Goal: Transaction & Acquisition: Purchase product/service

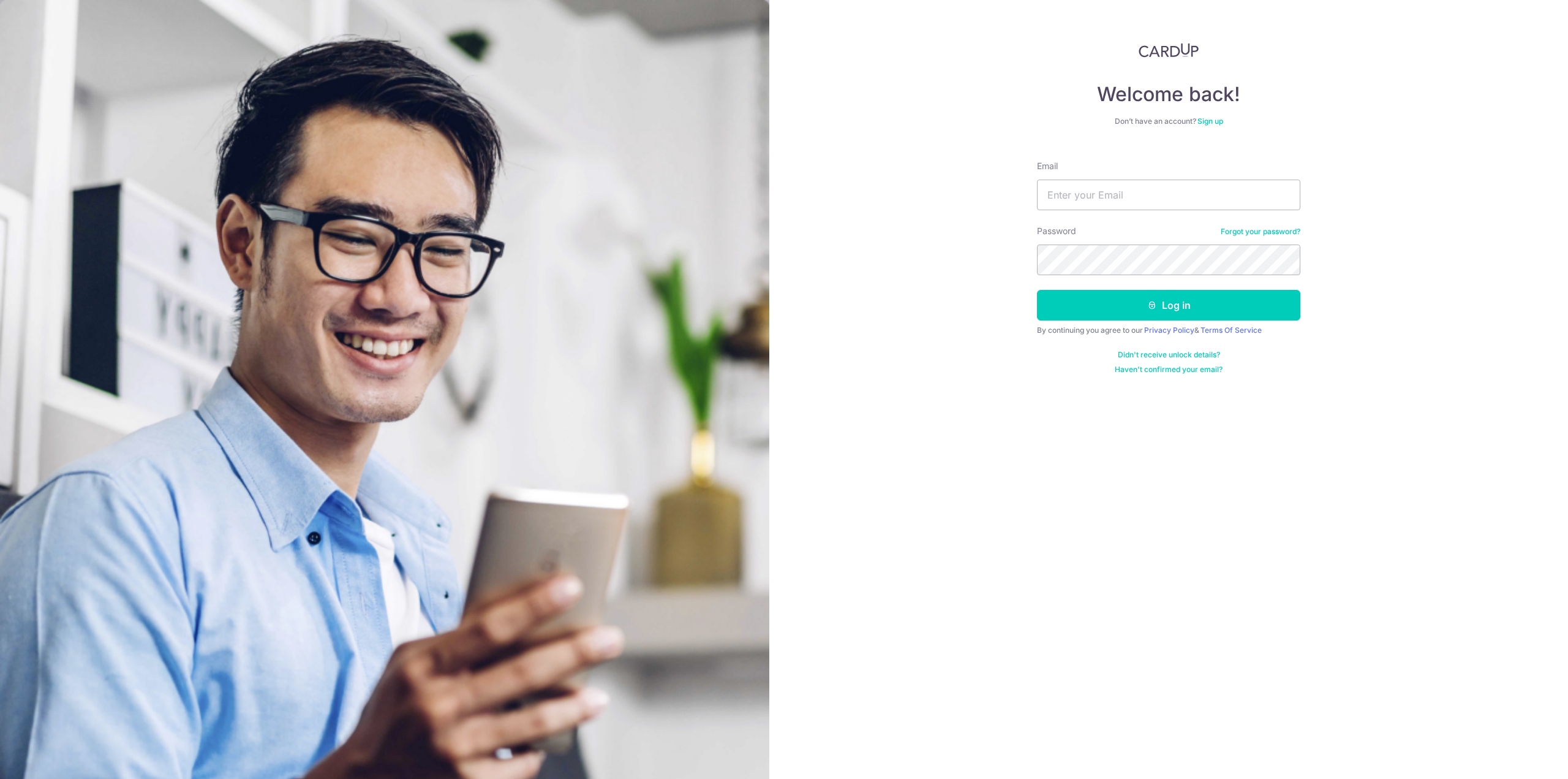
click at [1139, 192] on input "Email" at bounding box center [1169, 195] width 263 height 30
type input "zequn.yue@gmail.com"
click at [1037, 290] on button "Log in" at bounding box center [1169, 305] width 263 height 30
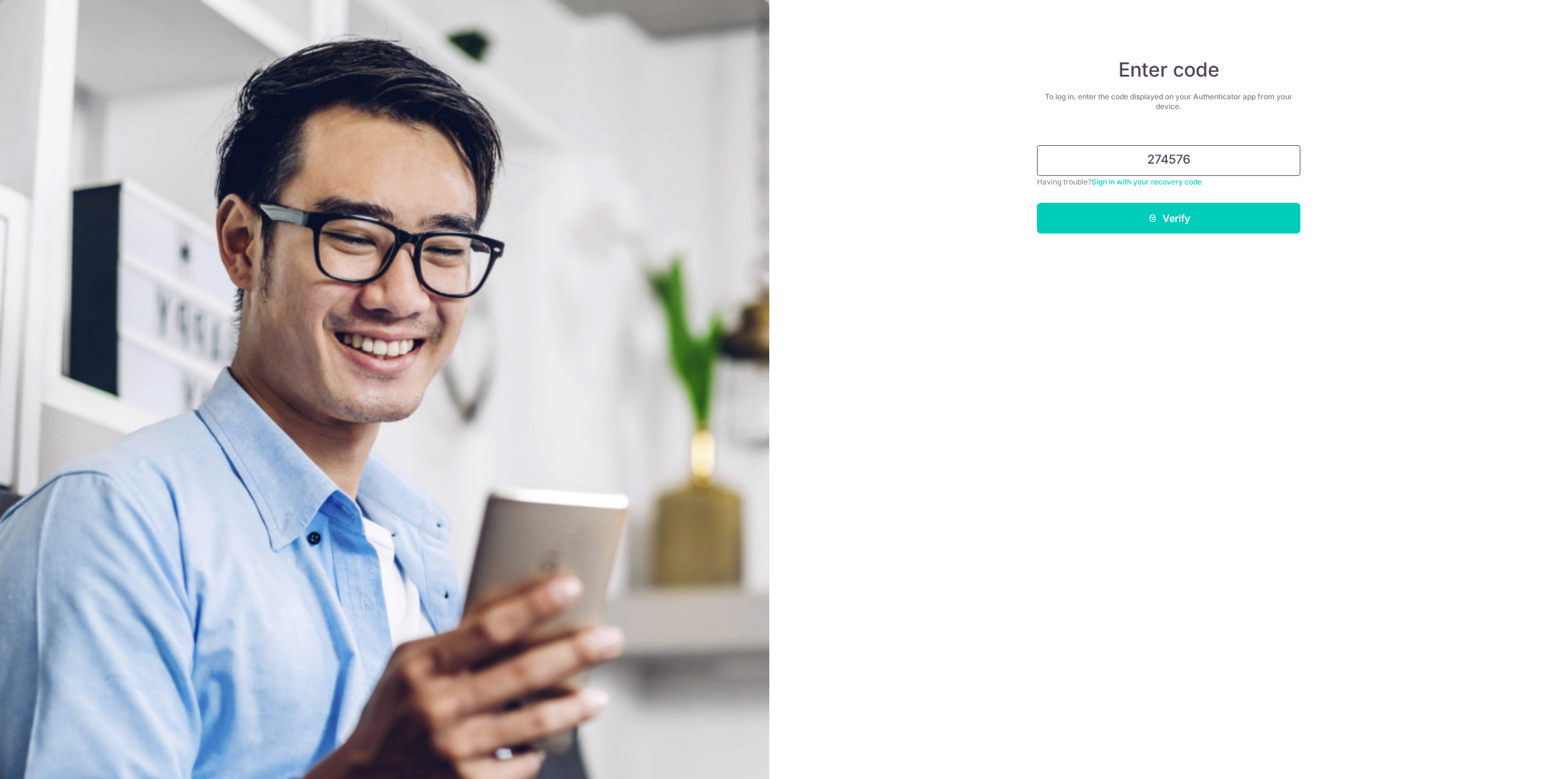
type input "274576"
click at [1037, 203] on button "Verify" at bounding box center [1169, 217] width 263 height 30
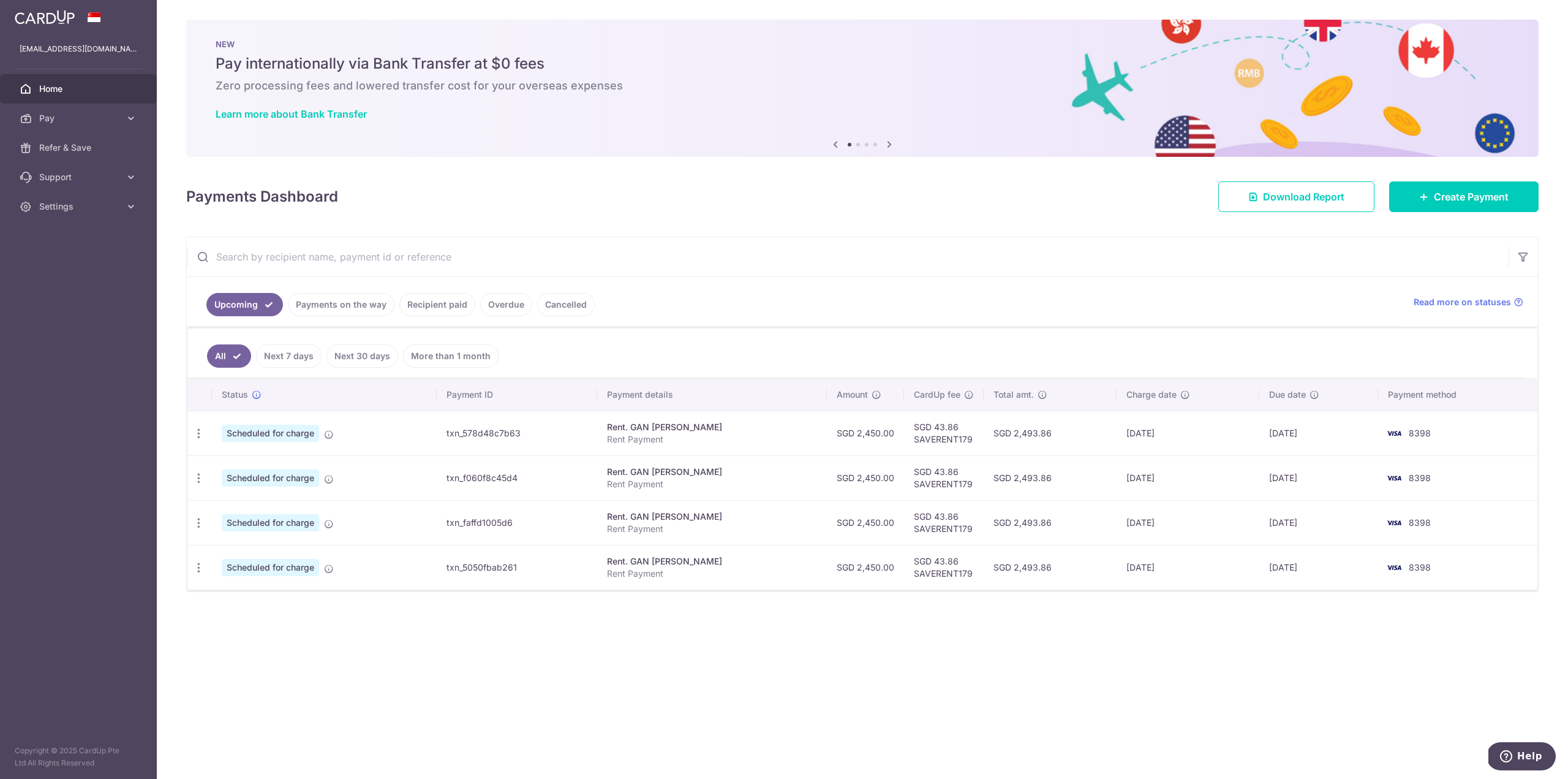
click at [356, 301] on link "Payments on the way" at bounding box center [341, 304] width 107 height 23
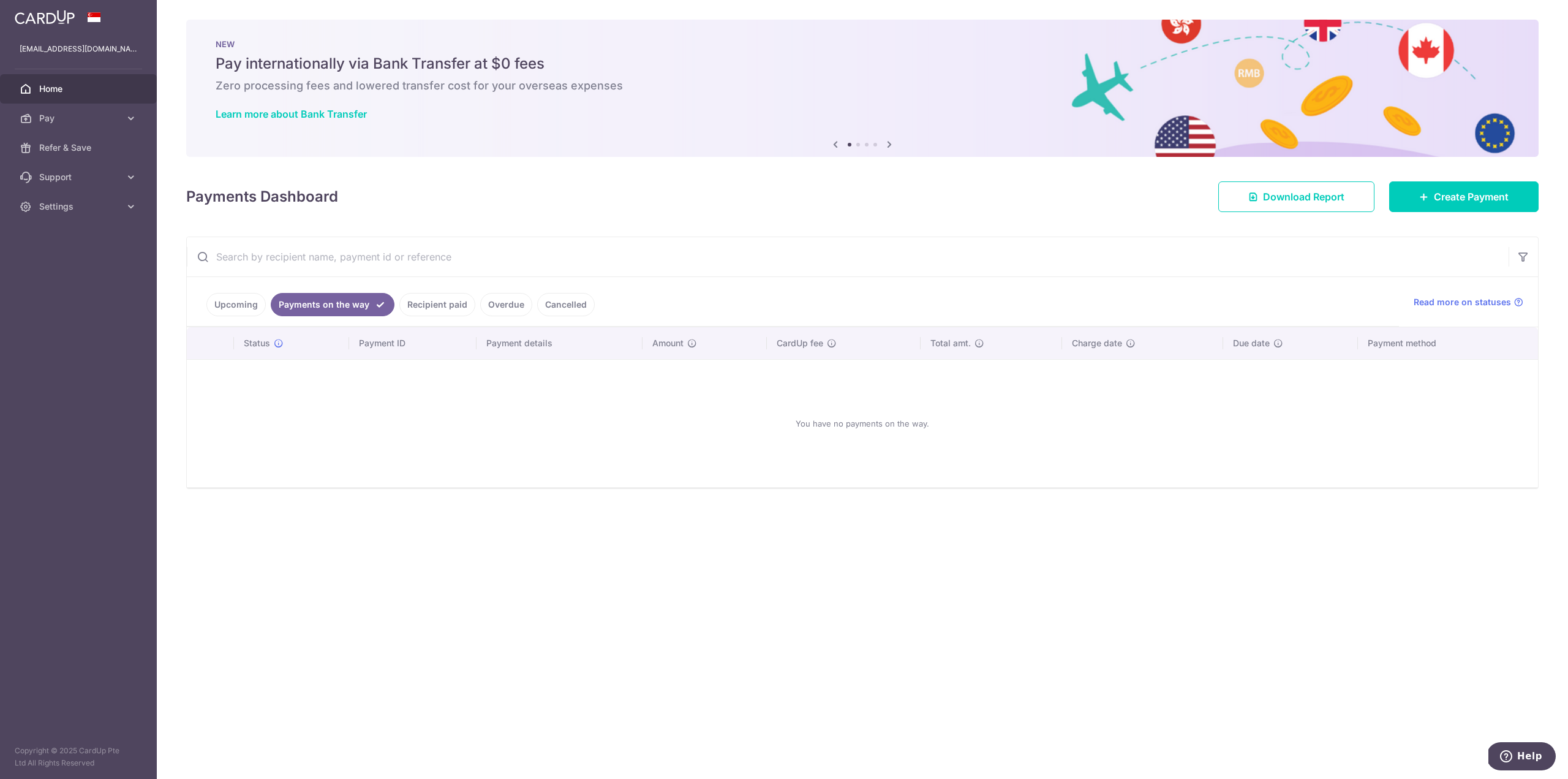
click at [235, 305] on link "Upcoming" at bounding box center [236, 304] width 59 height 23
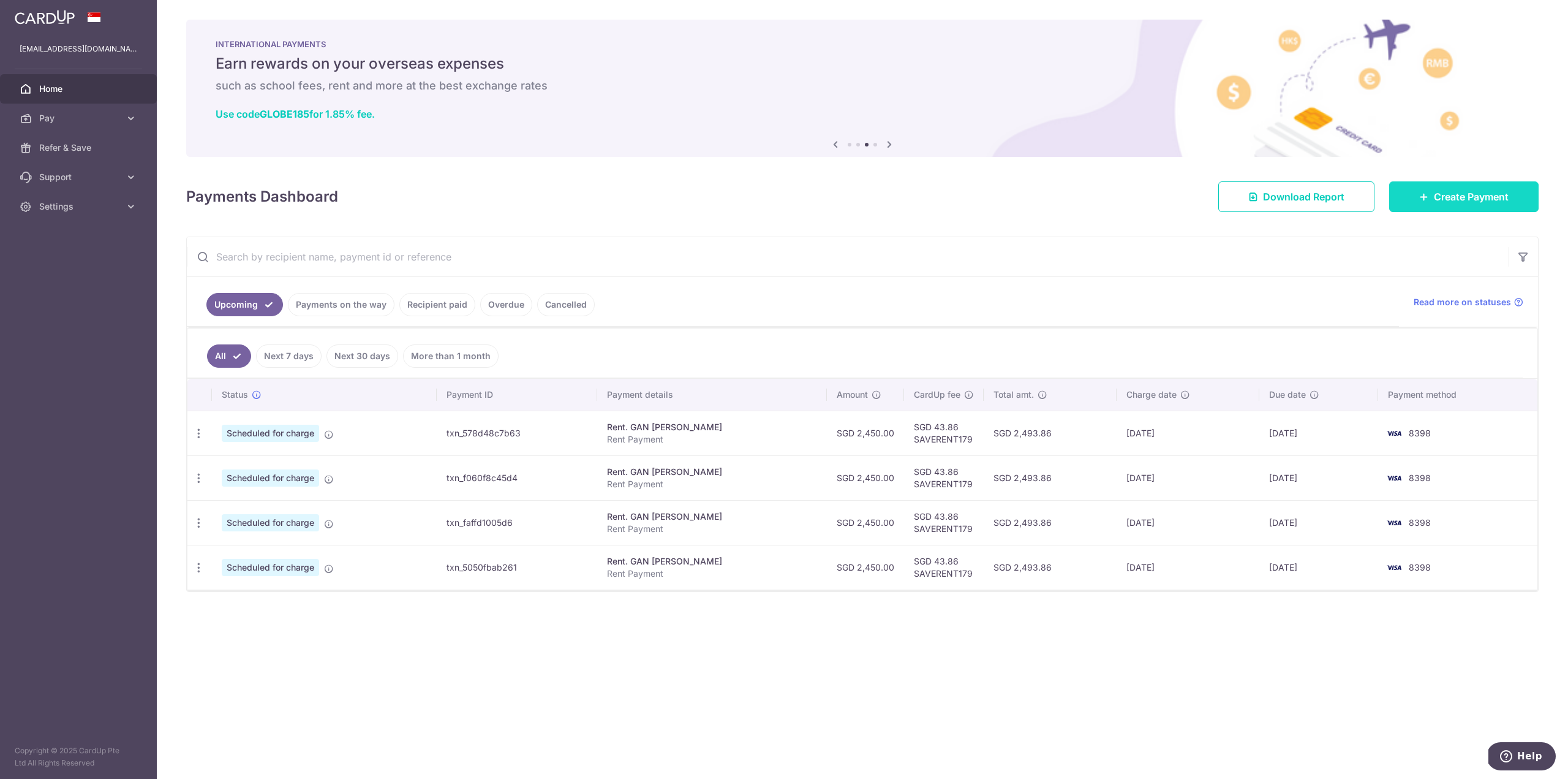
click at [1441, 198] on span "Create Payment" at bounding box center [1471, 197] width 75 height 15
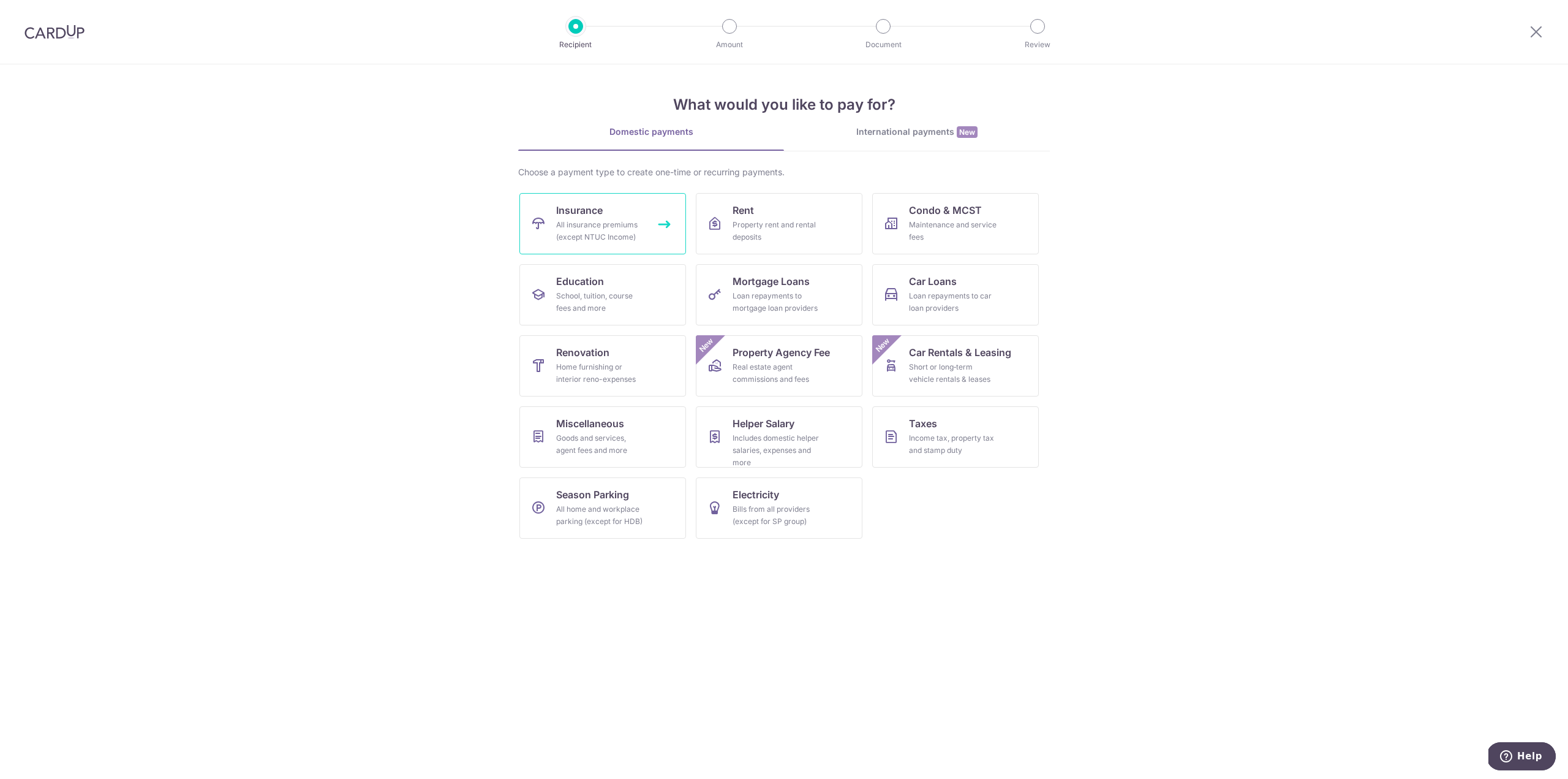
click at [621, 223] on div "All insurance premiums (except NTUC Income)" at bounding box center [600, 231] width 88 height 24
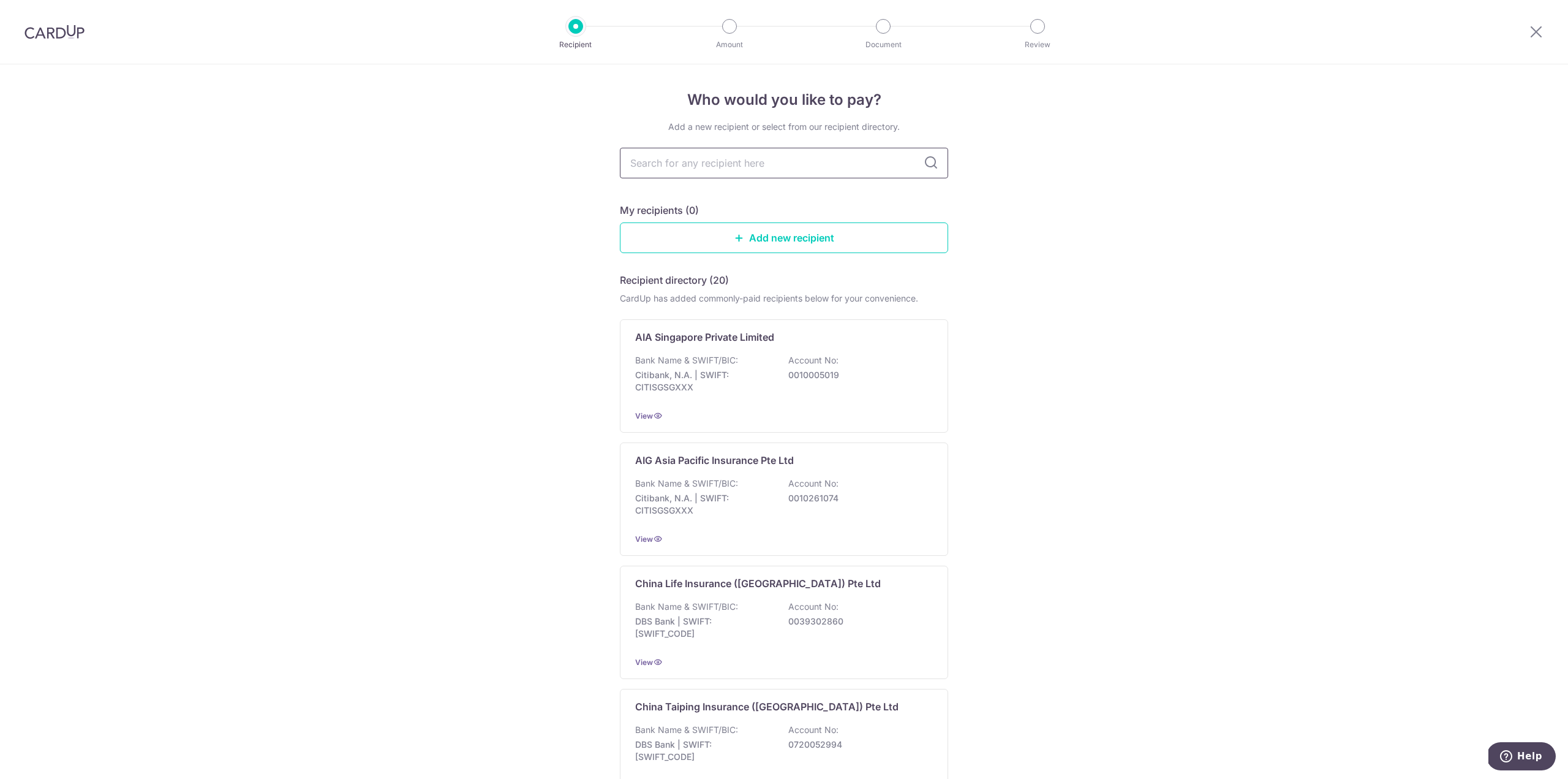
click at [731, 166] on input "text" at bounding box center [784, 163] width 328 height 30
type input "aia"
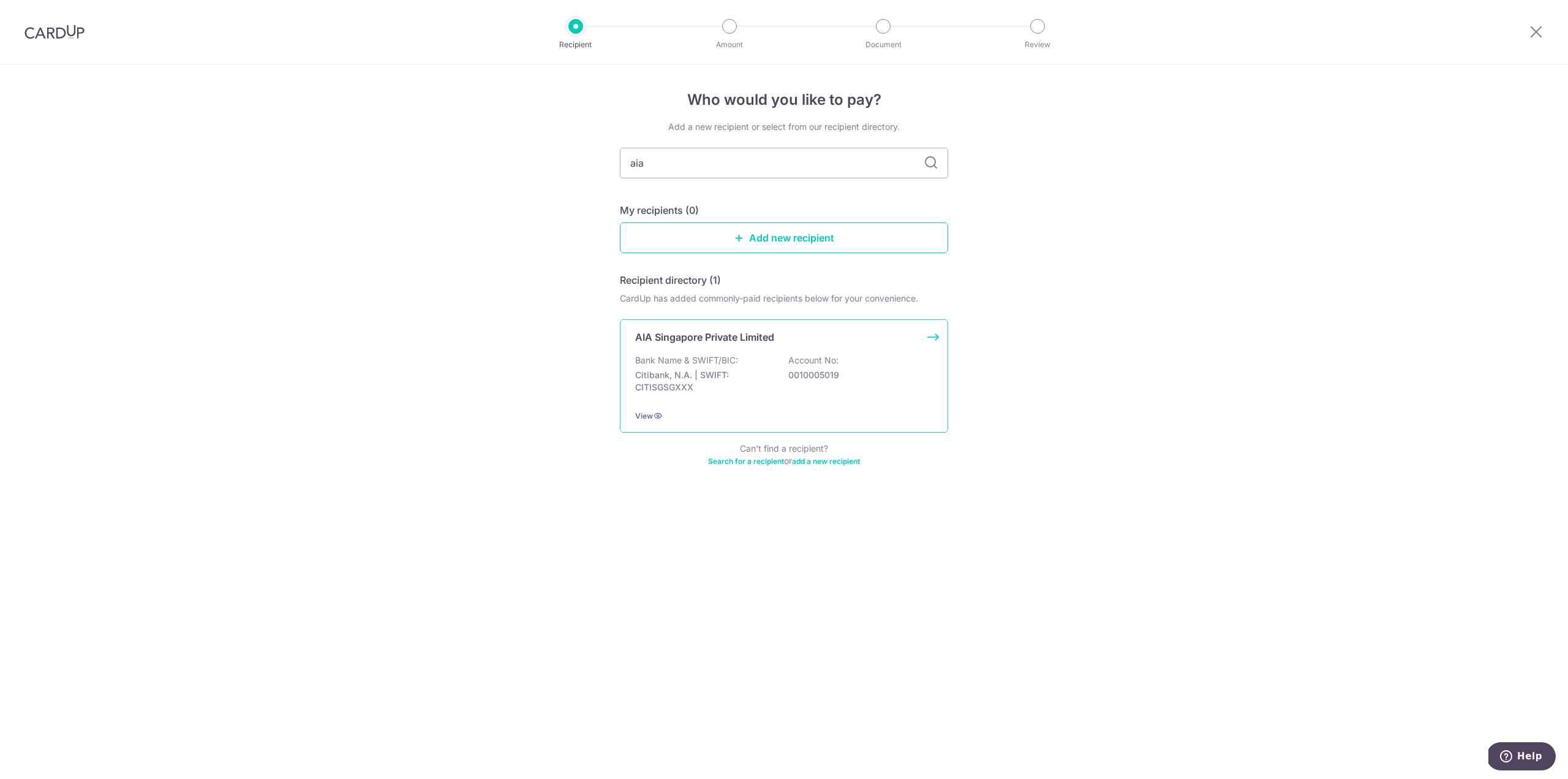
click at [787, 368] on div "Bank Name & SWIFT/BIC: Citibank, N.A. | SWIFT: CITISGSGXXX Account No: 00100050…" at bounding box center [784, 377] width 298 height 45
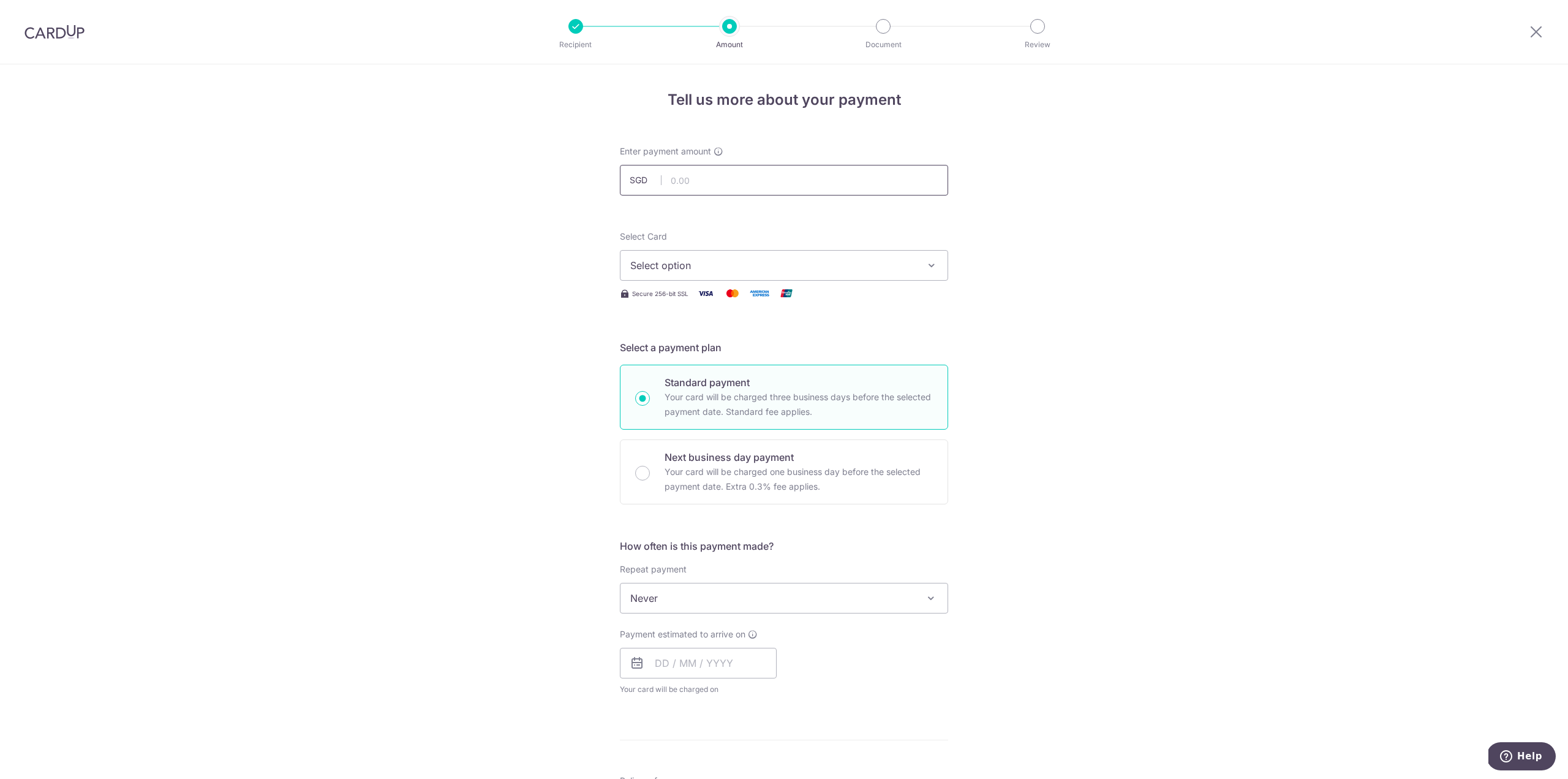
click at [722, 188] on input "text" at bounding box center [784, 180] width 328 height 30
click at [823, 265] on span "Select option" at bounding box center [773, 266] width 285 height 15
click at [726, 355] on span "**** 8398" at bounding box center [784, 353] width 308 height 15
click at [697, 170] on input "text" at bounding box center [784, 180] width 328 height 30
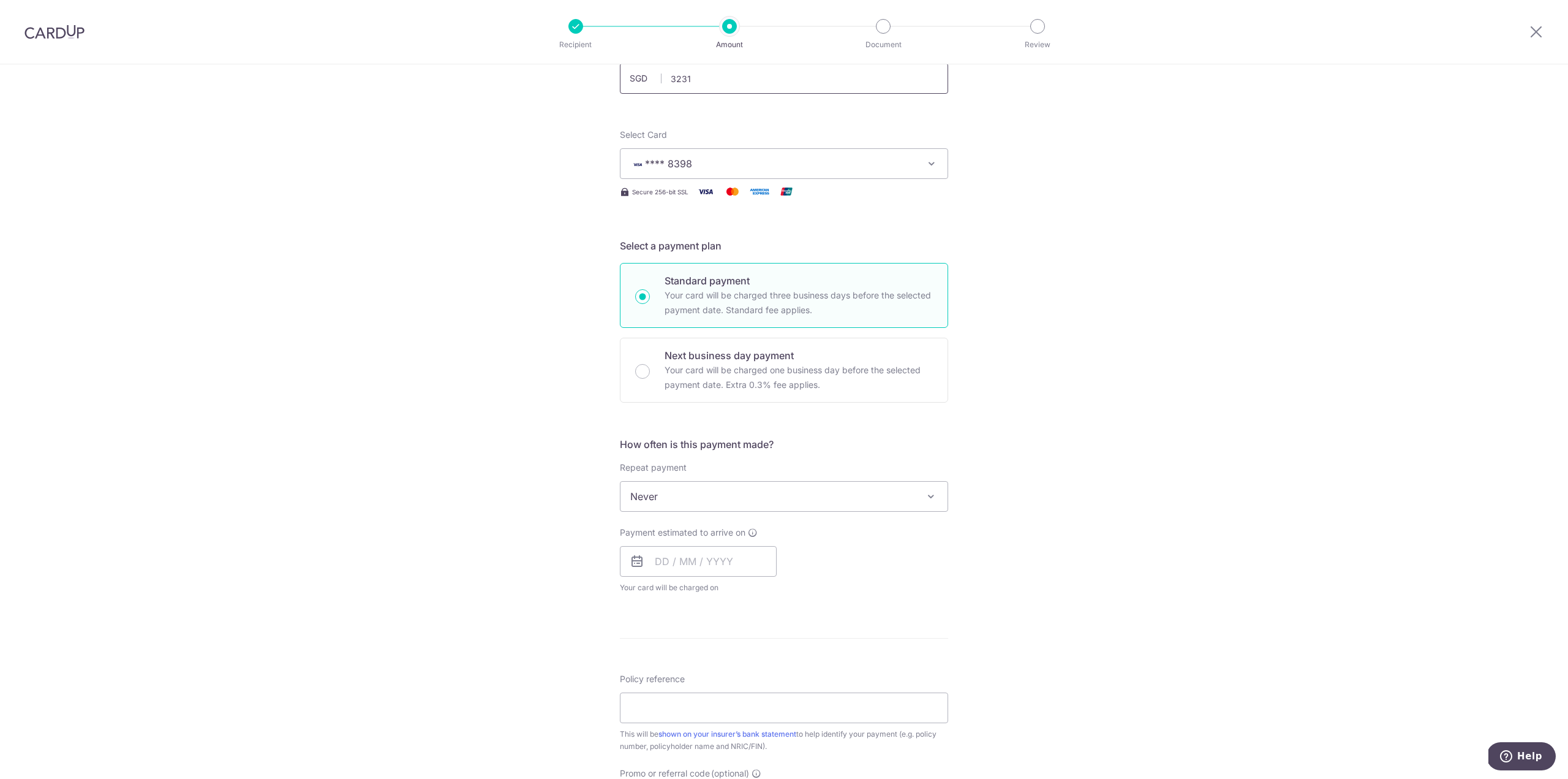
scroll to position [123, 0]
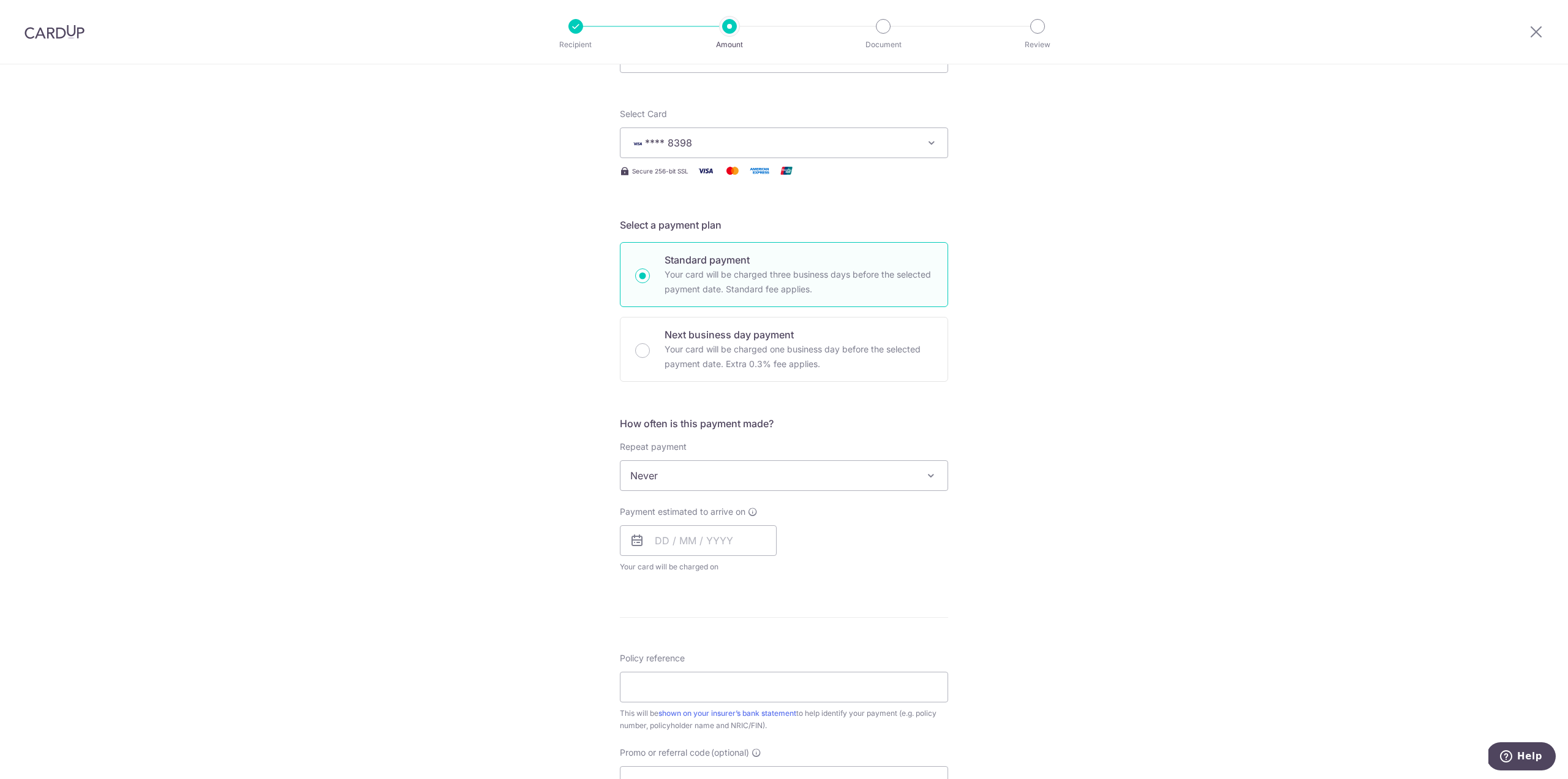
type input "3,231.00"
click at [780, 470] on span "Never" at bounding box center [784, 476] width 327 height 30
select select "6"
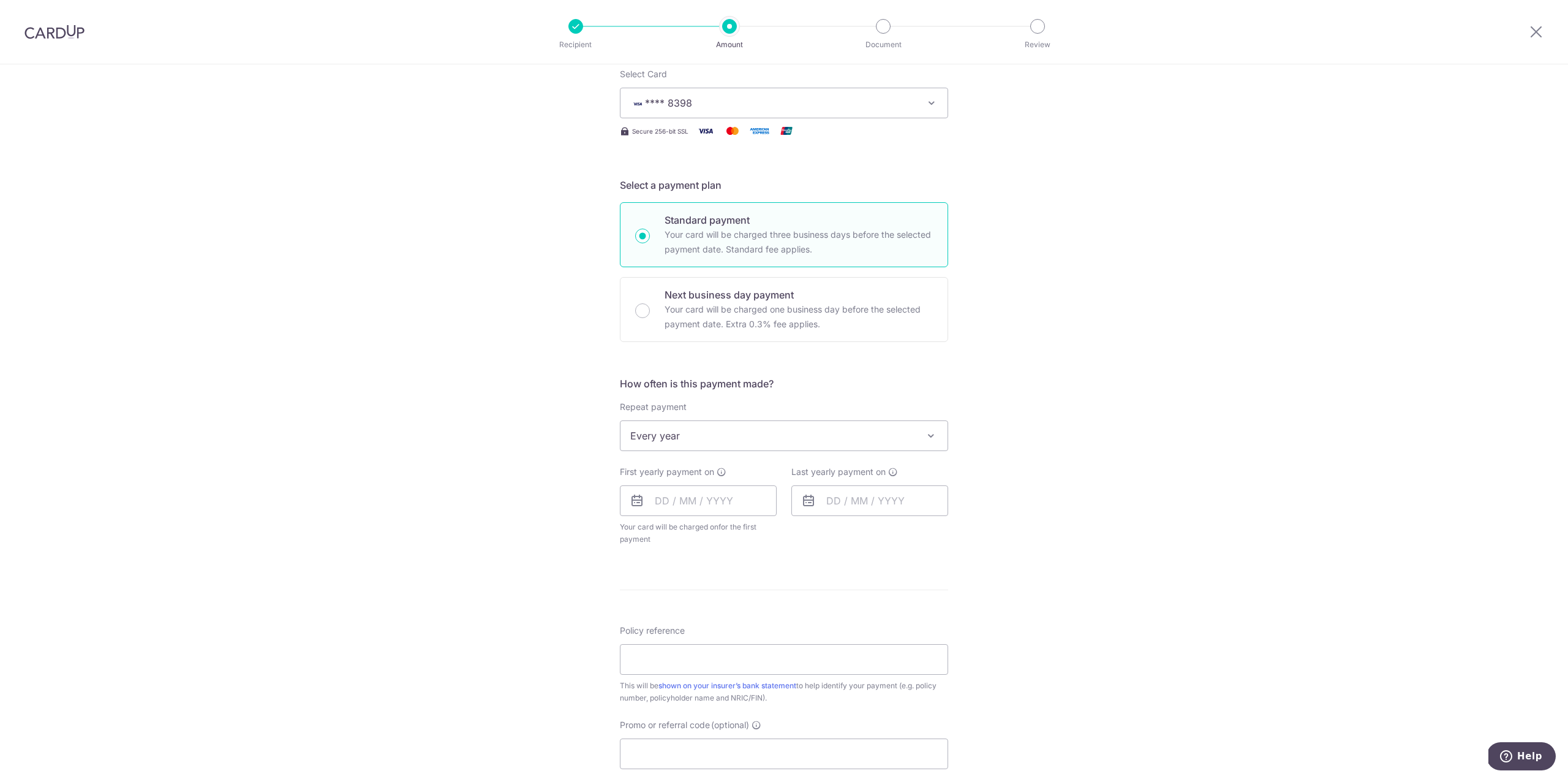
scroll to position [183, 0]
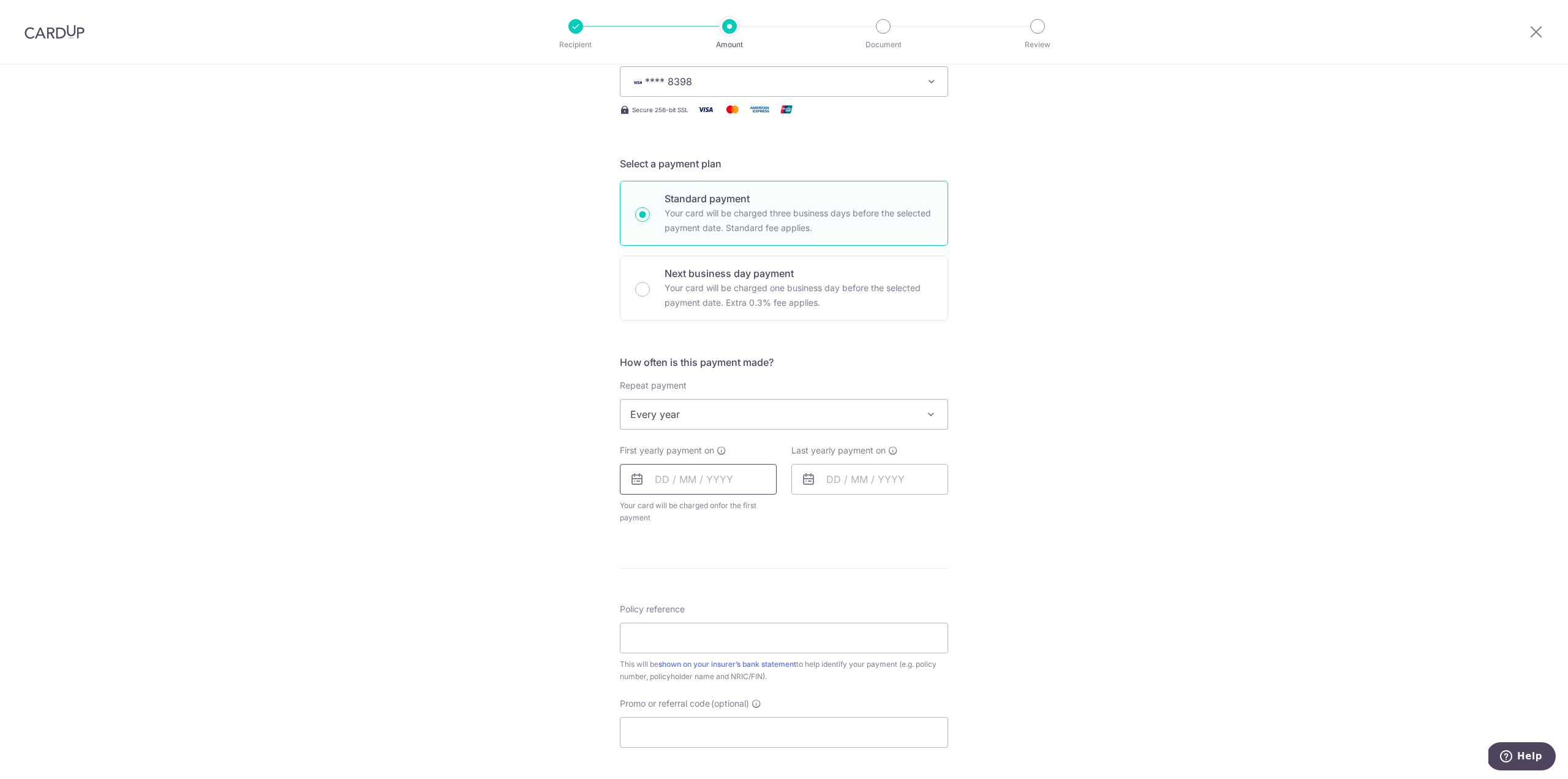
click at [684, 480] on input "text" at bounding box center [698, 479] width 157 height 30
click at [1010, 522] on div "Tell us more about your payment Enter payment amount SGD 3,231.00 3231.00 Selec…" at bounding box center [784, 440] width 1568 height 1121
click at [700, 485] on input "text" at bounding box center [698, 479] width 157 height 30
click at [741, 614] on link "16" at bounding box center [743, 615] width 20 height 20
type input "[DATE]"
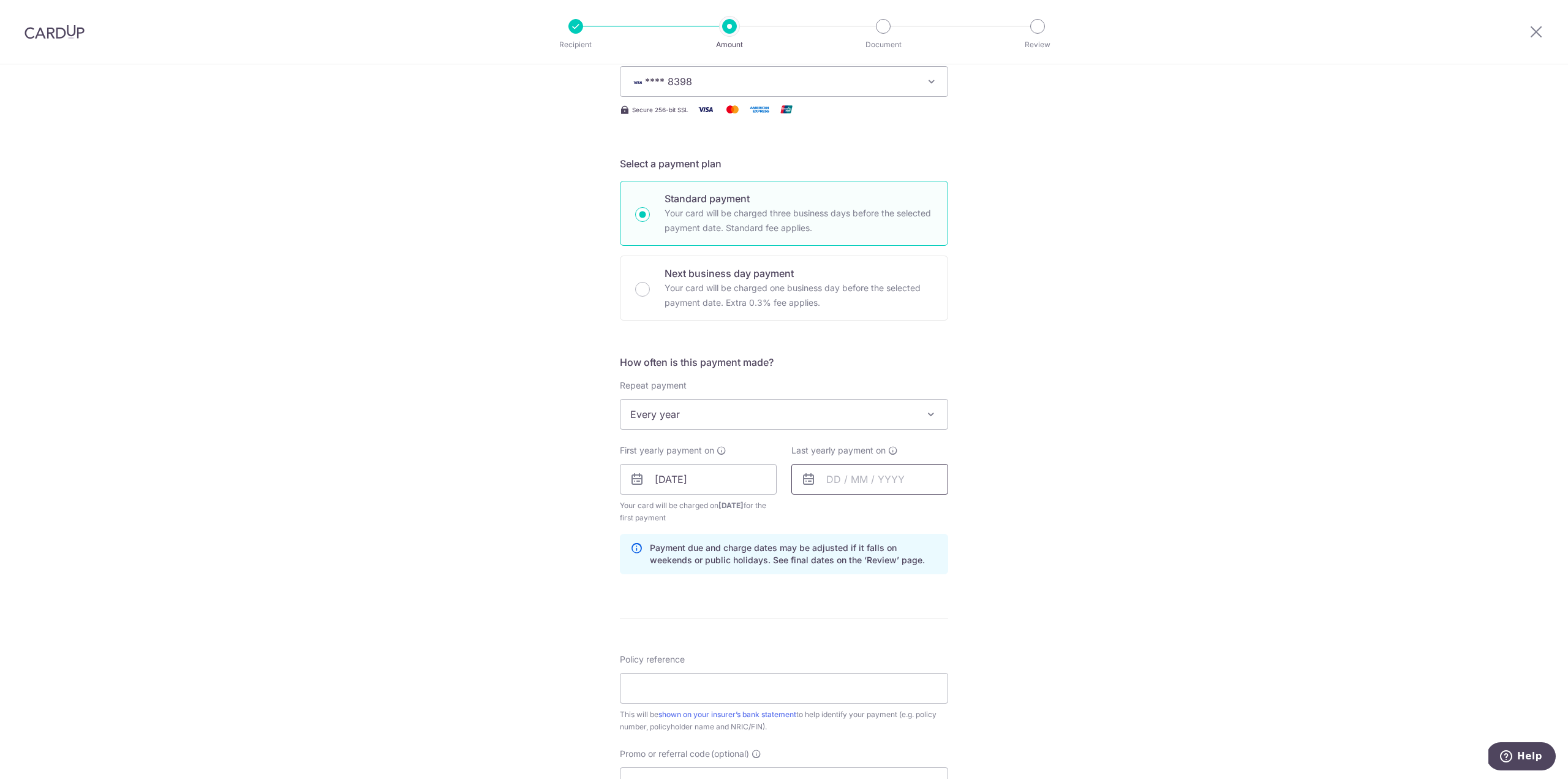
click at [914, 482] on input "text" at bounding box center [870, 479] width 157 height 30
click at [962, 512] on link "Next" at bounding box center [965, 513] width 15 height 15
click at [922, 513] on select "2025 2026 2027 2028 2029 2030 2031 2032 2033 2034 2035" at bounding box center [918, 512] width 33 height 10
click at [927, 512] on select "2025 2026 2027 2028 2029 2030 2031 2032 2033 2034 2035" at bounding box center [918, 512] width 33 height 10
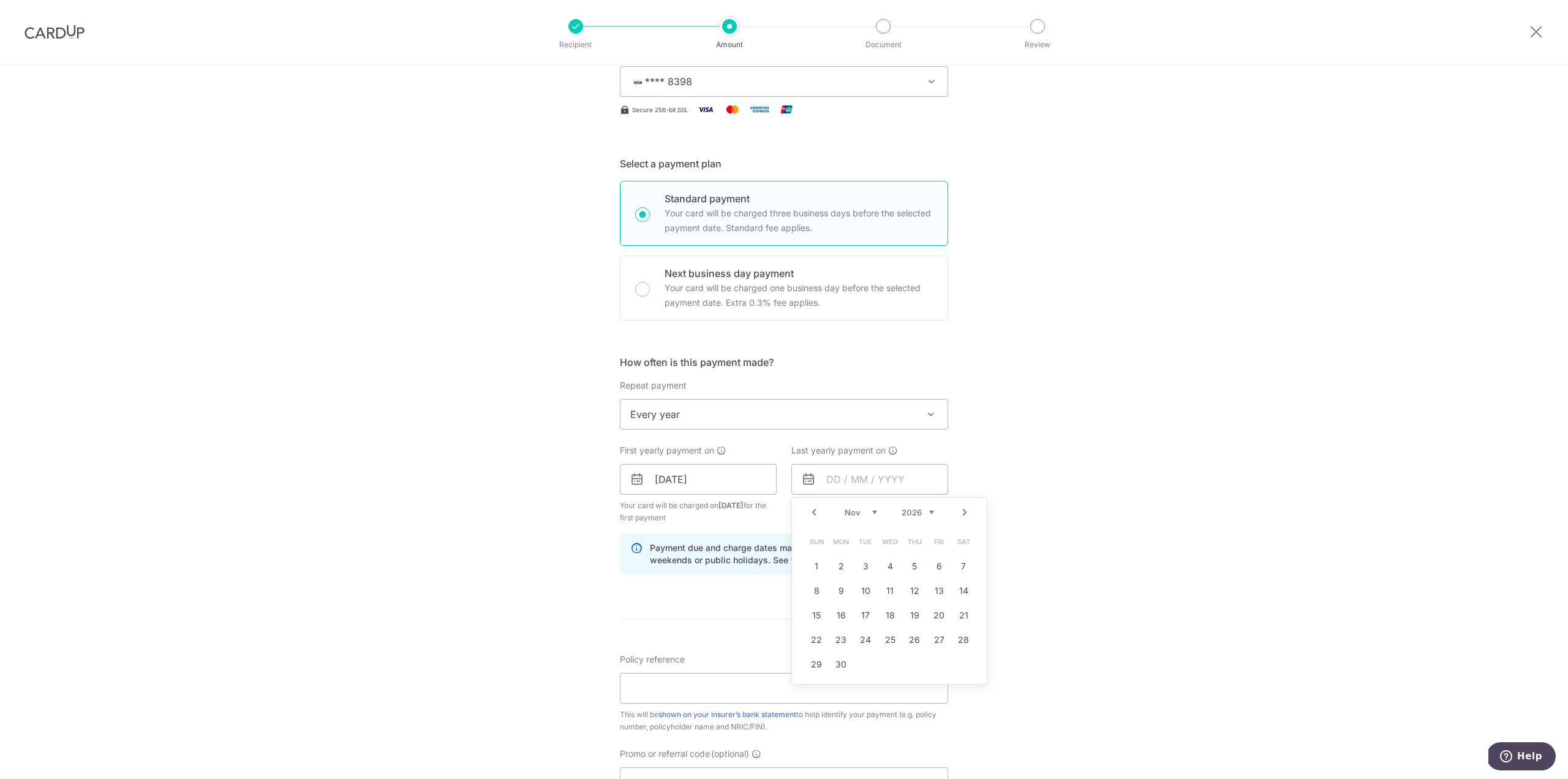
click at [810, 512] on link "Prev" at bounding box center [814, 513] width 15 height 15
click at [888, 616] on link "14" at bounding box center [890, 615] width 20 height 20
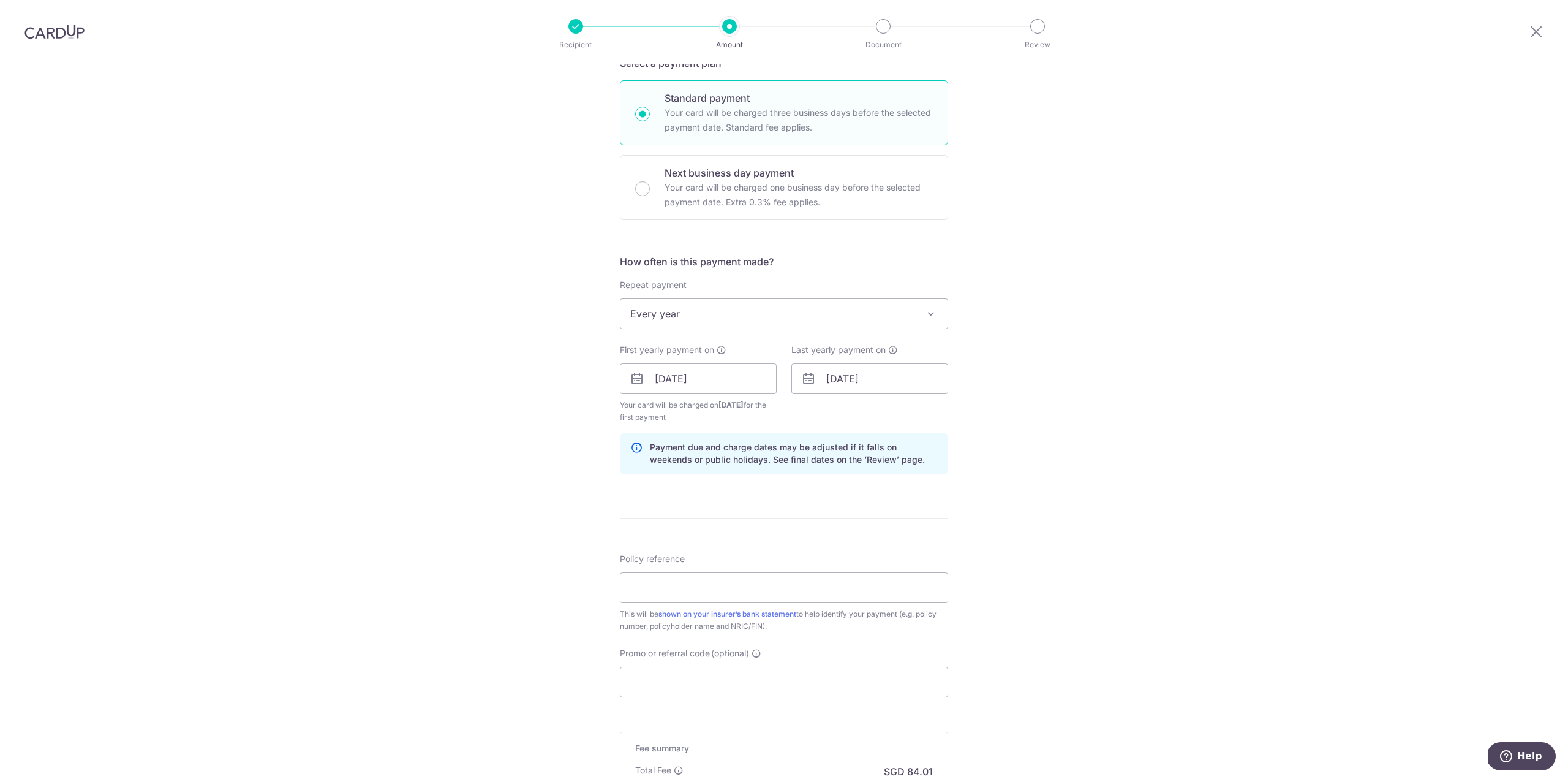
scroll to position [306, 0]
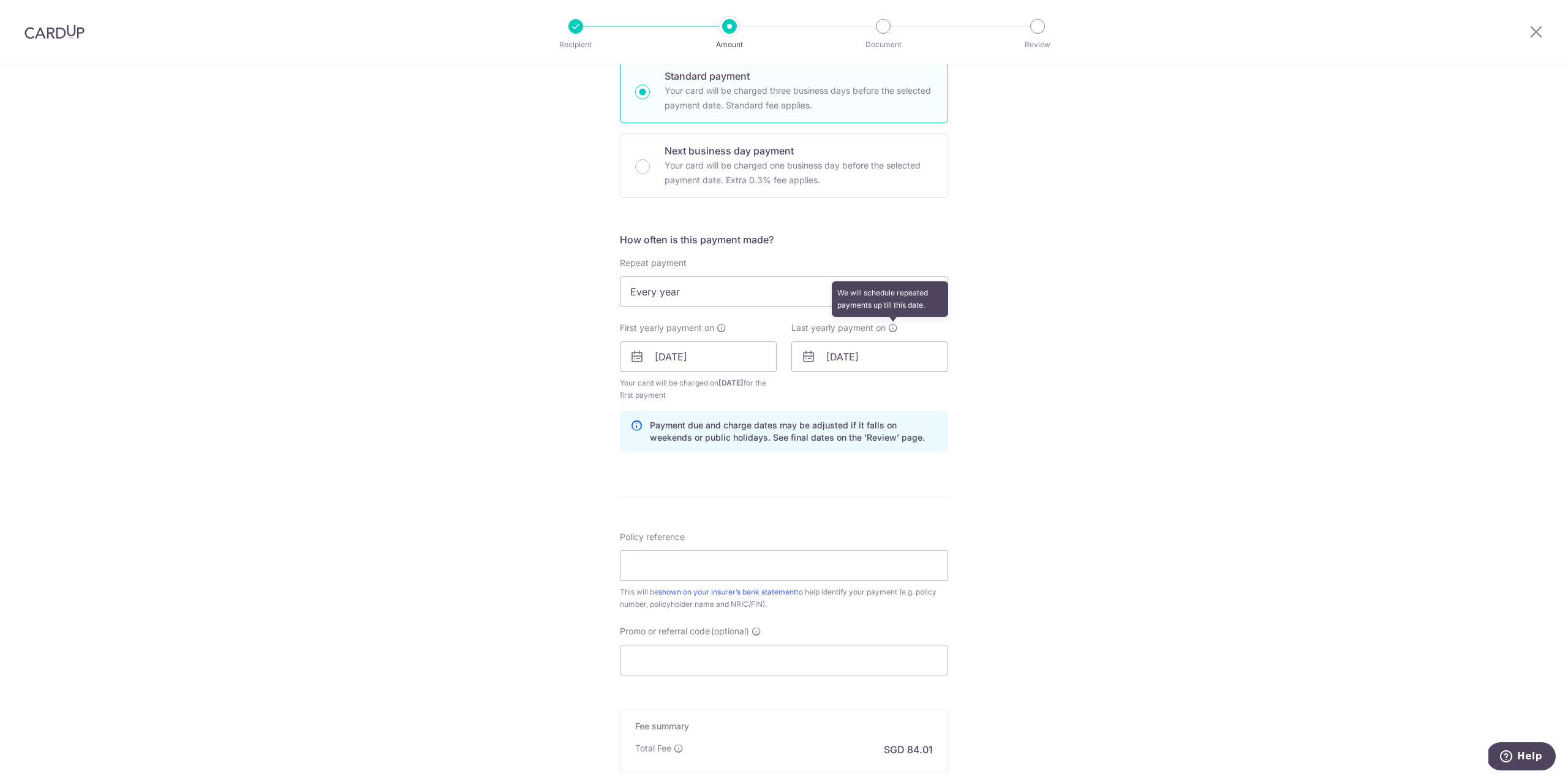
click at [890, 326] on icon at bounding box center [893, 328] width 10 height 10
click at [908, 364] on input "[DATE]" at bounding box center [870, 356] width 157 height 30
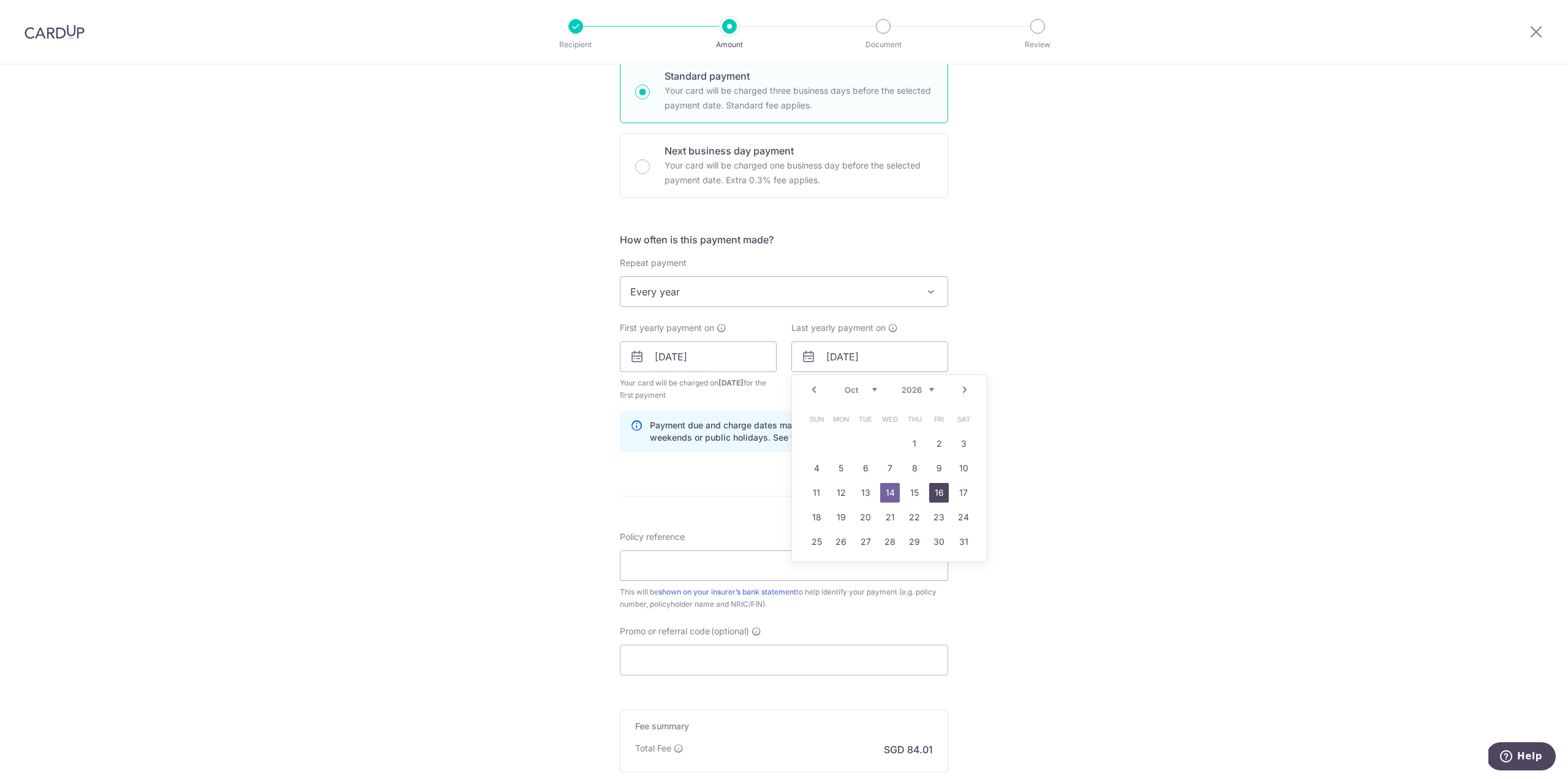
click at [944, 498] on link "16" at bounding box center [939, 493] width 20 height 20
type input "16/10/2026"
click at [797, 562] on input "Policy reference" at bounding box center [784, 565] width 328 height 30
click at [762, 567] on input "Policy reference" at bounding box center [784, 565] width 328 height 30
click at [760, 566] on input "L544673074 Yue Zequn" at bounding box center [784, 565] width 328 height 30
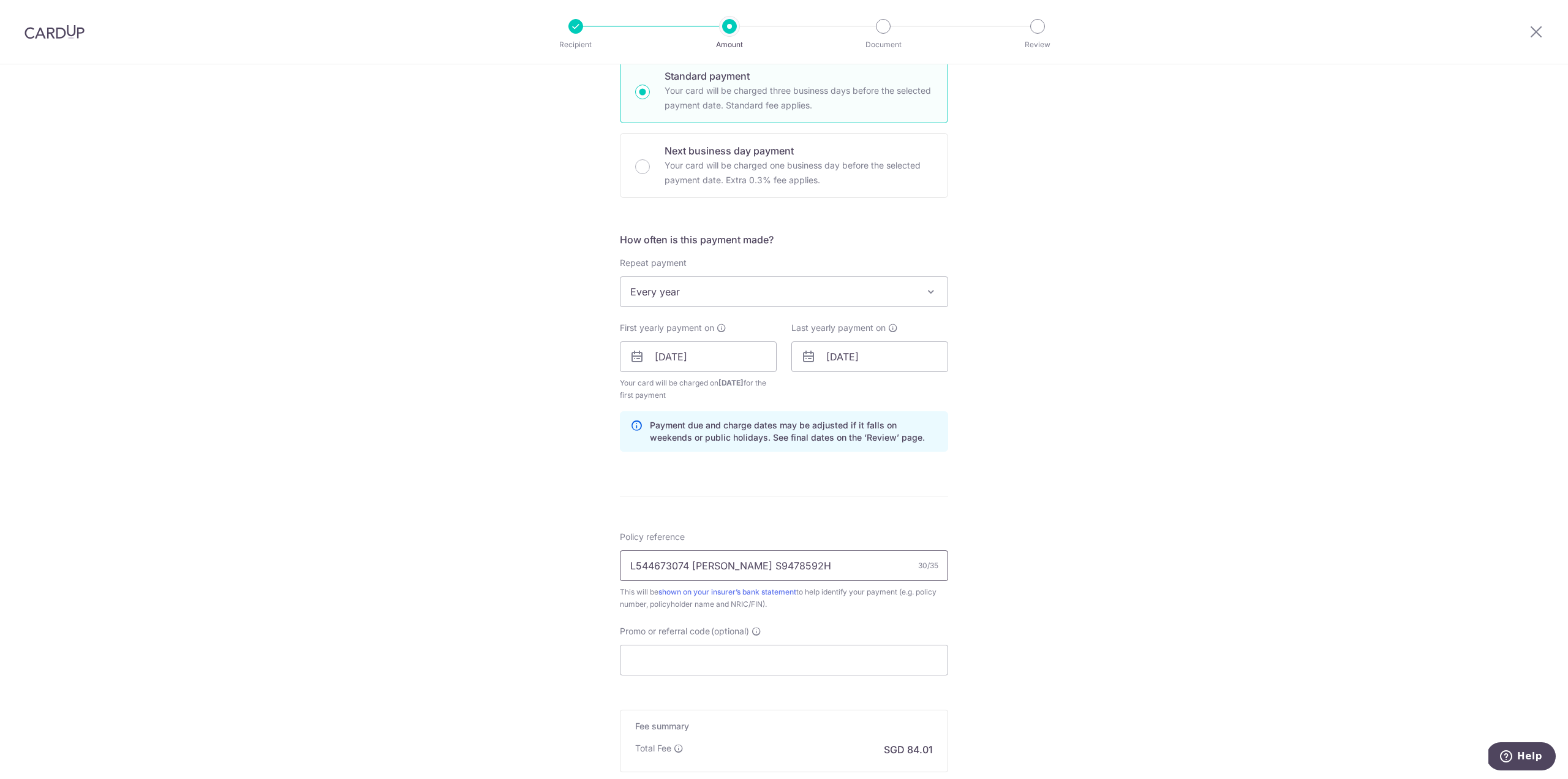
type input "L544673074 Yue Zequn S9478592H"
drag, startPoint x: 792, startPoint y: 569, endPoint x: 461, endPoint y: 564, distance: 331.0
click at [467, 565] on div "Tell us more about your payment Enter payment amount SGD 3,231.00 3231.00 Selec…" at bounding box center [784, 343] width 1568 height 1171
click at [768, 658] on input "Promo or referral code (optional)" at bounding box center [784, 659] width 328 height 30
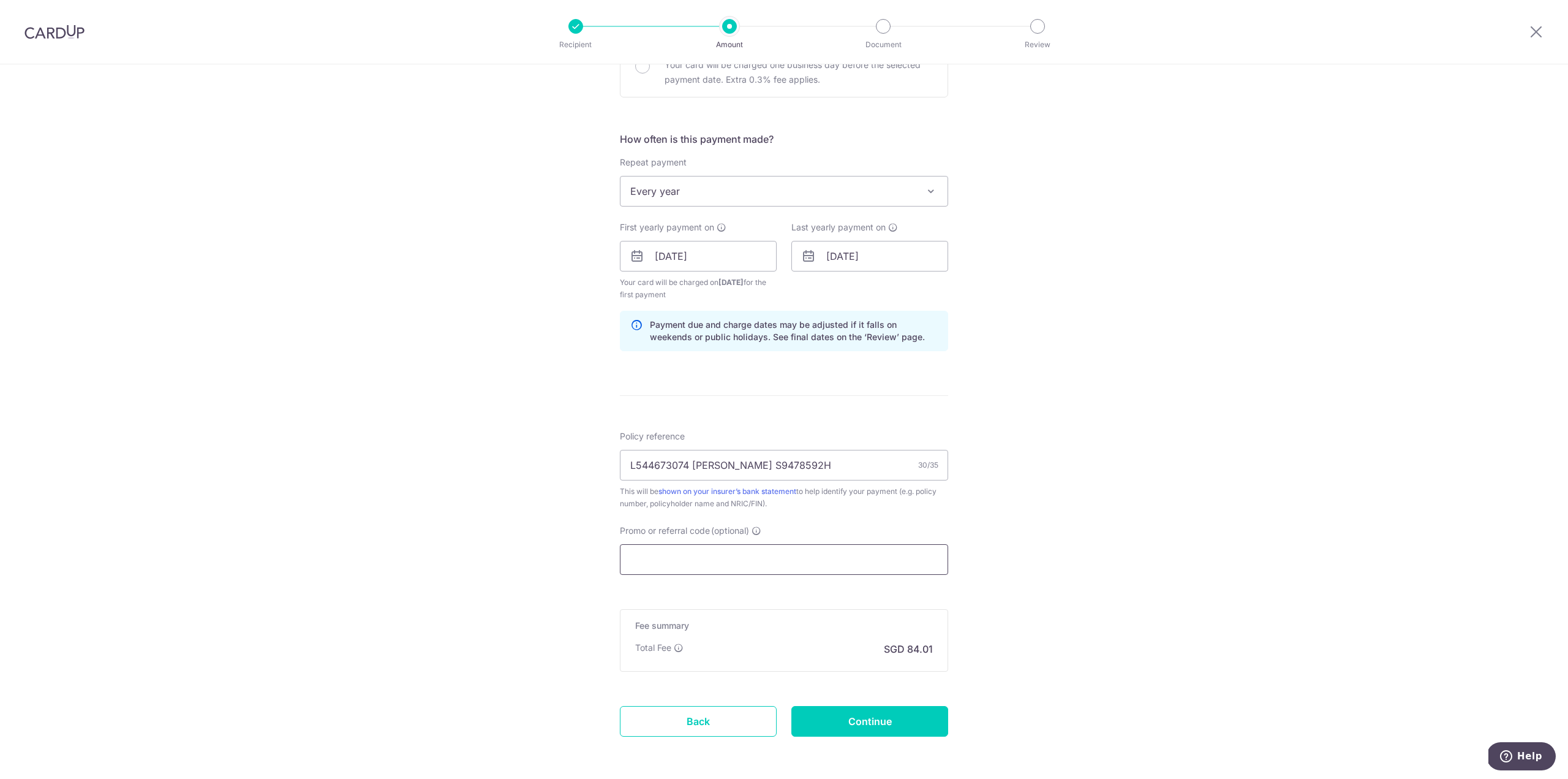
scroll to position [429, 0]
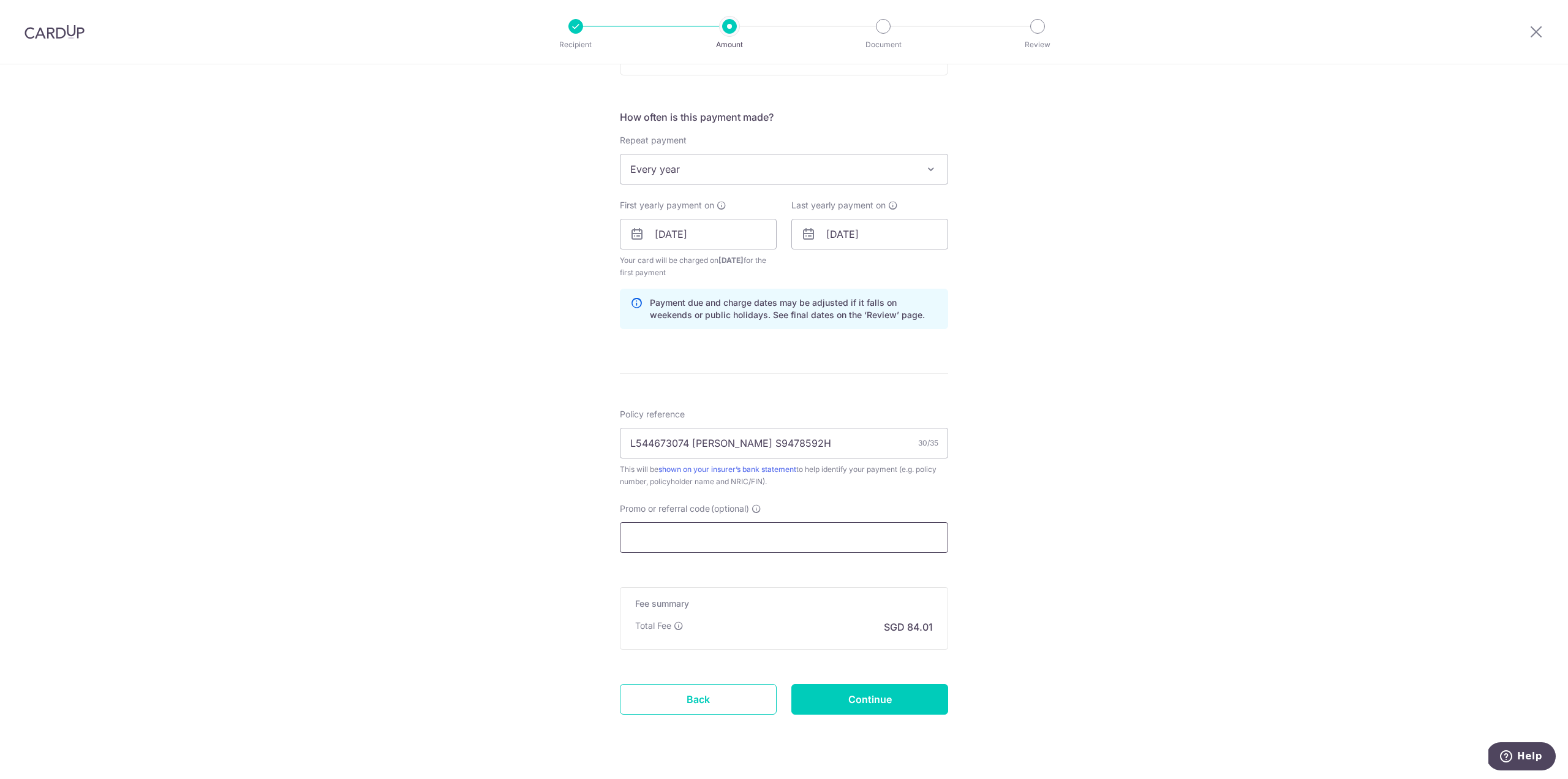
paste input "REC185"
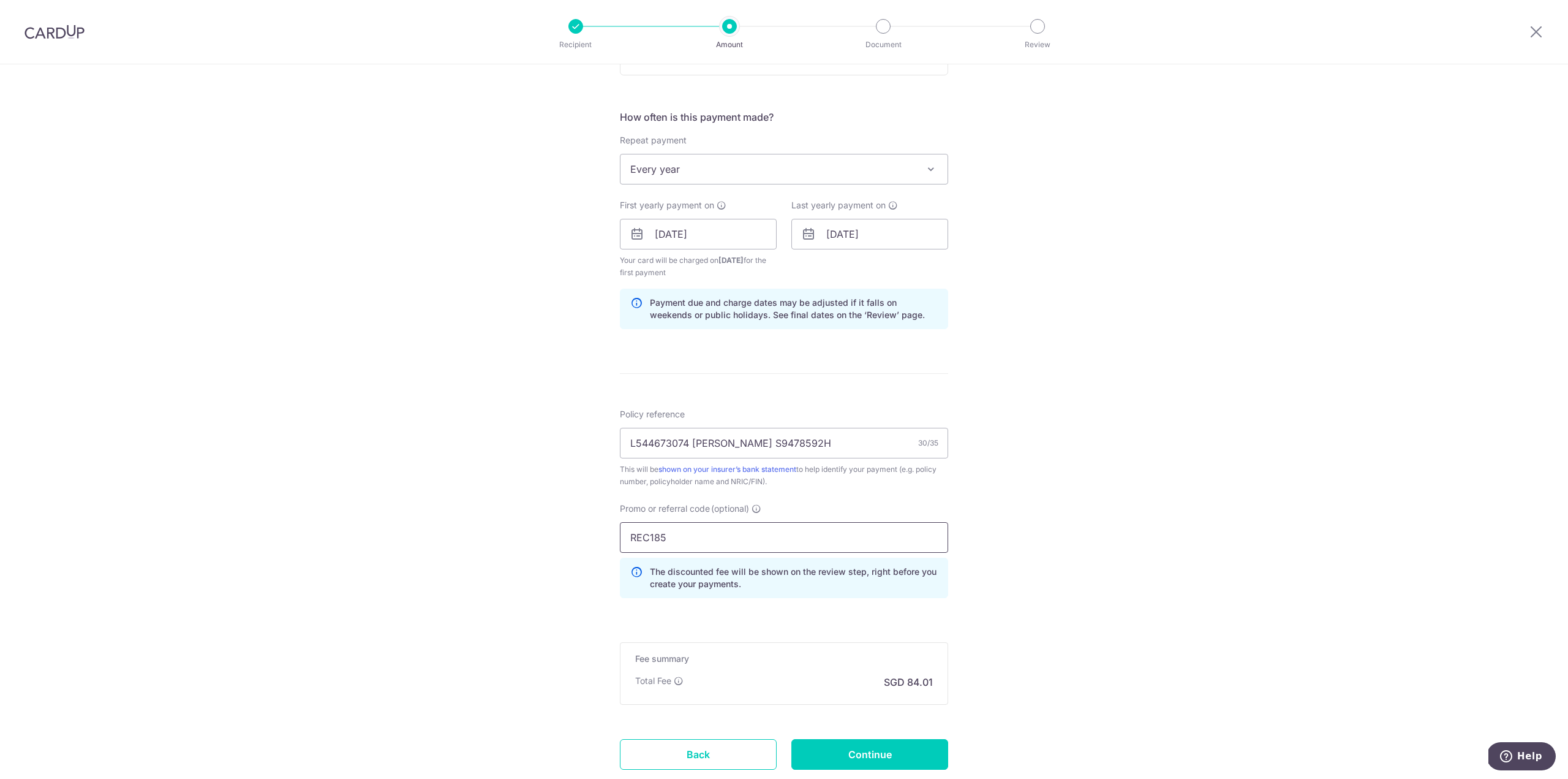
type input "REC185"
click at [709, 609] on form "Enter payment amount SGD 3,231.00 3231.00 Select Card **** 8398 Add credit card…" at bounding box center [784, 260] width 328 height 1087
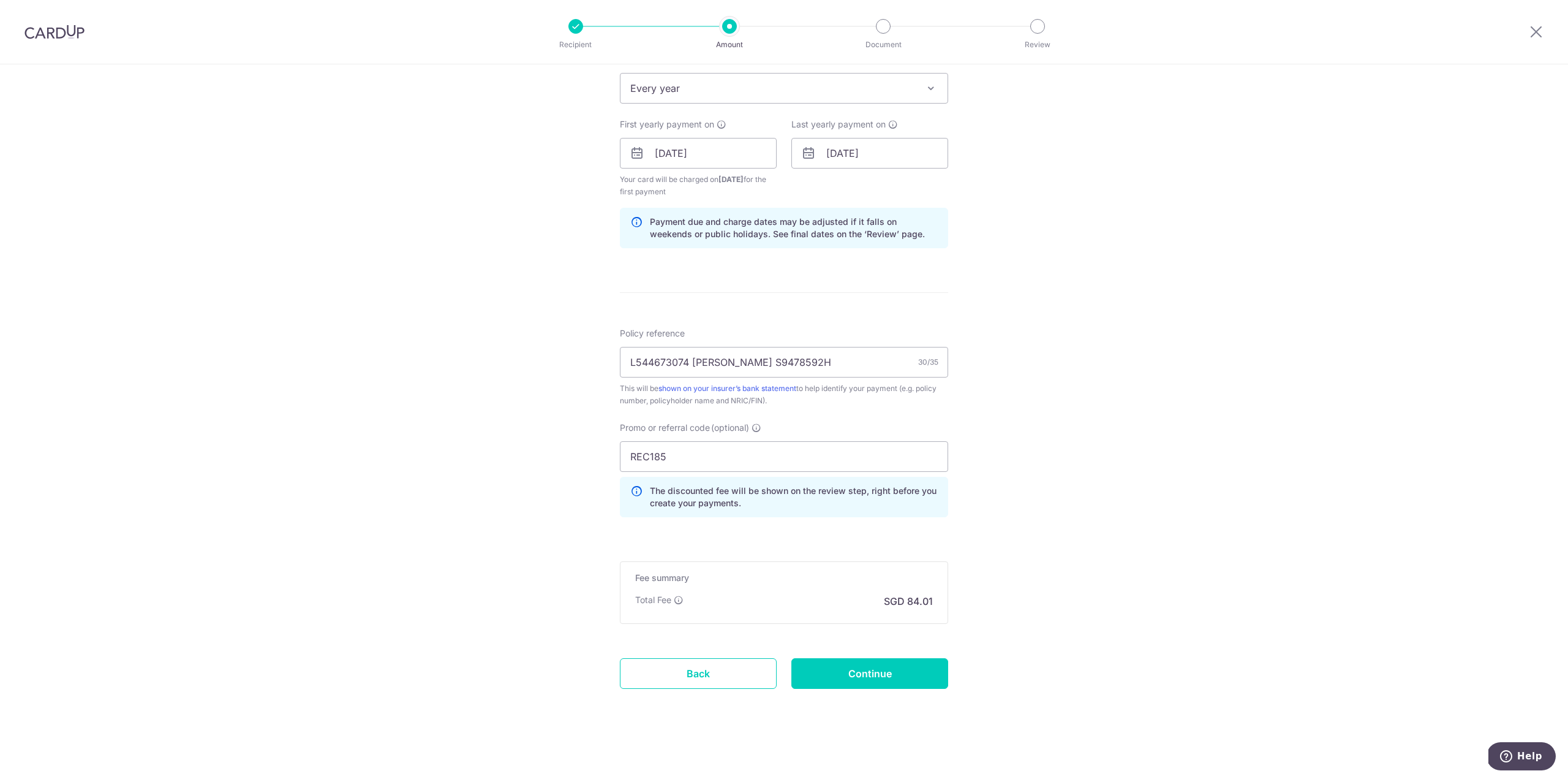
scroll to position [512, 0]
click at [875, 673] on input "Continue" at bounding box center [870, 671] width 157 height 30
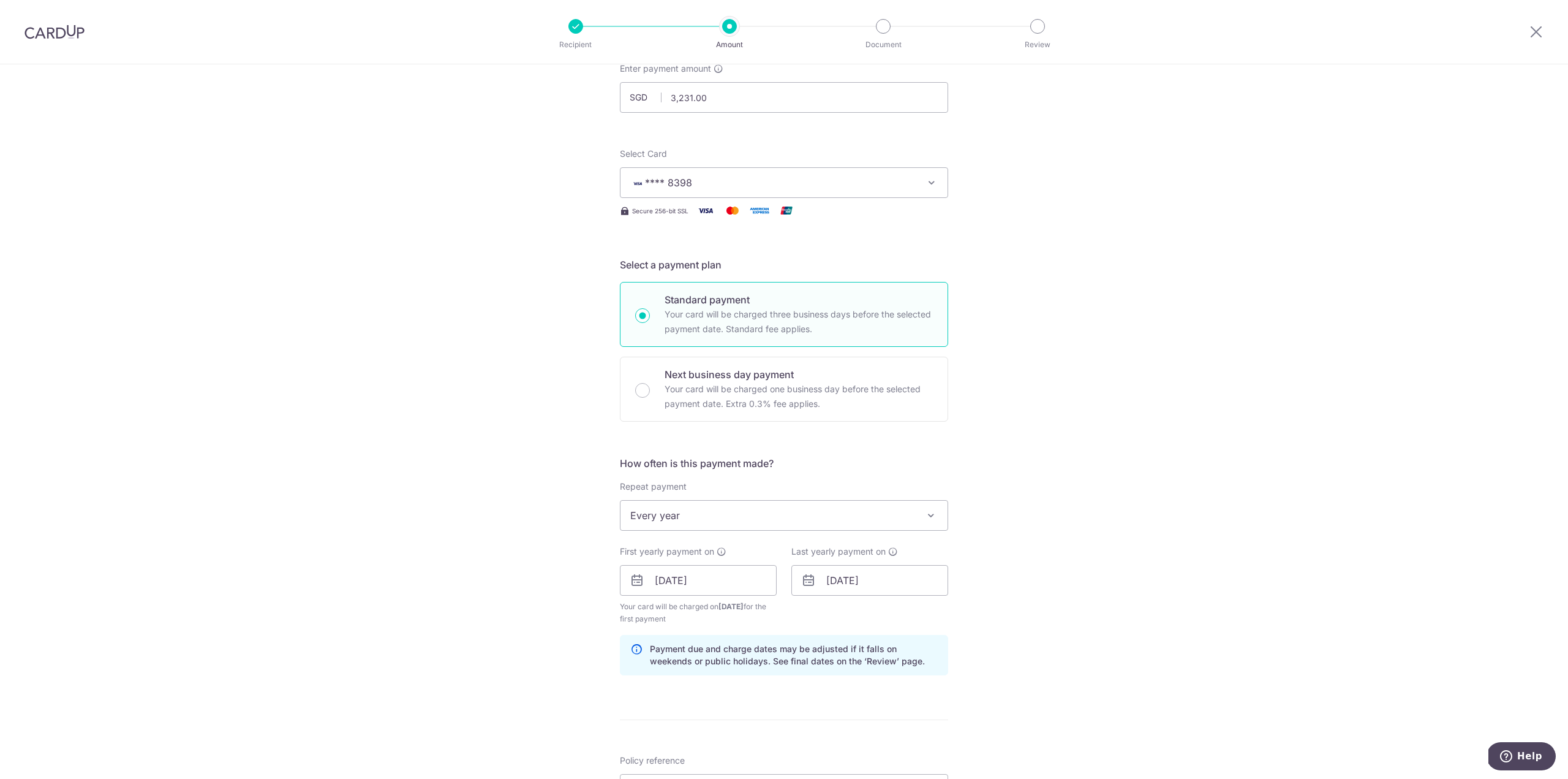
scroll to position [285, 0]
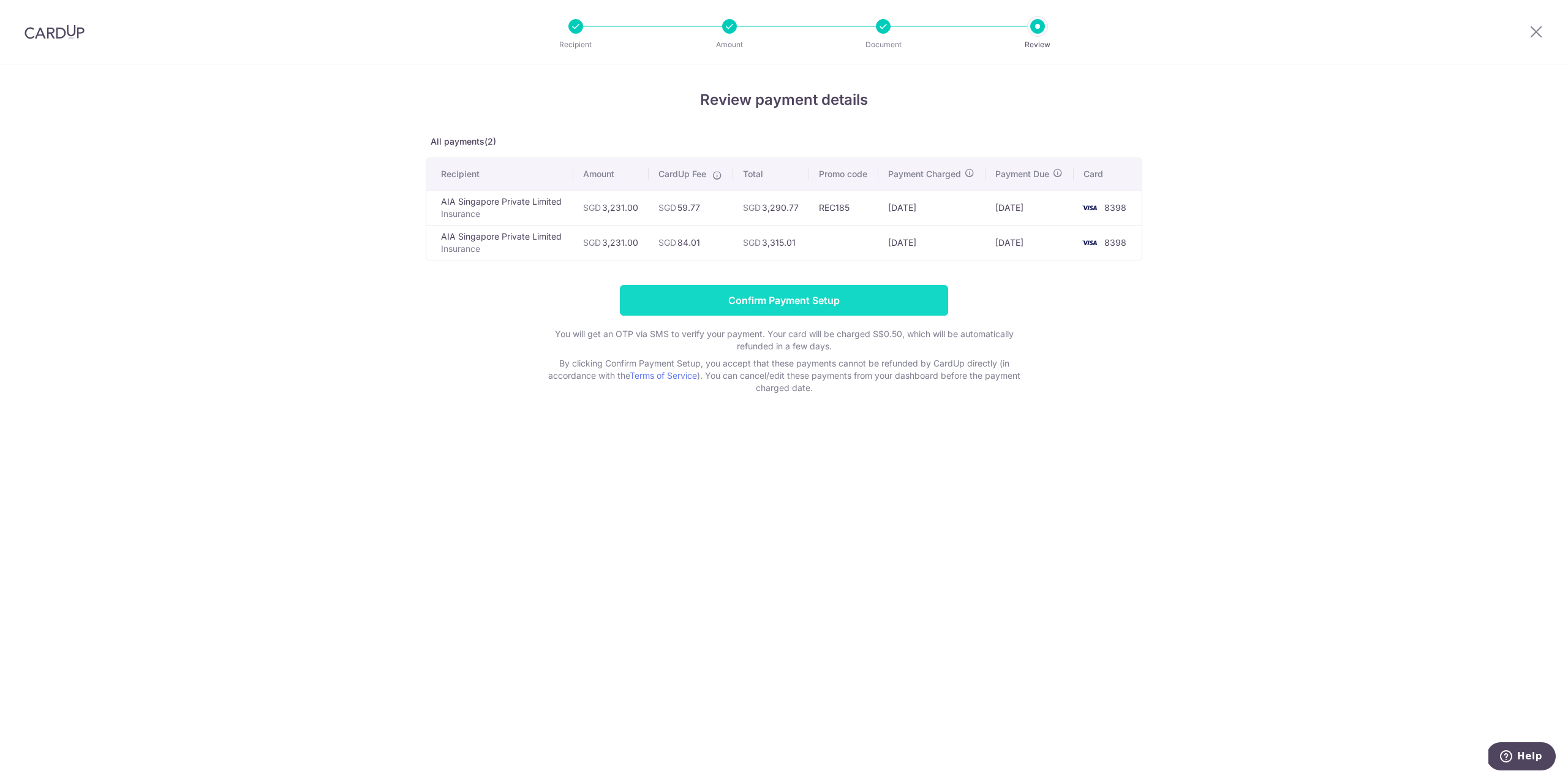
click at [780, 303] on input "Confirm Payment Setup" at bounding box center [784, 300] width 328 height 30
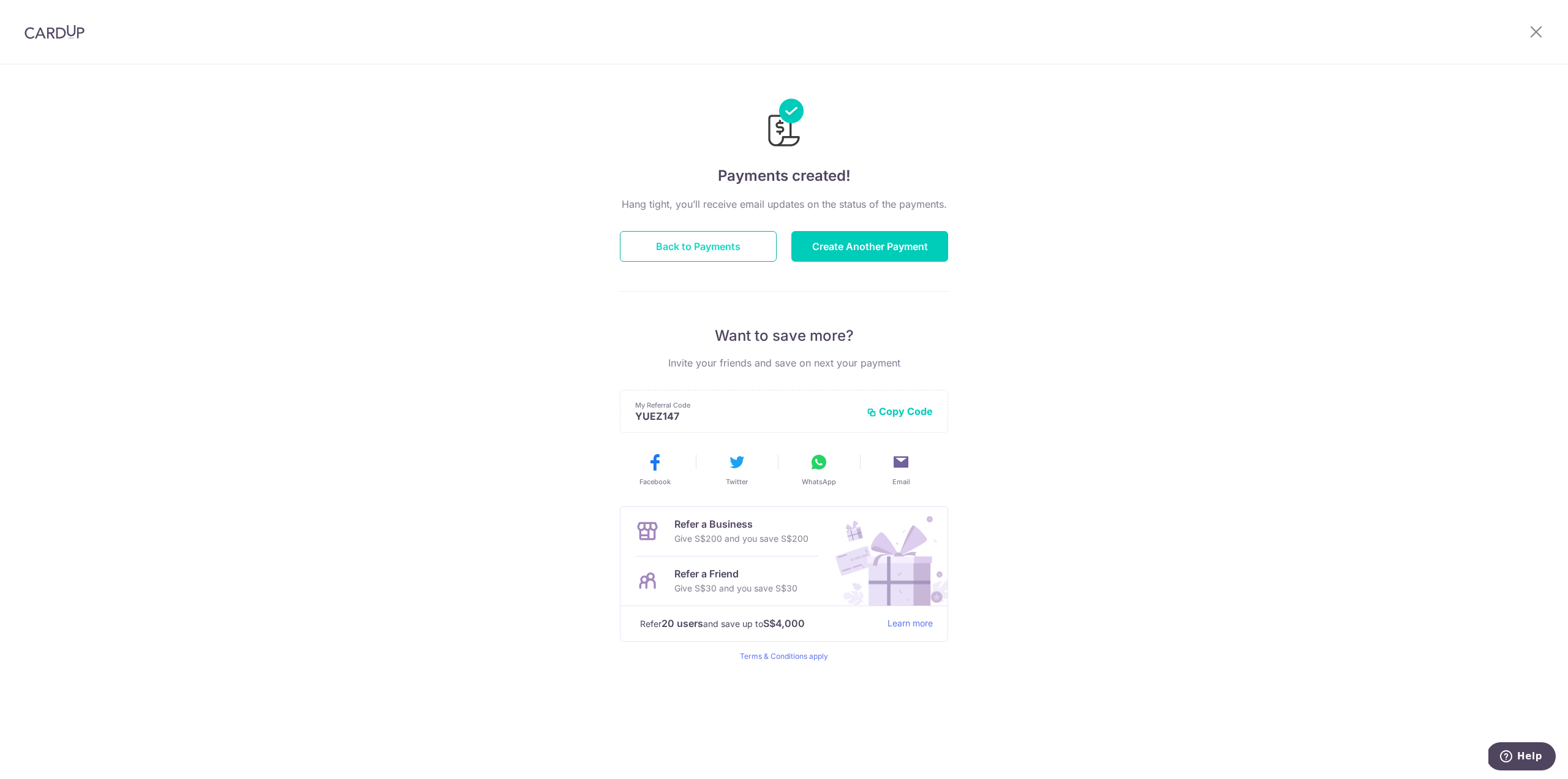
click at [726, 248] on button "Back to Payments" at bounding box center [698, 246] width 157 height 30
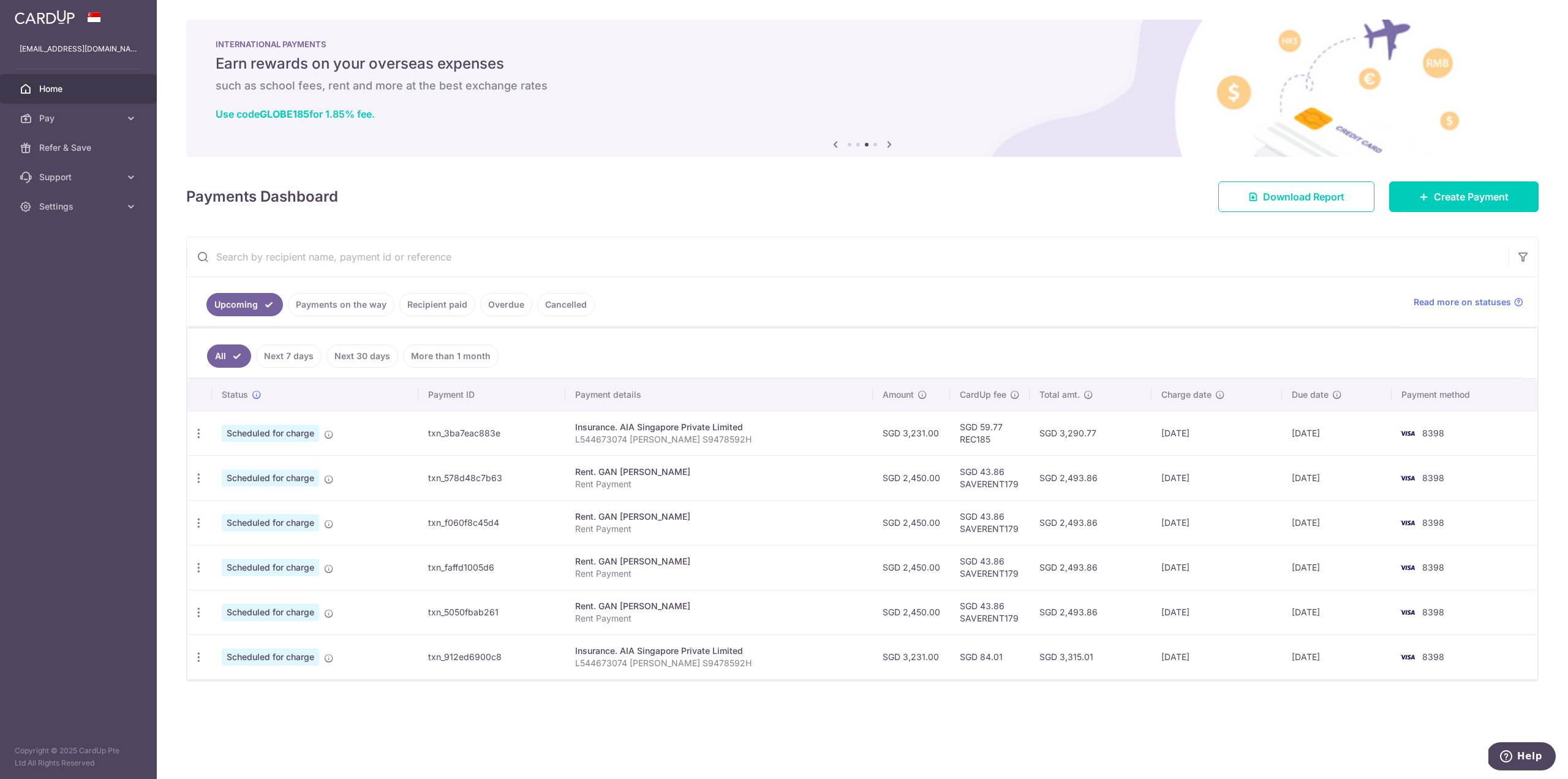
click at [351, 670] on td "Scheduled for charge" at bounding box center [315, 656] width 206 height 44
click at [328, 658] on icon at bounding box center [328, 658] width 10 height 10
click at [288, 352] on link "Next 7 days" at bounding box center [288, 356] width 66 height 23
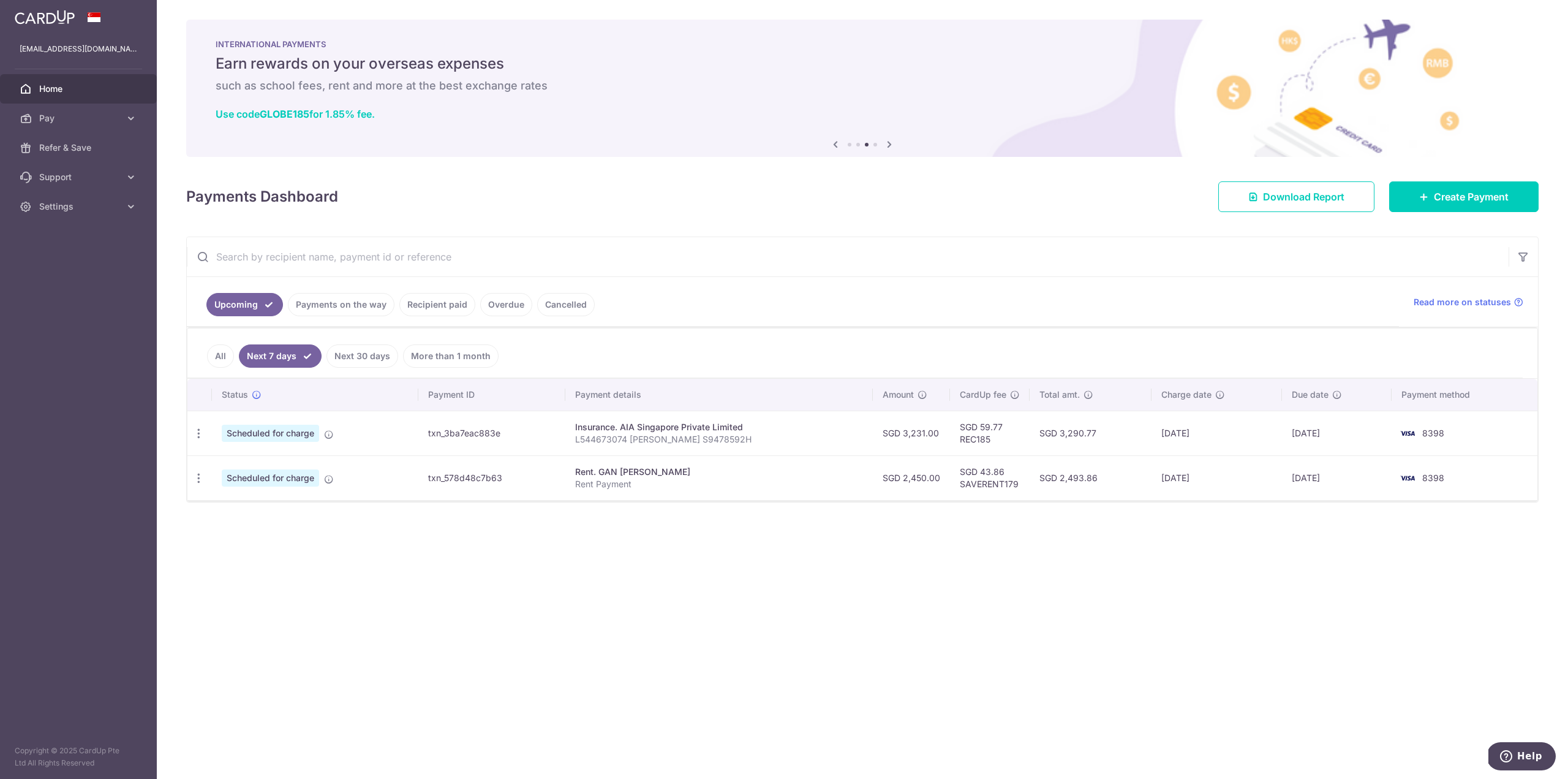
click at [230, 357] on link "All" at bounding box center [220, 356] width 27 height 23
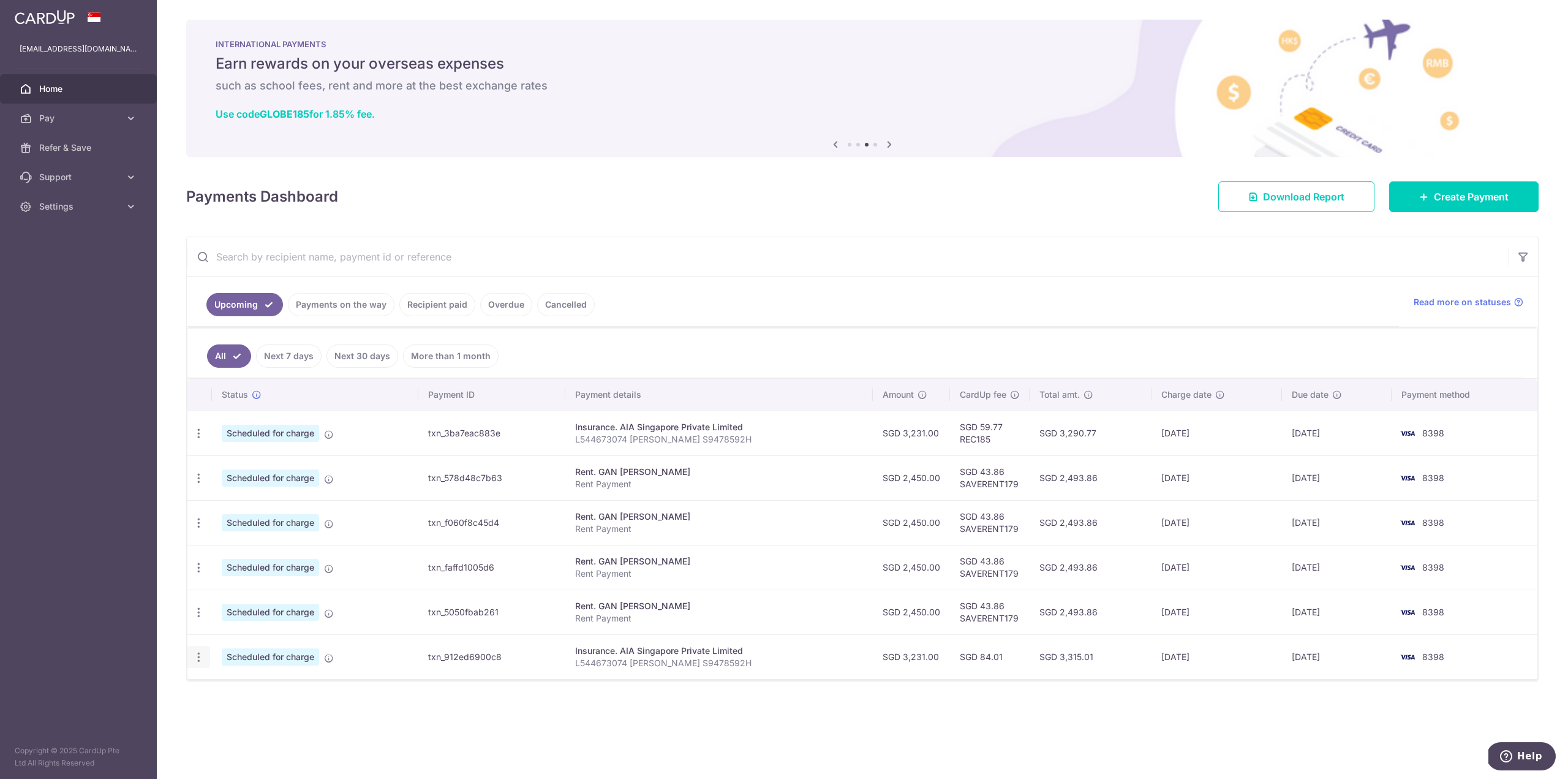
click at [201, 655] on icon "button" at bounding box center [198, 657] width 13 height 13
click at [271, 721] on span "Cancel payment" at bounding box center [264, 721] width 82 height 15
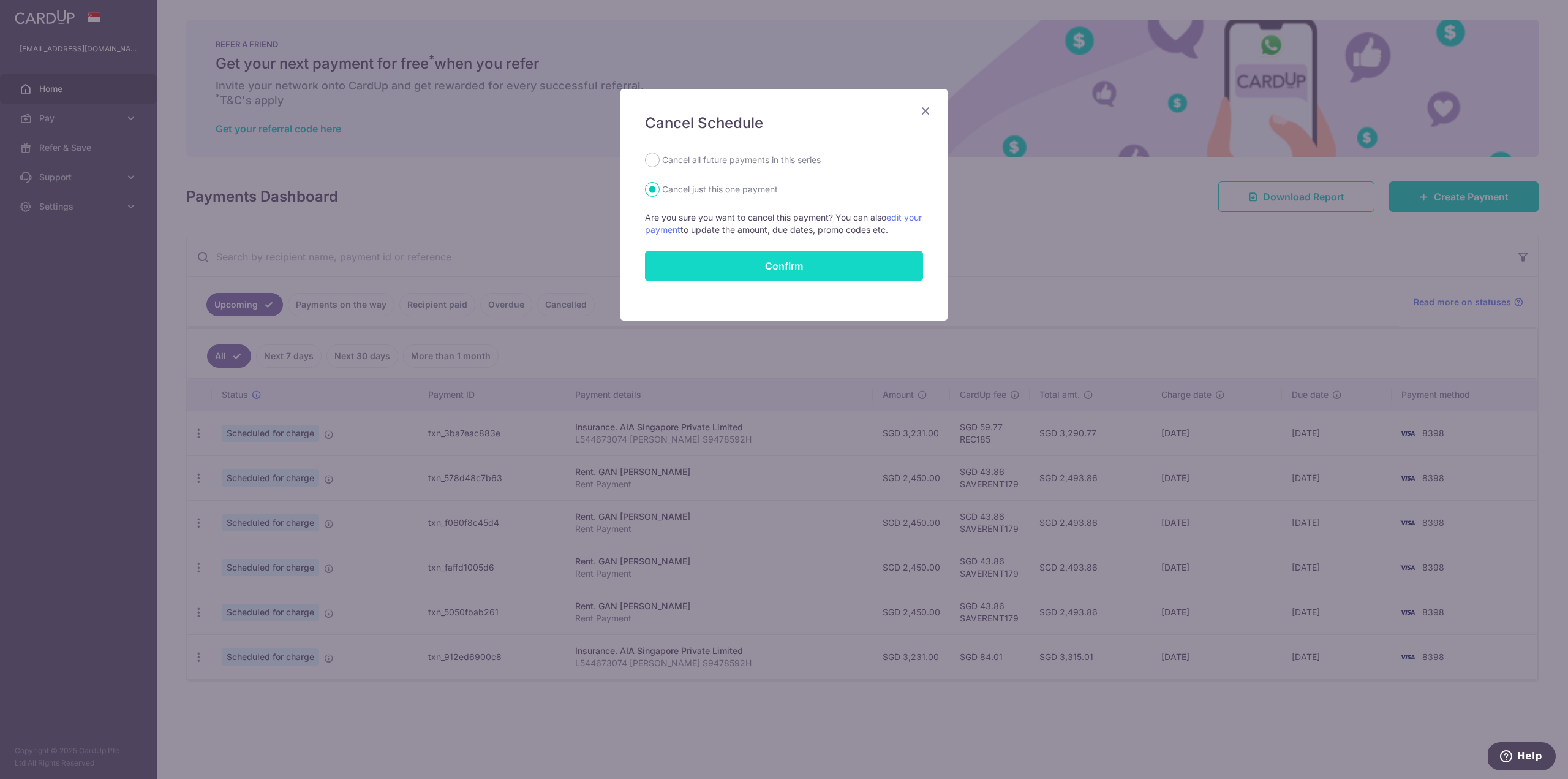
click at [833, 266] on button "Confirm" at bounding box center [784, 266] width 278 height 30
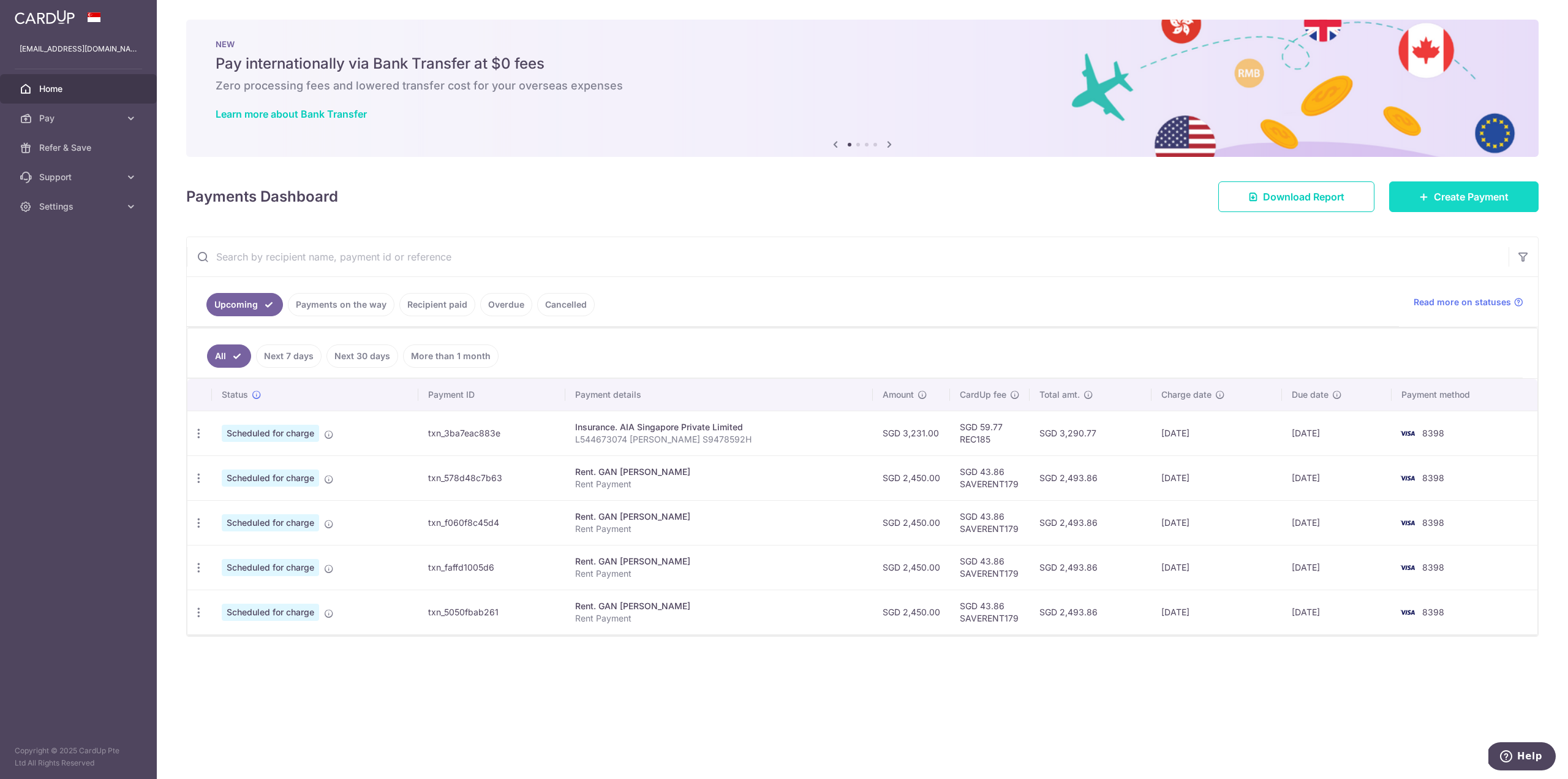
click at [1450, 195] on span "Create Payment" at bounding box center [1471, 197] width 75 height 15
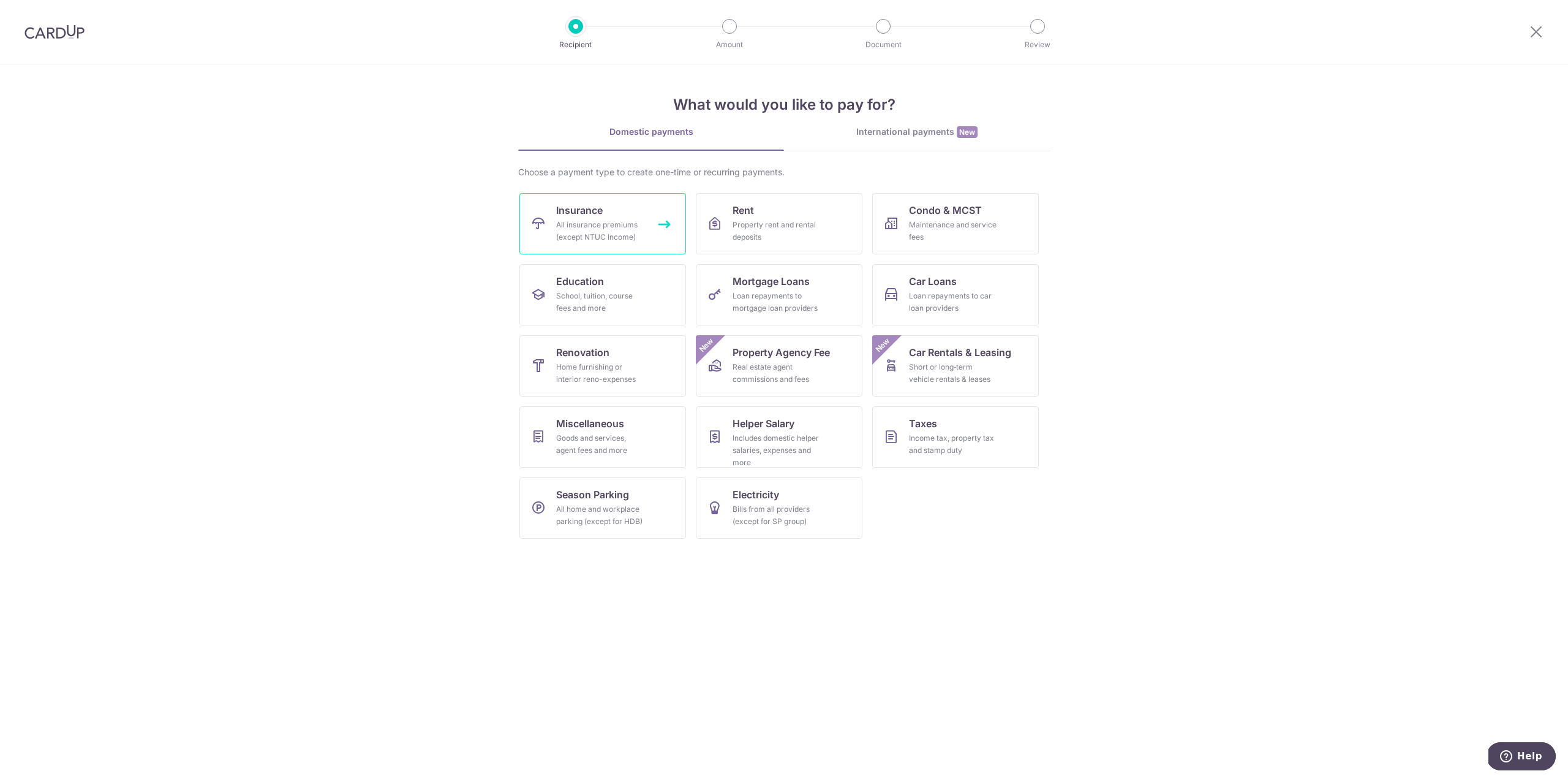
click at [601, 219] on div "All insurance premiums (except NTUC Income)" at bounding box center [600, 231] width 88 height 24
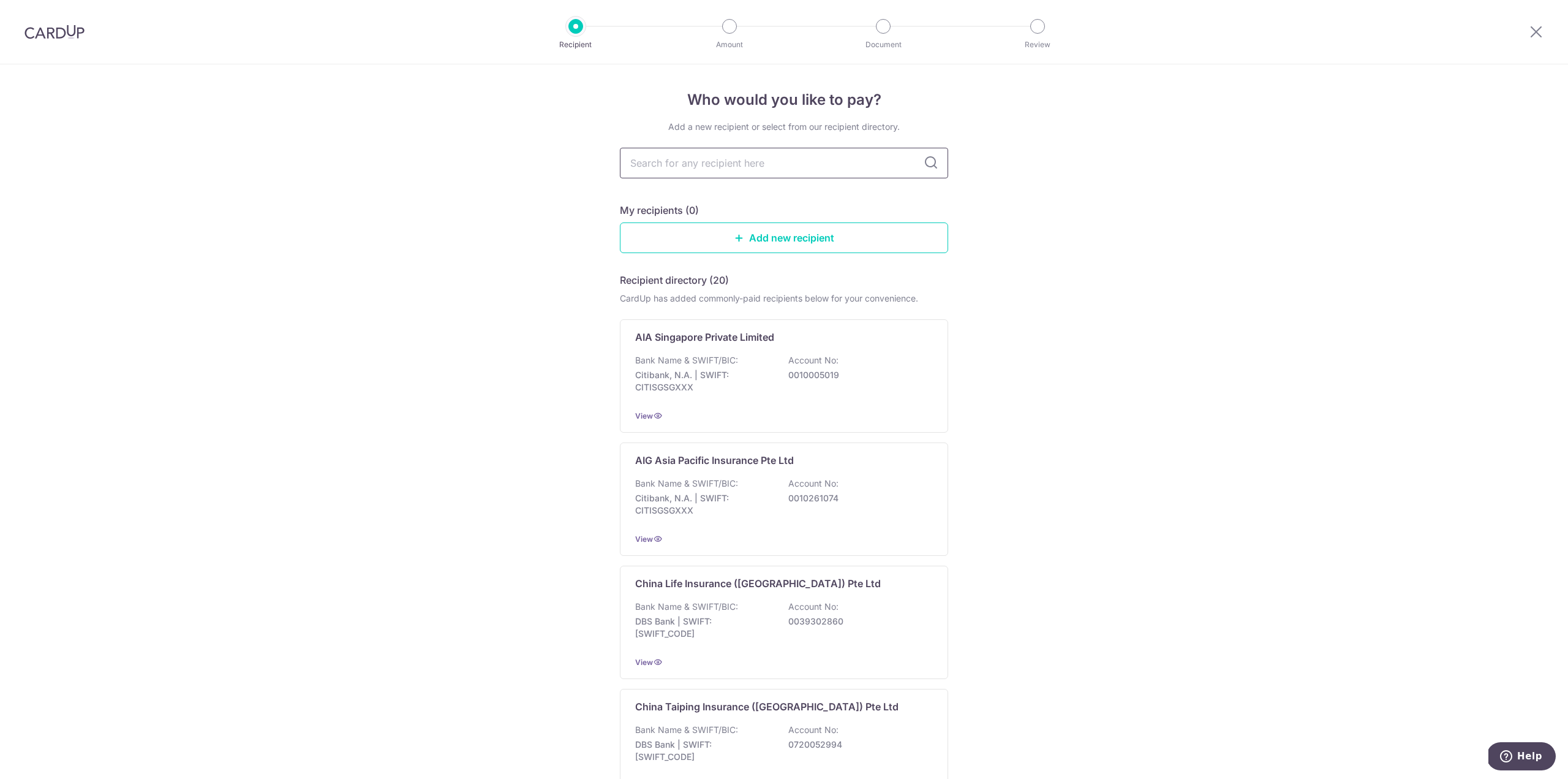
click at [787, 166] on input "text" at bounding box center [784, 163] width 328 height 30
type input "aia"
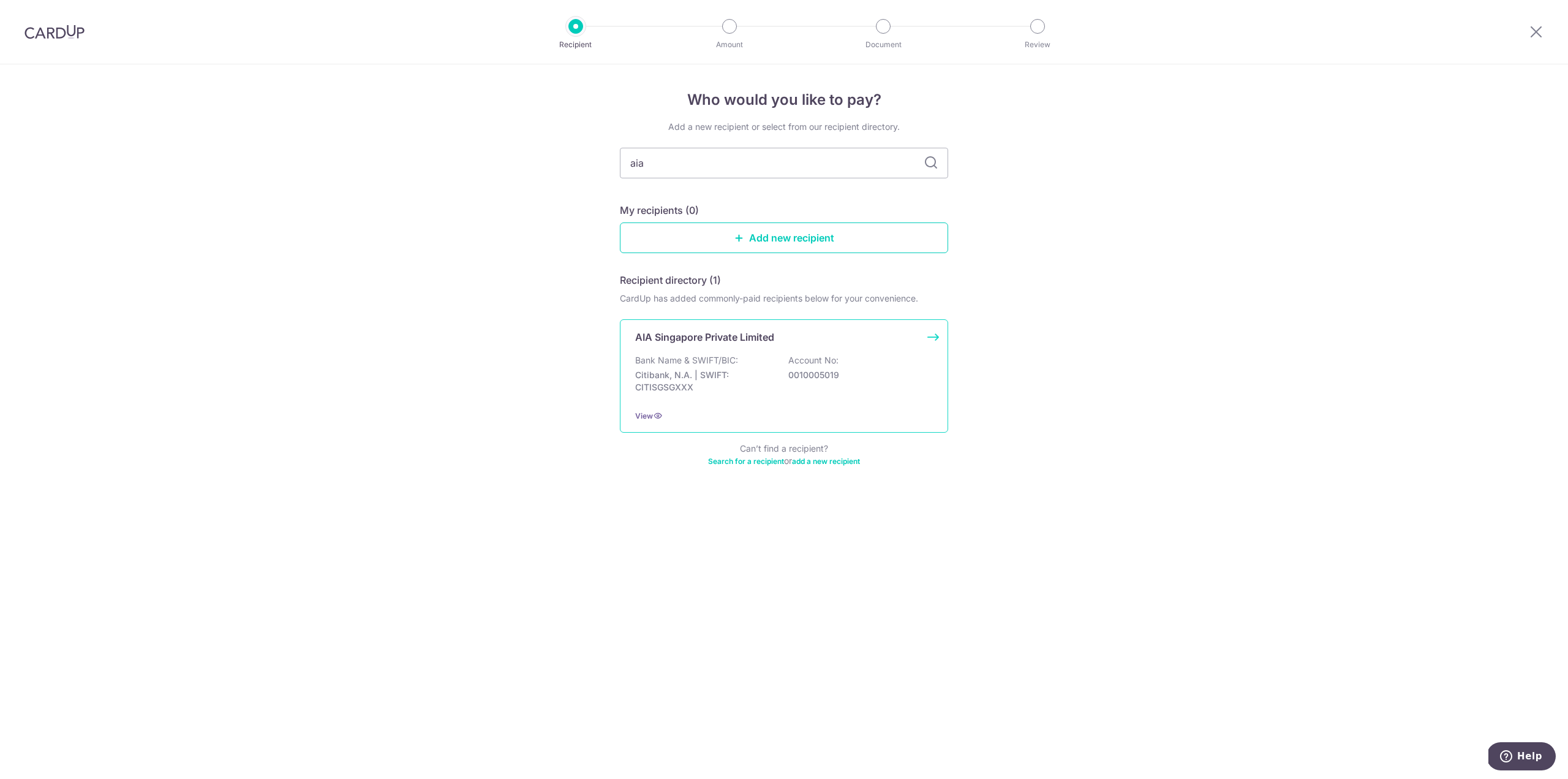
click at [791, 381] on div "Bank Name & SWIFT/BIC: Citibank, N.A. | SWIFT: CITISGSGXXX Account No: 00100050…" at bounding box center [784, 377] width 298 height 45
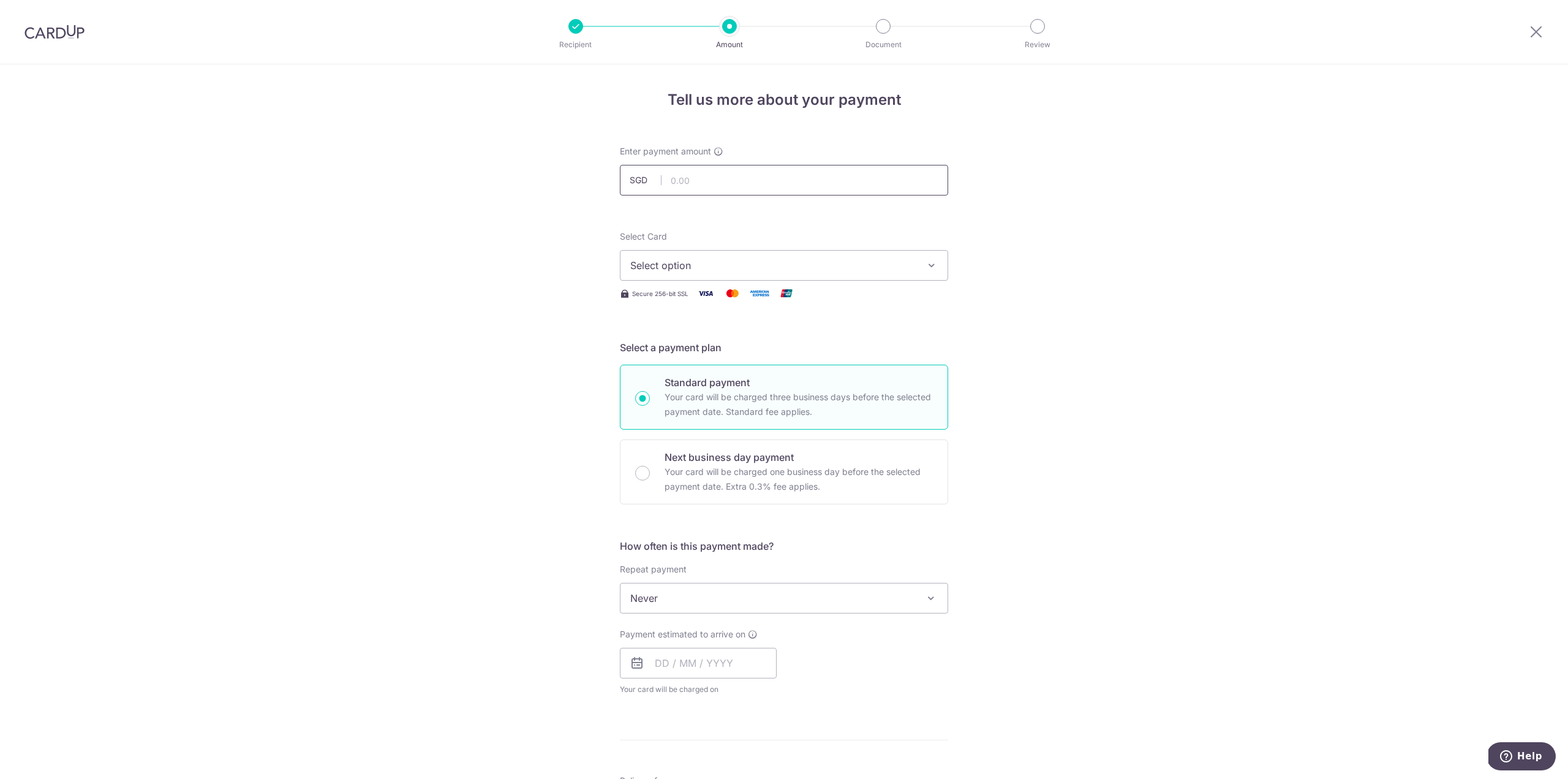
click at [715, 183] on input "text" at bounding box center [784, 180] width 328 height 30
type input "1,245.94"
click at [1006, 220] on div "Tell us more about your payment Enter payment amount SGD 1,245.94 1245.94 Selec…" at bounding box center [784, 618] width 1568 height 1108
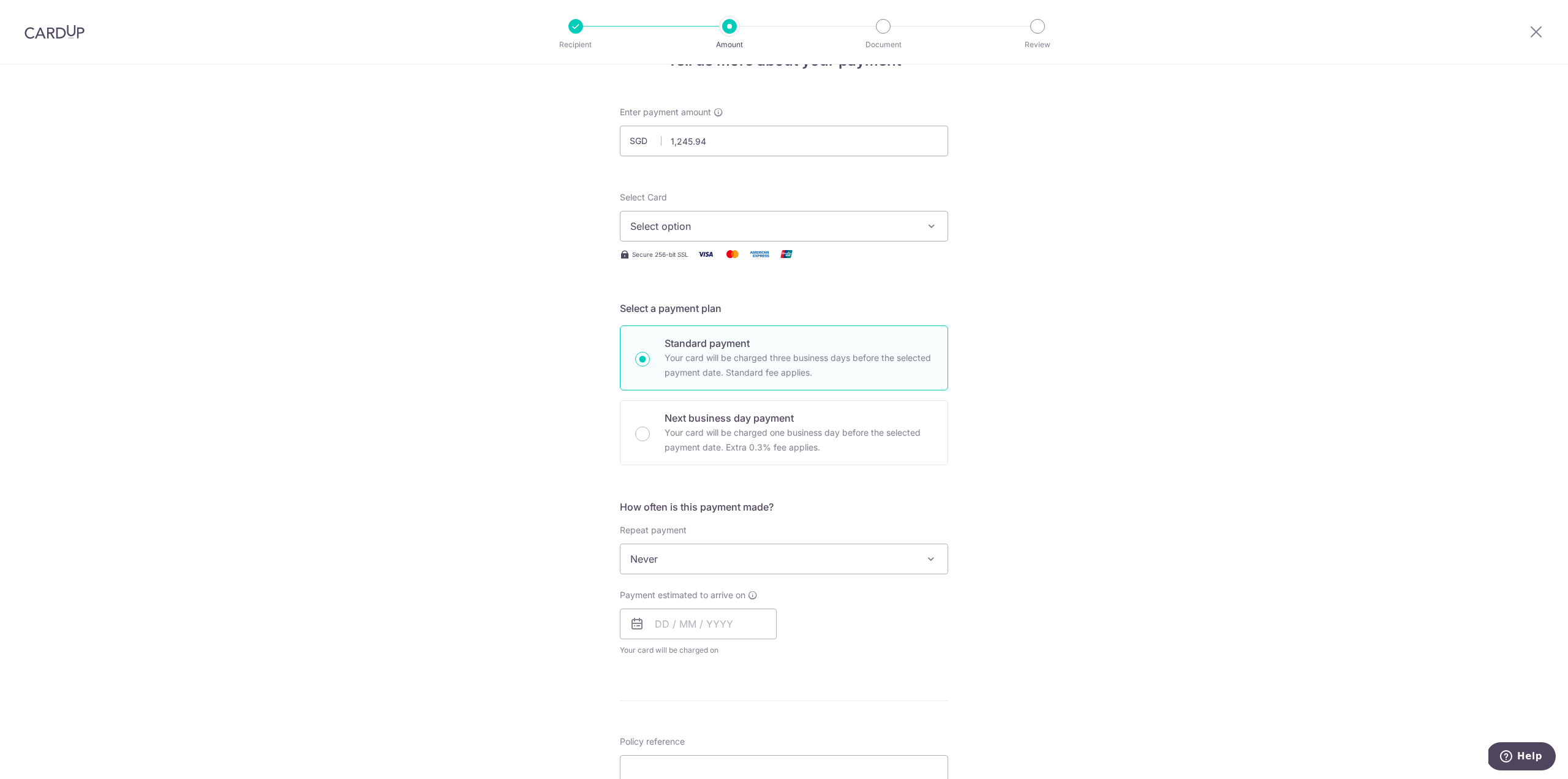
scroll to position [61, 0]
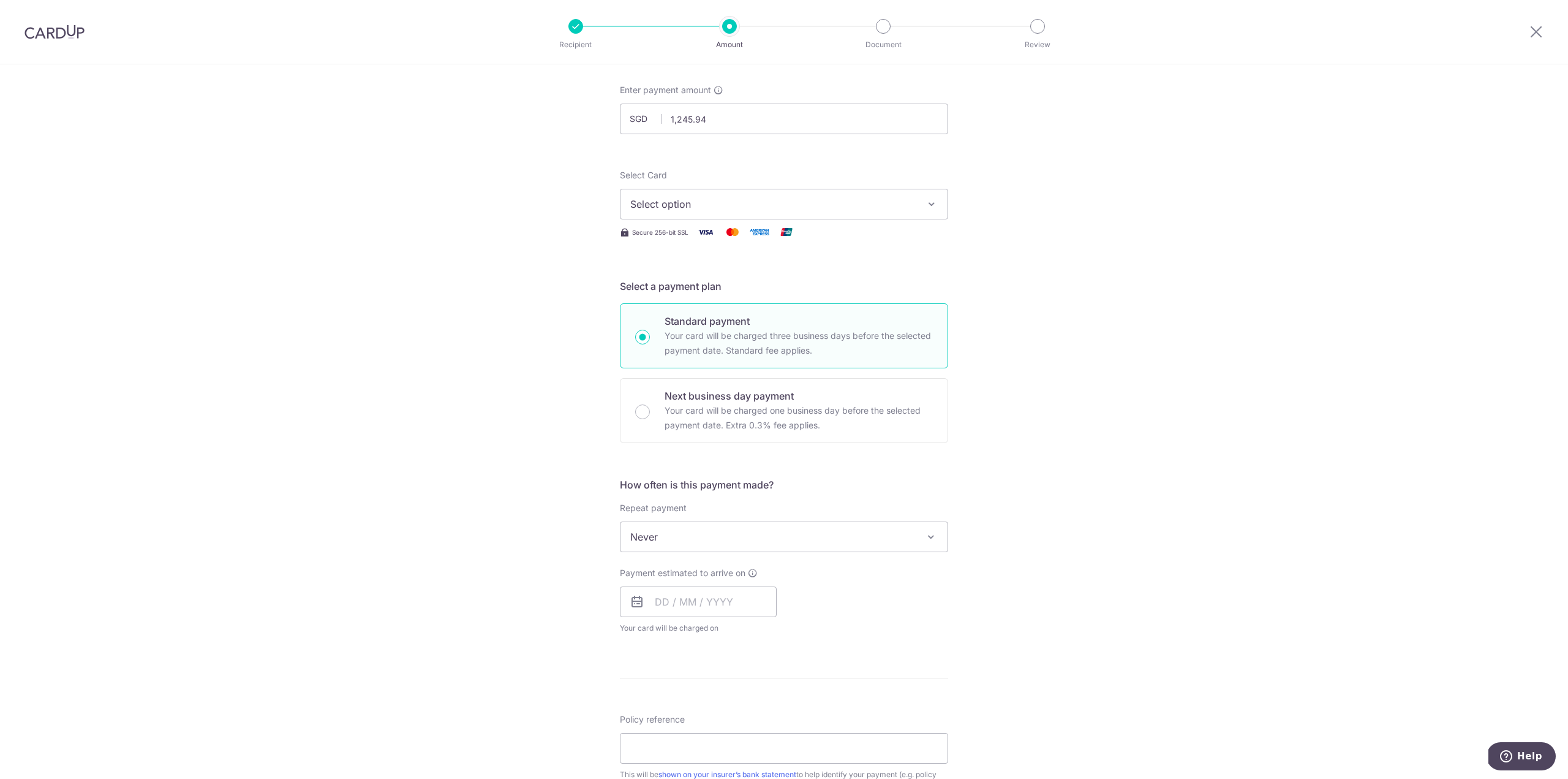
click at [693, 542] on span "Never" at bounding box center [784, 537] width 327 height 30
click at [1172, 536] on div "Tell us more about your payment Enter payment amount SGD 1,245.94 1245.94 Selec…" at bounding box center [784, 557] width 1568 height 1108
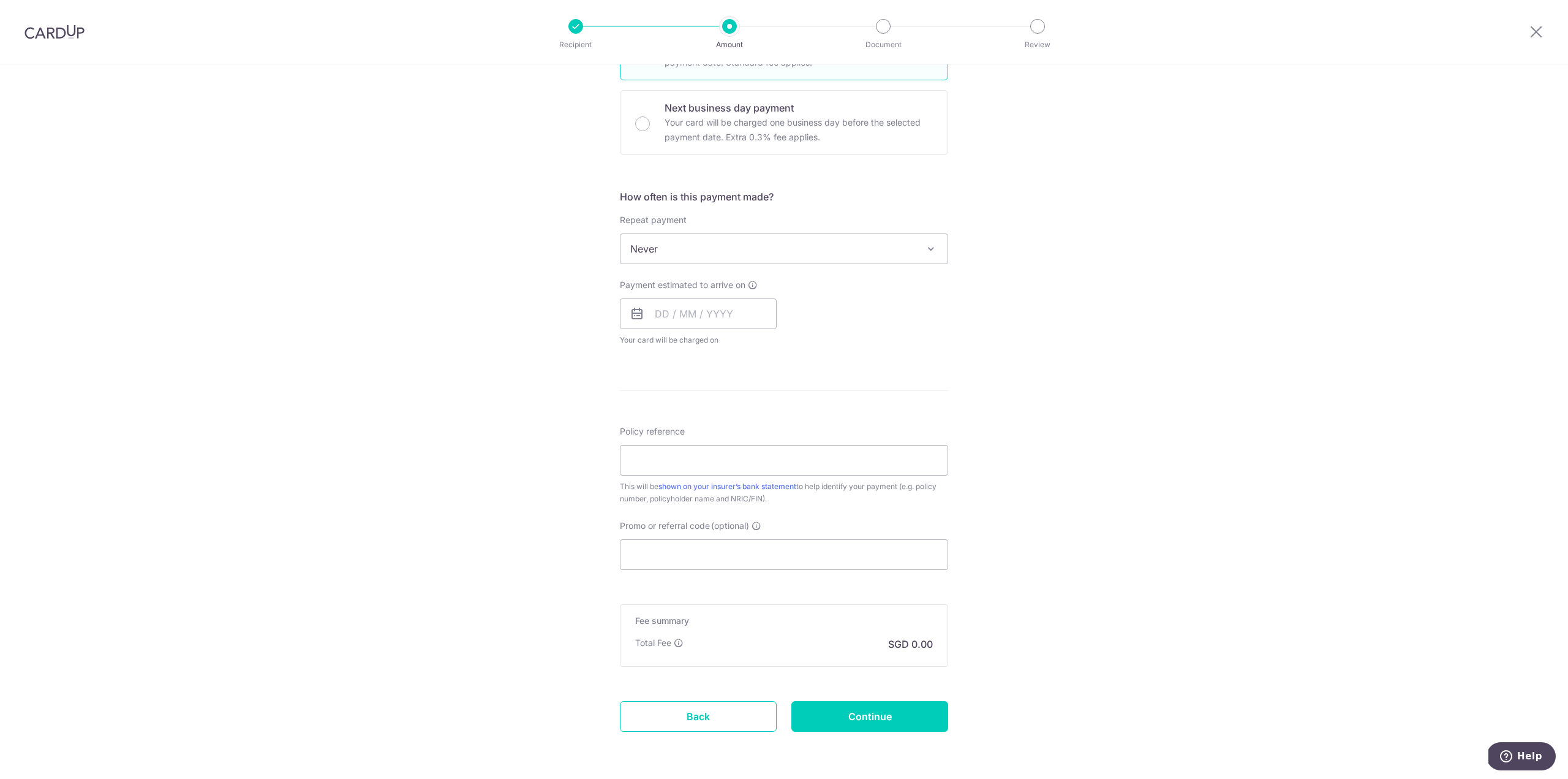
scroll to position [394, 0]
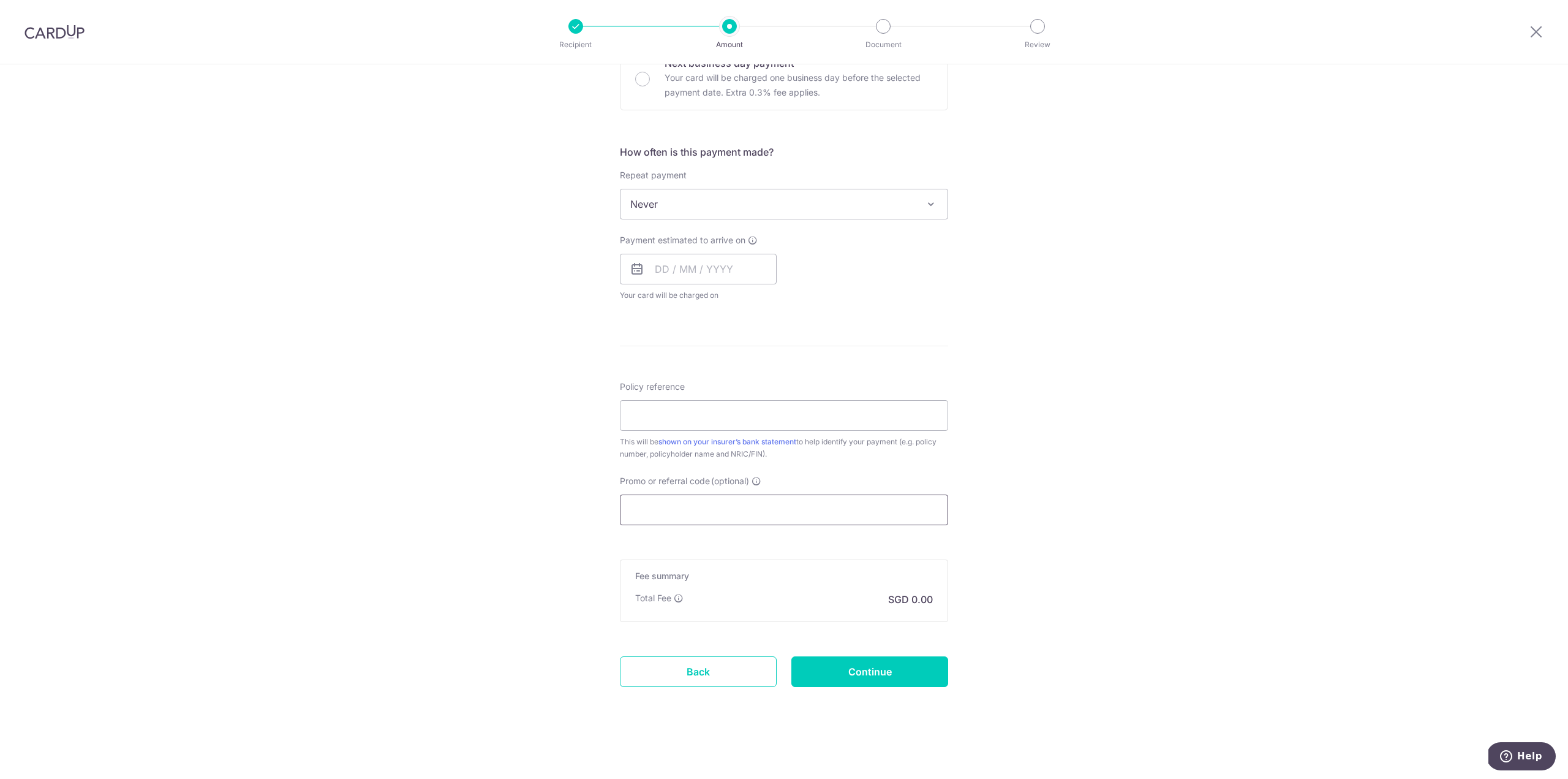
drag, startPoint x: 692, startPoint y: 491, endPoint x: 680, endPoint y: 505, distance: 18.4
click at [690, 493] on div "Promo or referral code (optional) The discounted fee will be shown on the revie…" at bounding box center [784, 500] width 328 height 50
click at [680, 507] on input "Promo or referral code (optional)" at bounding box center [784, 509] width 328 height 30
paste input "REC185"
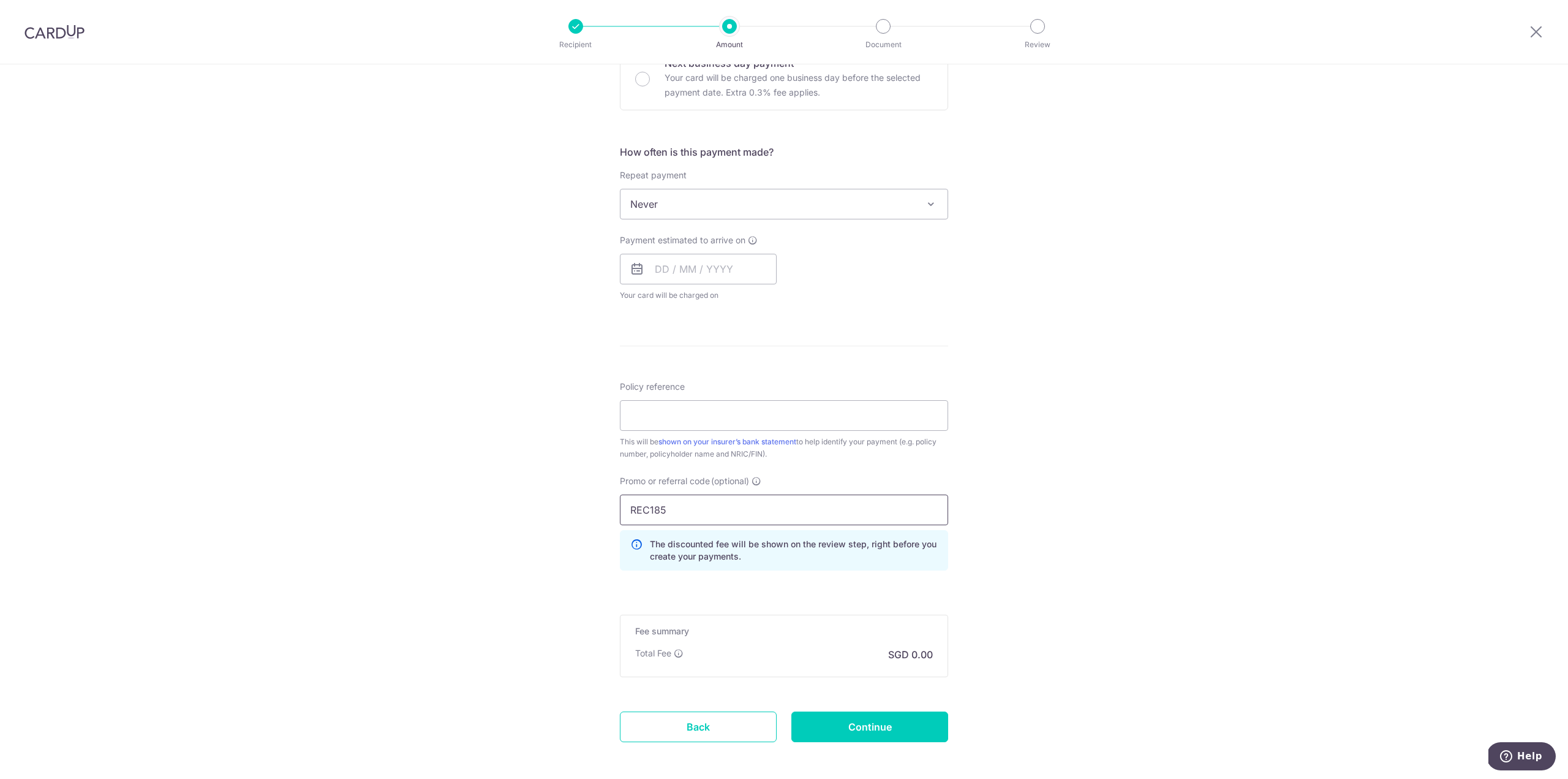
type input "REC185"
click at [1035, 521] on div "Tell us more about your payment Enter payment amount SGD 1,245.94 1245.94 Selec…" at bounding box center [784, 252] width 1568 height 1164
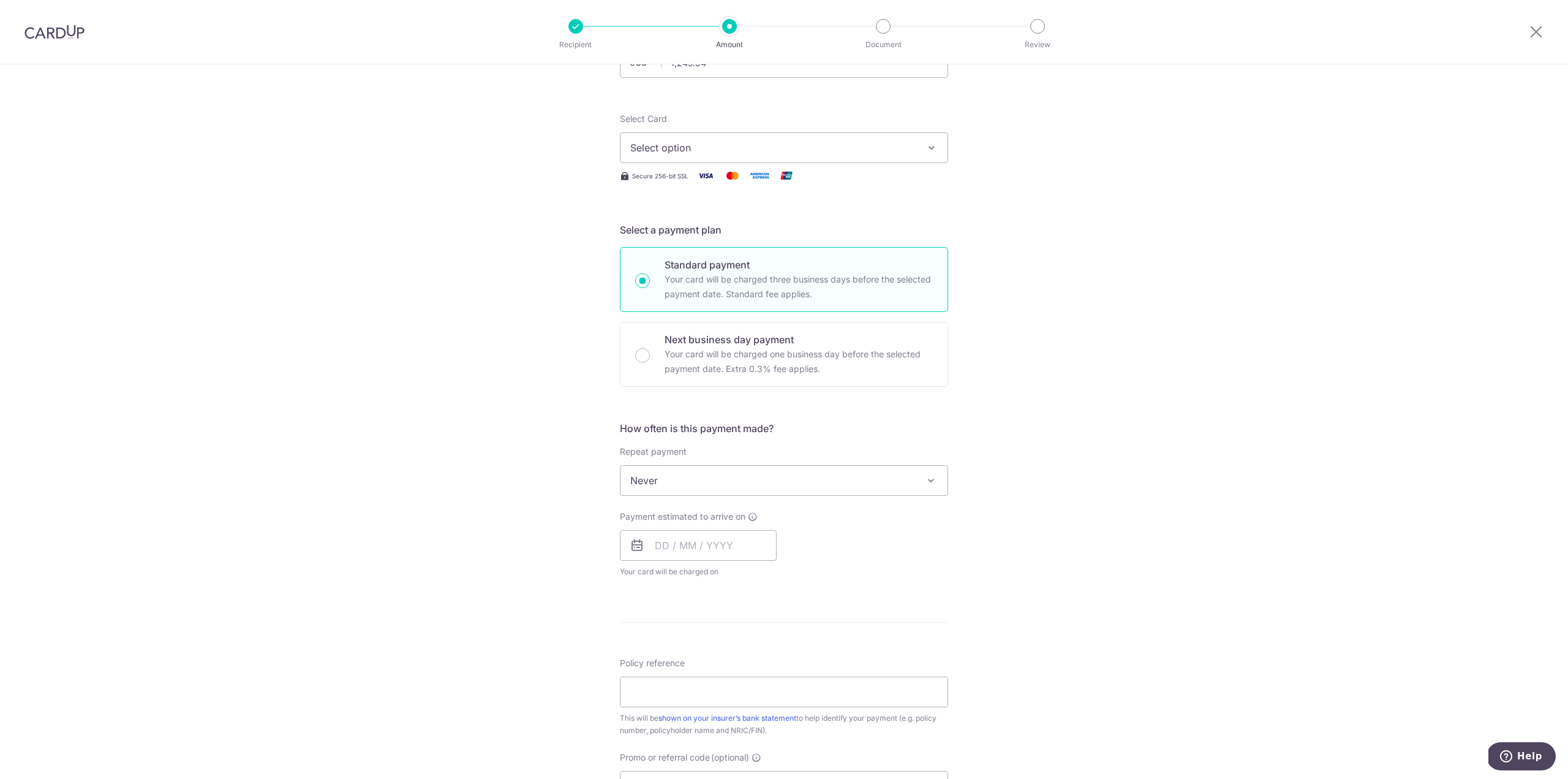
scroll to position [123, 0]
click at [863, 488] on span "Never" at bounding box center [784, 476] width 327 height 30
click at [999, 426] on div "Tell us more about your payment Enter payment amount SGD 1,245.94 1245.94 Selec…" at bounding box center [784, 523] width 1568 height 1164
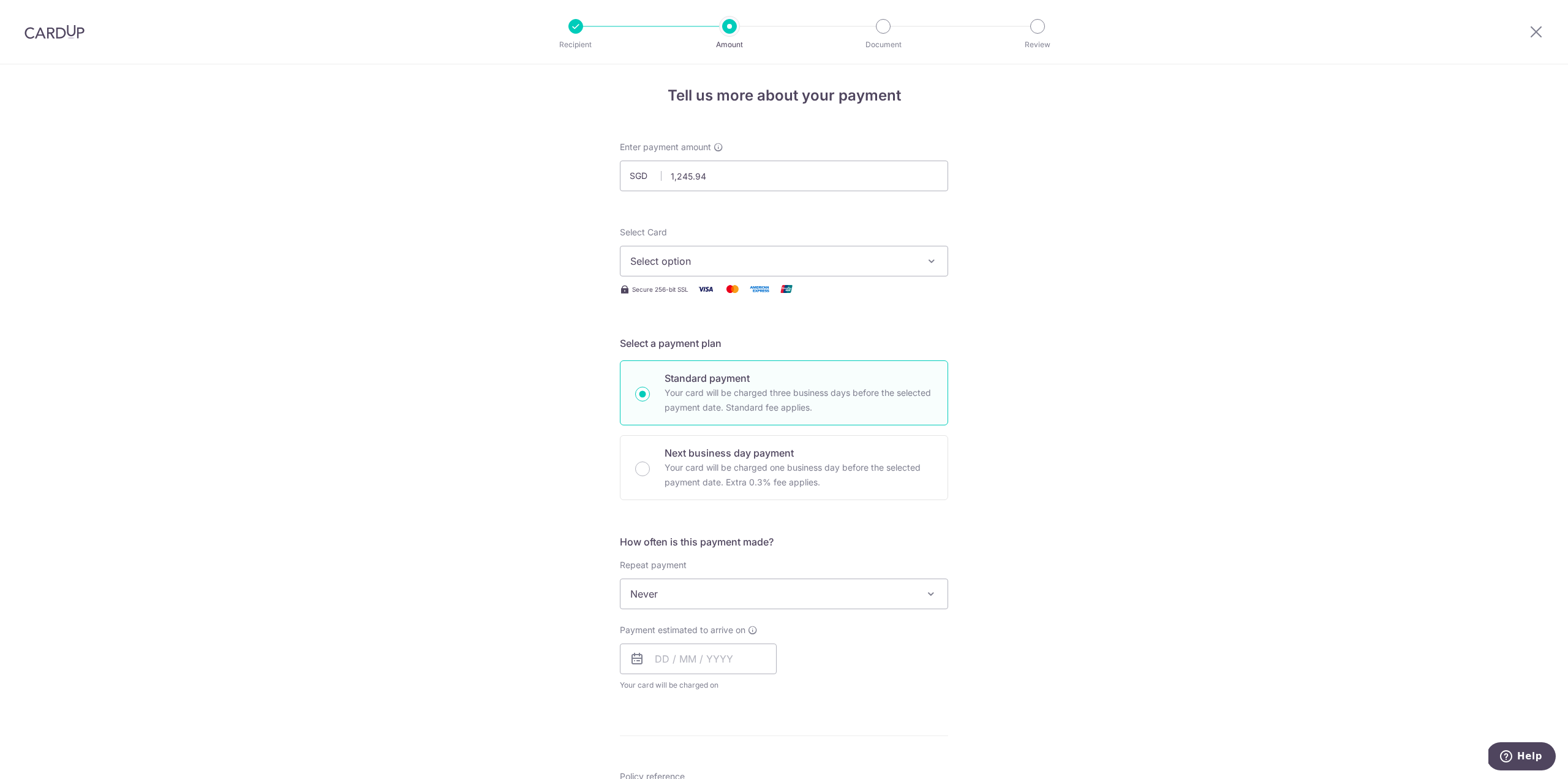
scroll to position [0, 0]
click at [726, 268] on span "Select option" at bounding box center [773, 266] width 285 height 15
click at [748, 360] on span "**** 8398" at bounding box center [784, 353] width 308 height 15
click at [713, 180] on input "1,245.94" at bounding box center [784, 180] width 328 height 30
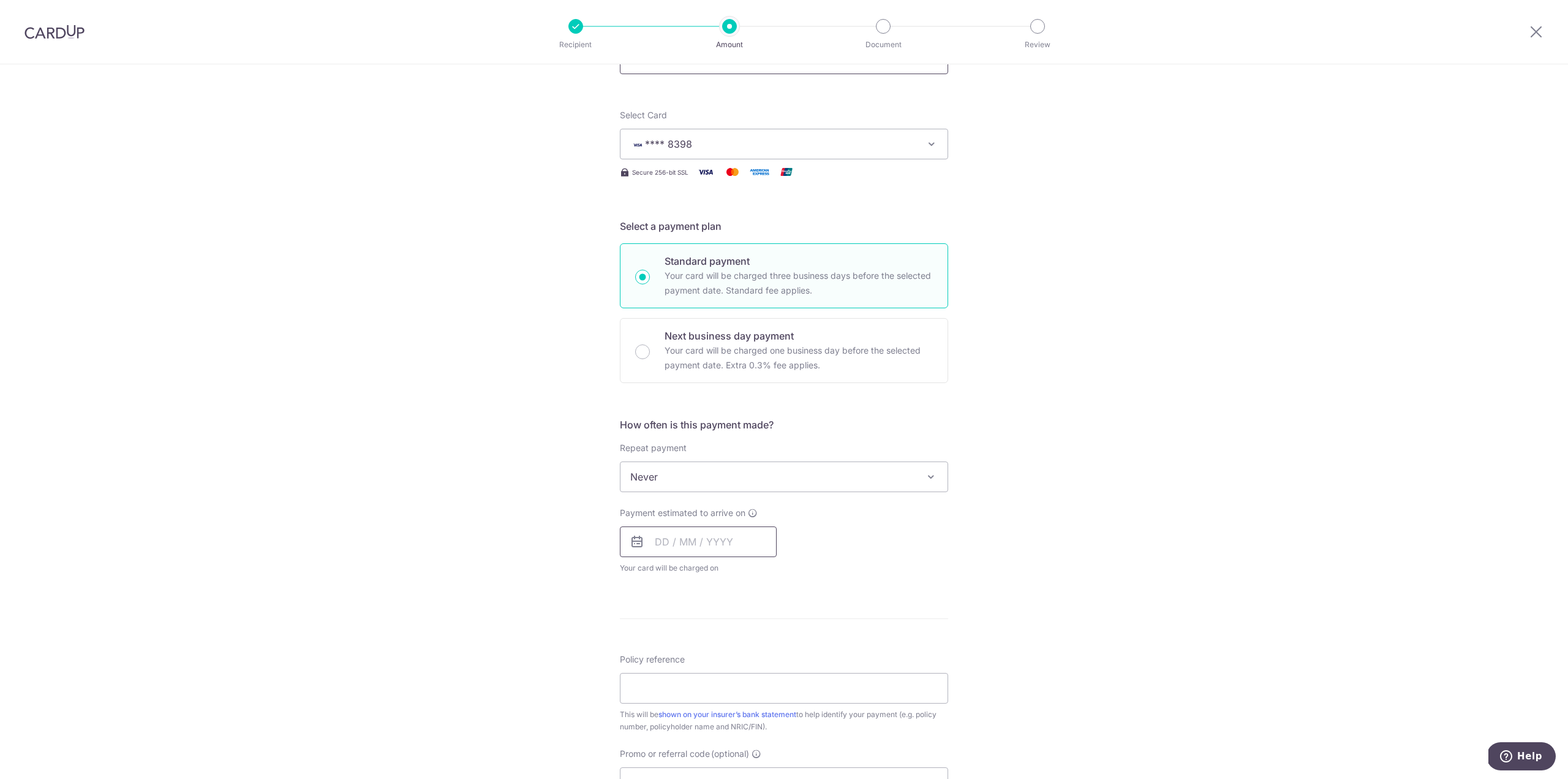
scroll to position [123, 0]
click at [734, 470] on span "Never" at bounding box center [784, 476] width 327 height 30
type input "1,245.94"
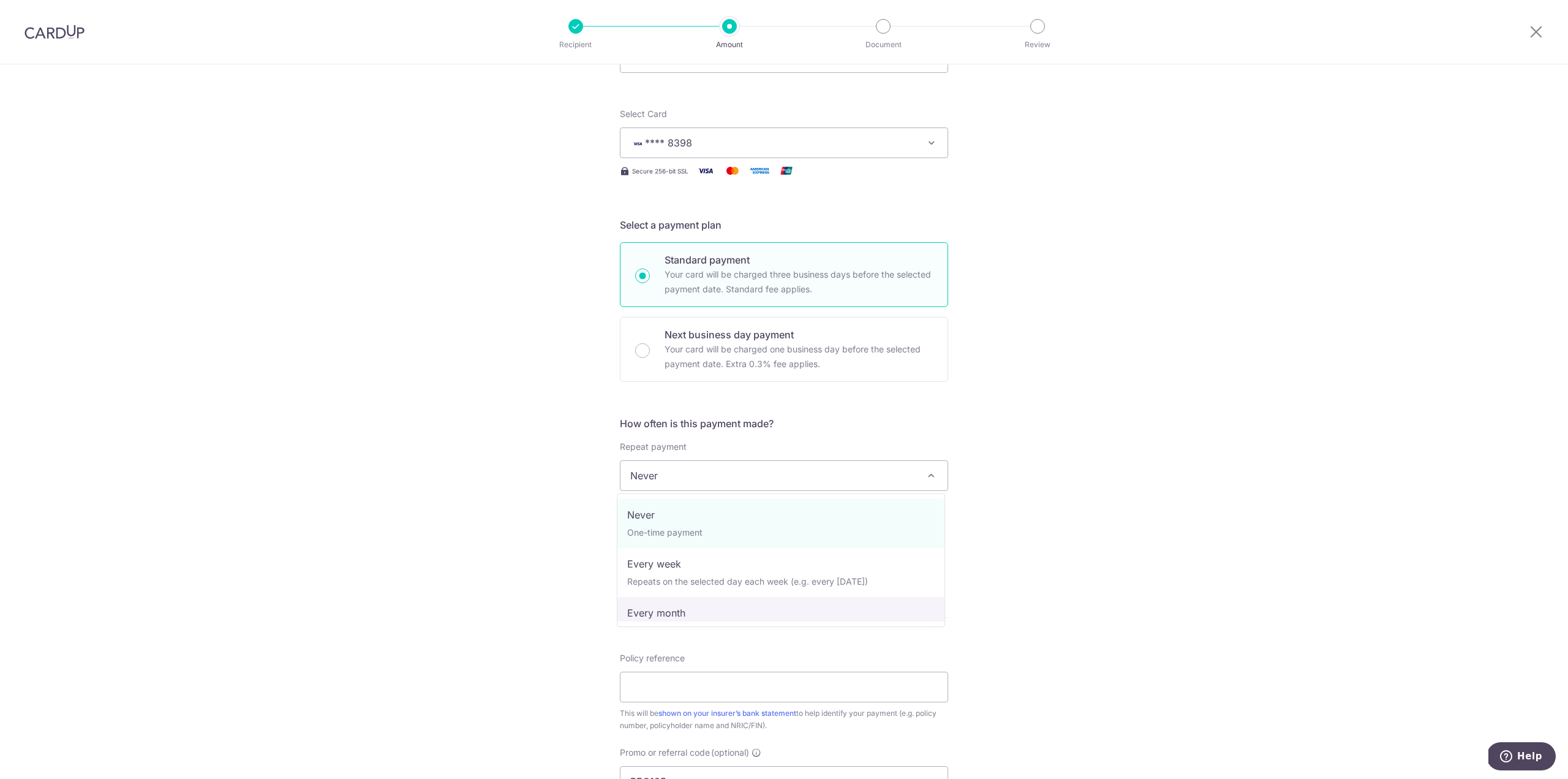
click at [527, 557] on div "Tell us more about your payment Enter payment amount SGD 1,245.94 1245.94 Selec…" at bounding box center [784, 523] width 1568 height 1164
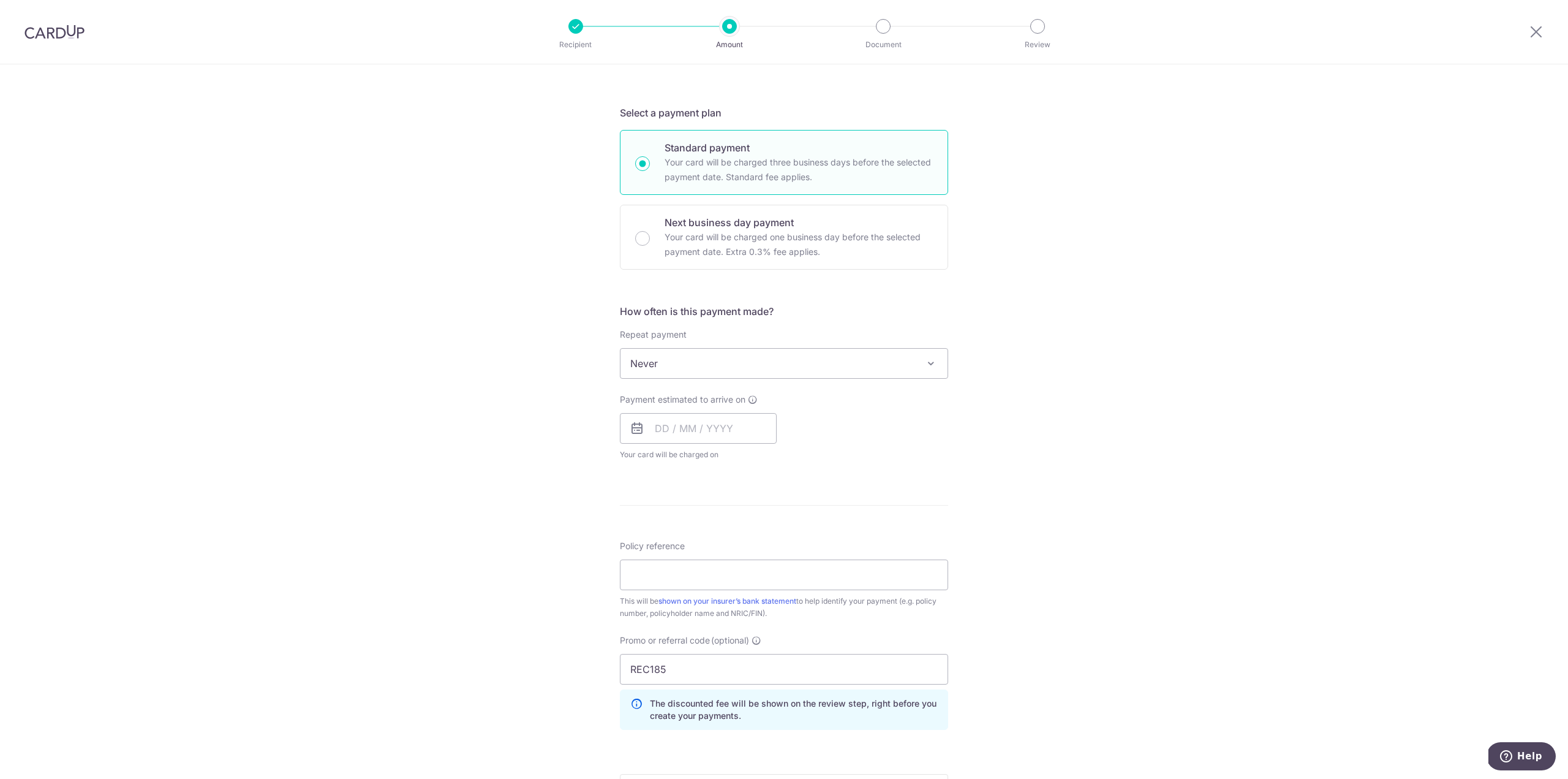
scroll to position [245, 0]
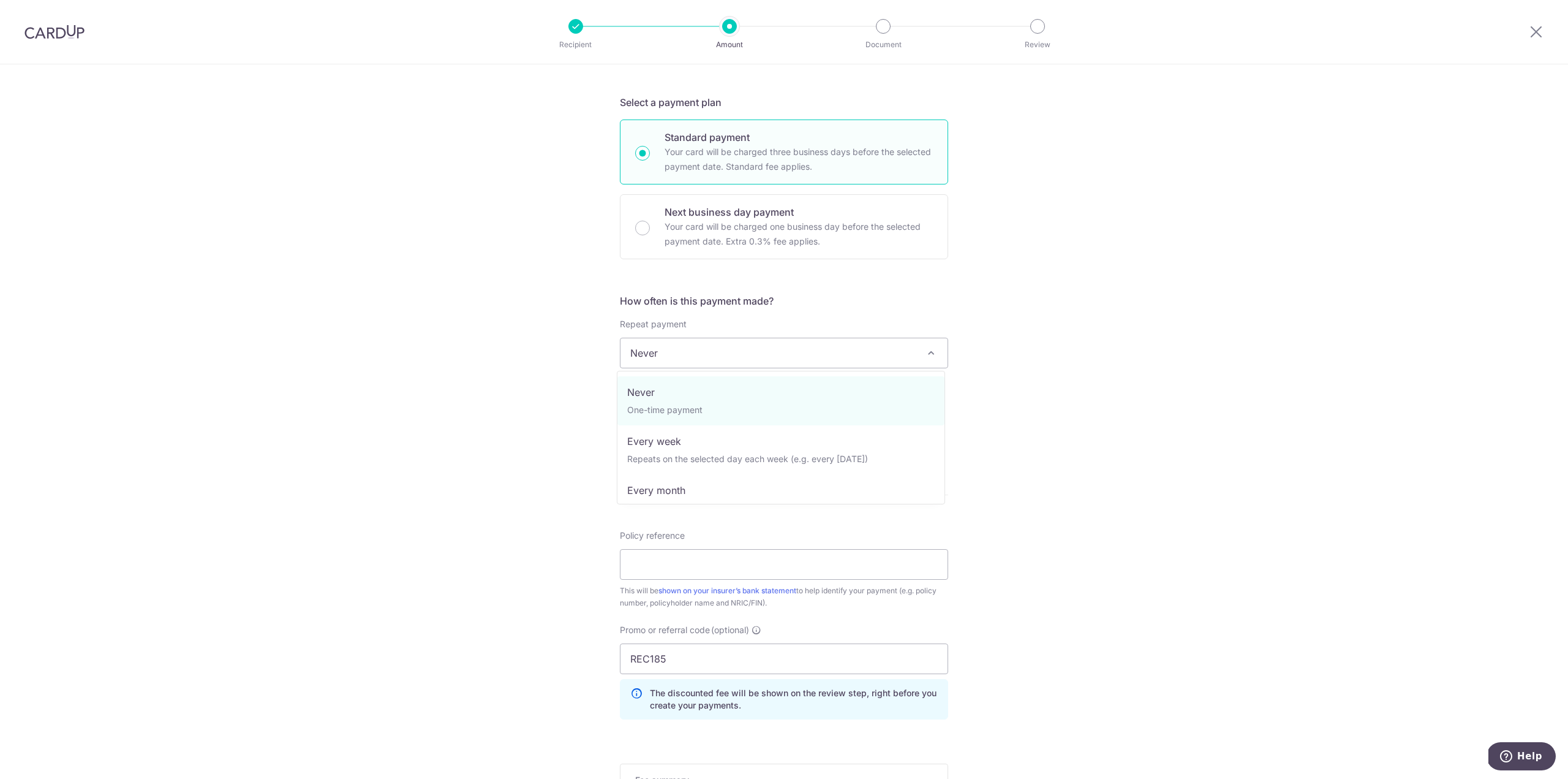
click at [773, 351] on span "Never" at bounding box center [784, 353] width 327 height 30
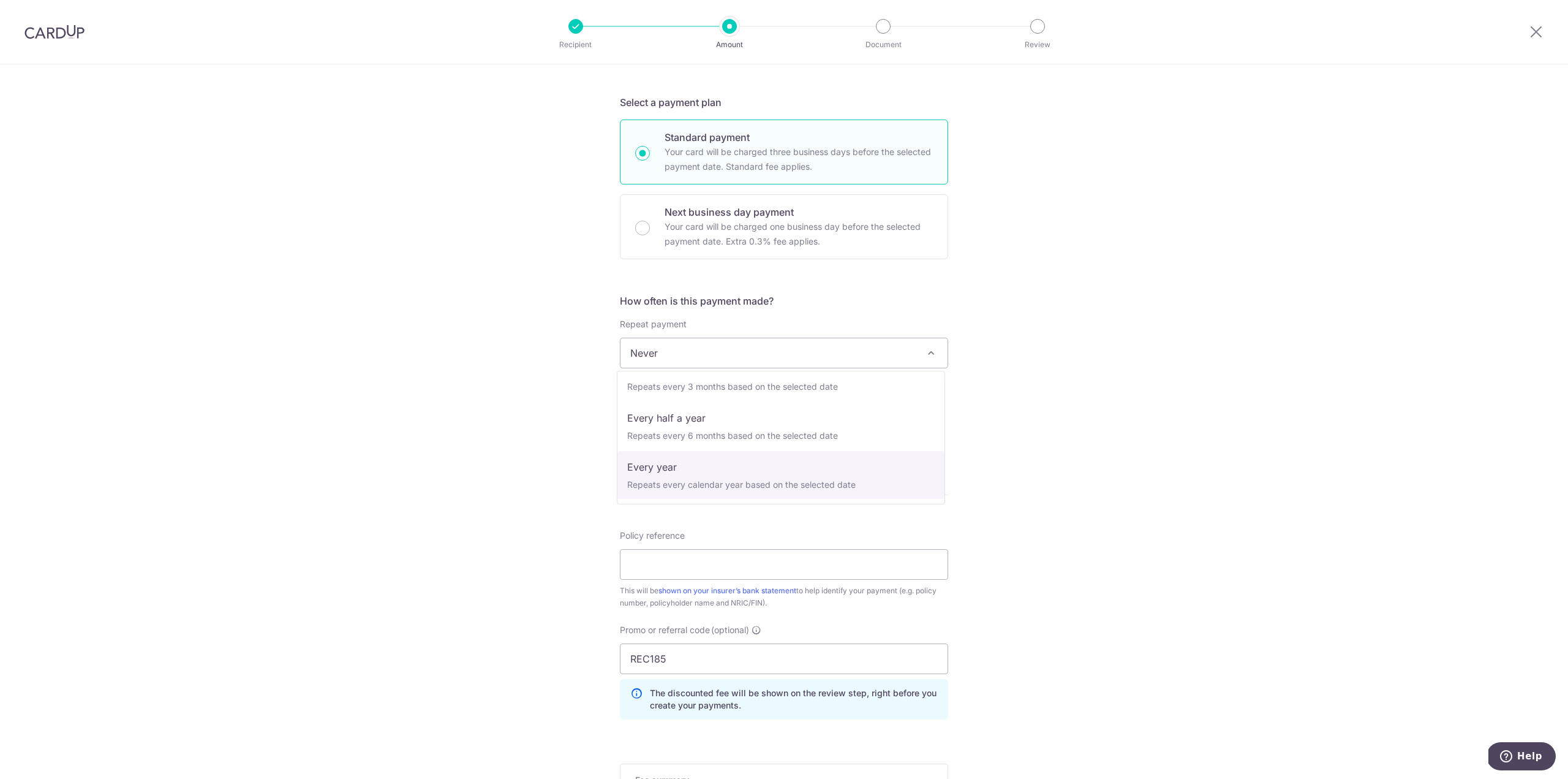
scroll to position [172, 0]
select select "6"
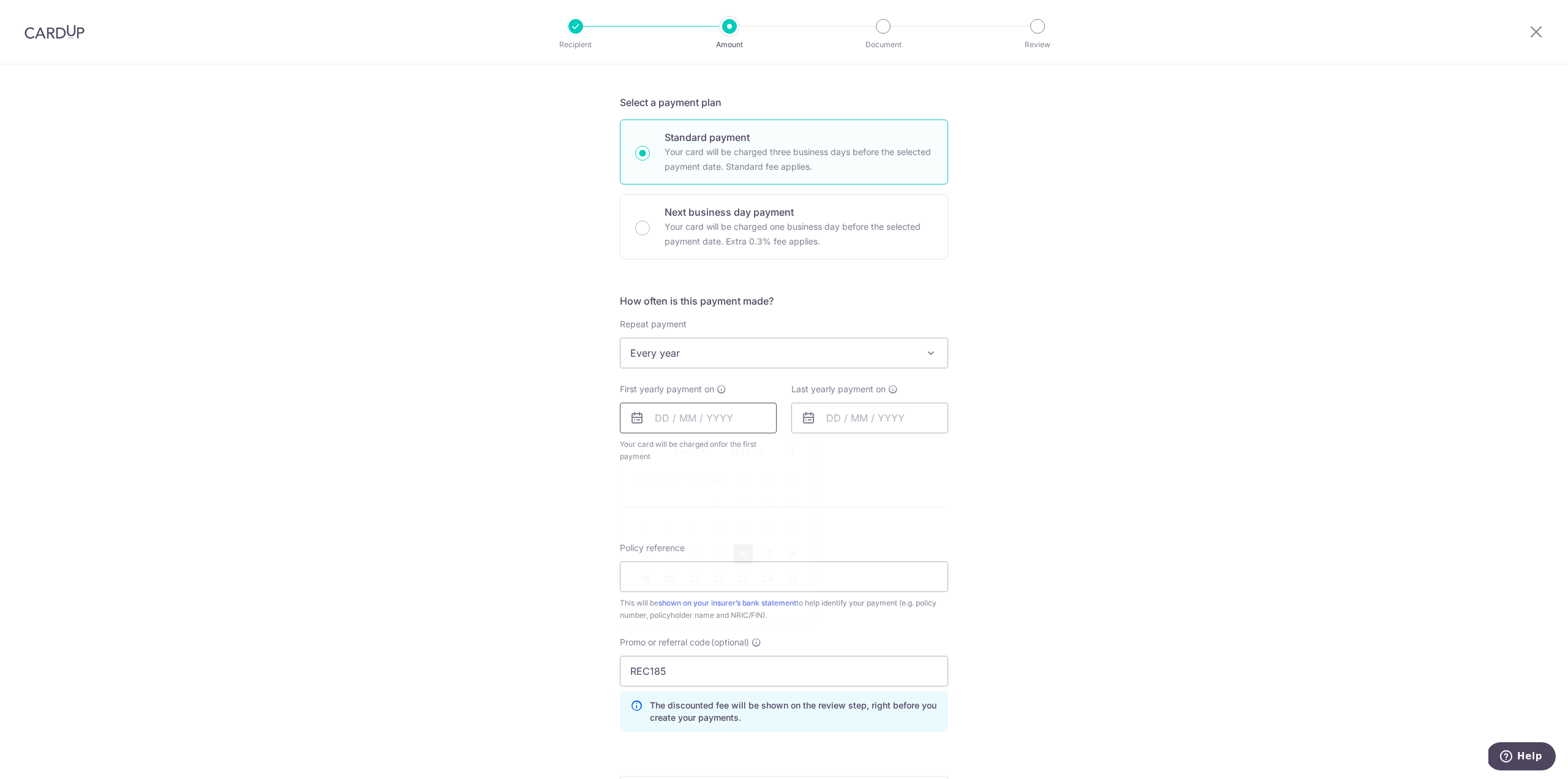
click at [677, 415] on input "text" at bounding box center [698, 417] width 157 height 30
click at [663, 424] on input "text" at bounding box center [698, 417] width 157 height 30
click at [672, 418] on input "text" at bounding box center [698, 417] width 157 height 30
drag, startPoint x: 738, startPoint y: 550, endPoint x: 837, endPoint y: 394, distance: 184.8
click at [738, 550] on link "16" at bounding box center [743, 554] width 20 height 20
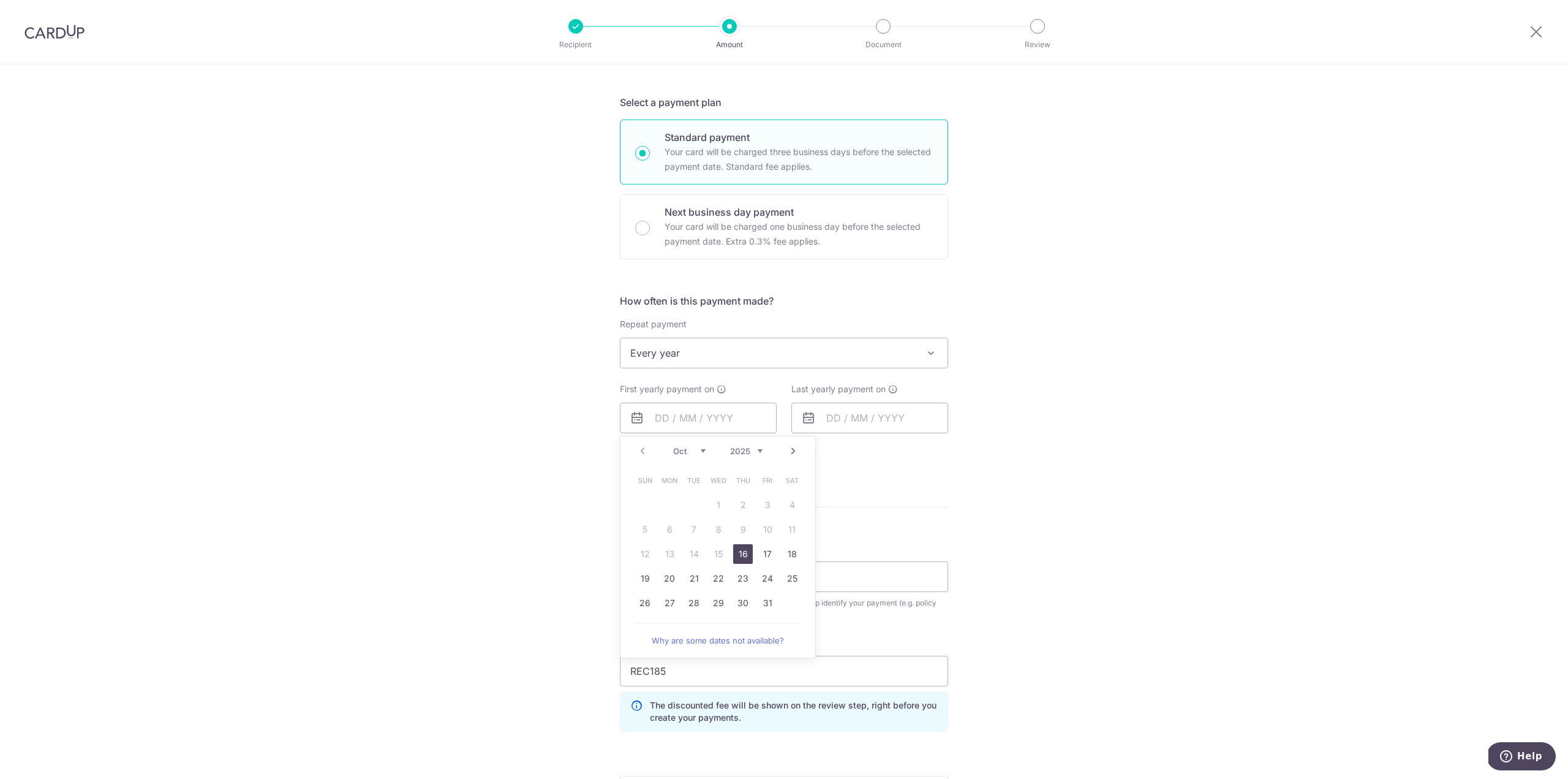
type input "[DATE]"
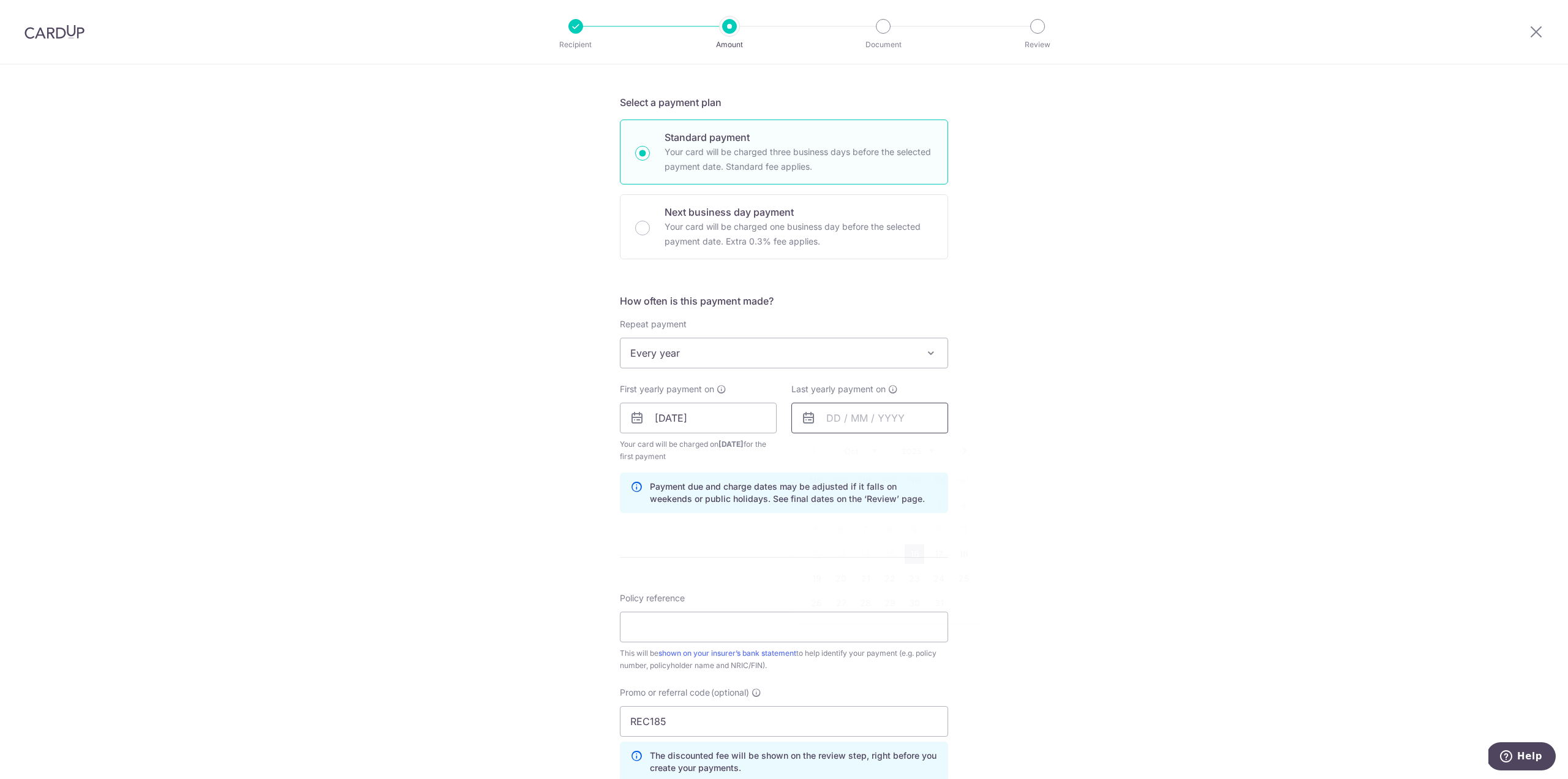
click at [856, 411] on input "text" at bounding box center [870, 417] width 157 height 30
click at [928, 451] on select "2025 2026 2027 2028 2029 2030 2031 2032 2033 2034 2035" at bounding box center [918, 451] width 33 height 10
click at [886, 552] on link "14" at bounding box center [890, 554] width 20 height 20
type input "14/10/2026"
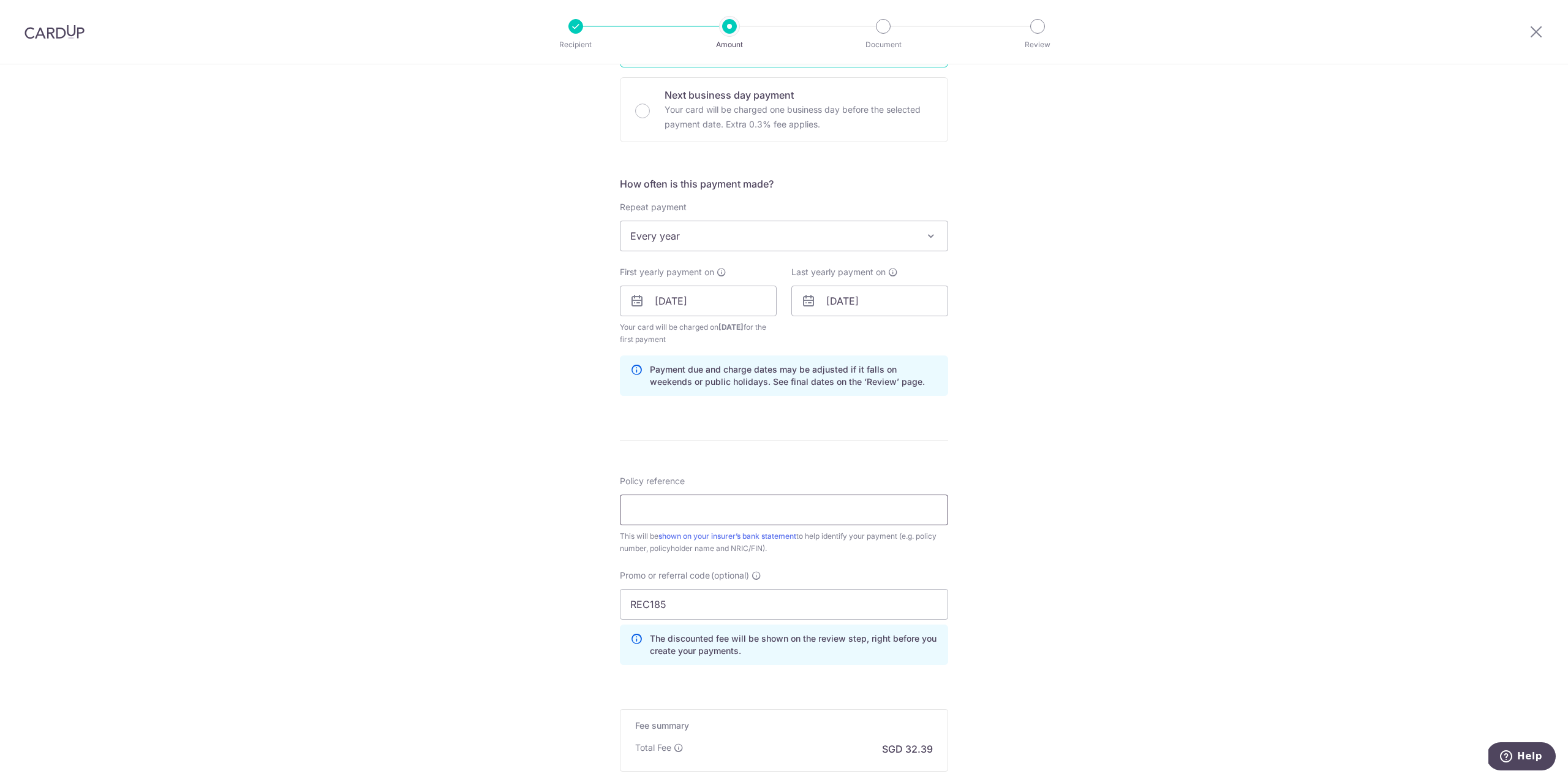
scroll to position [368, 0]
click at [676, 491] on input "Policy reference" at bounding box center [784, 504] width 328 height 30
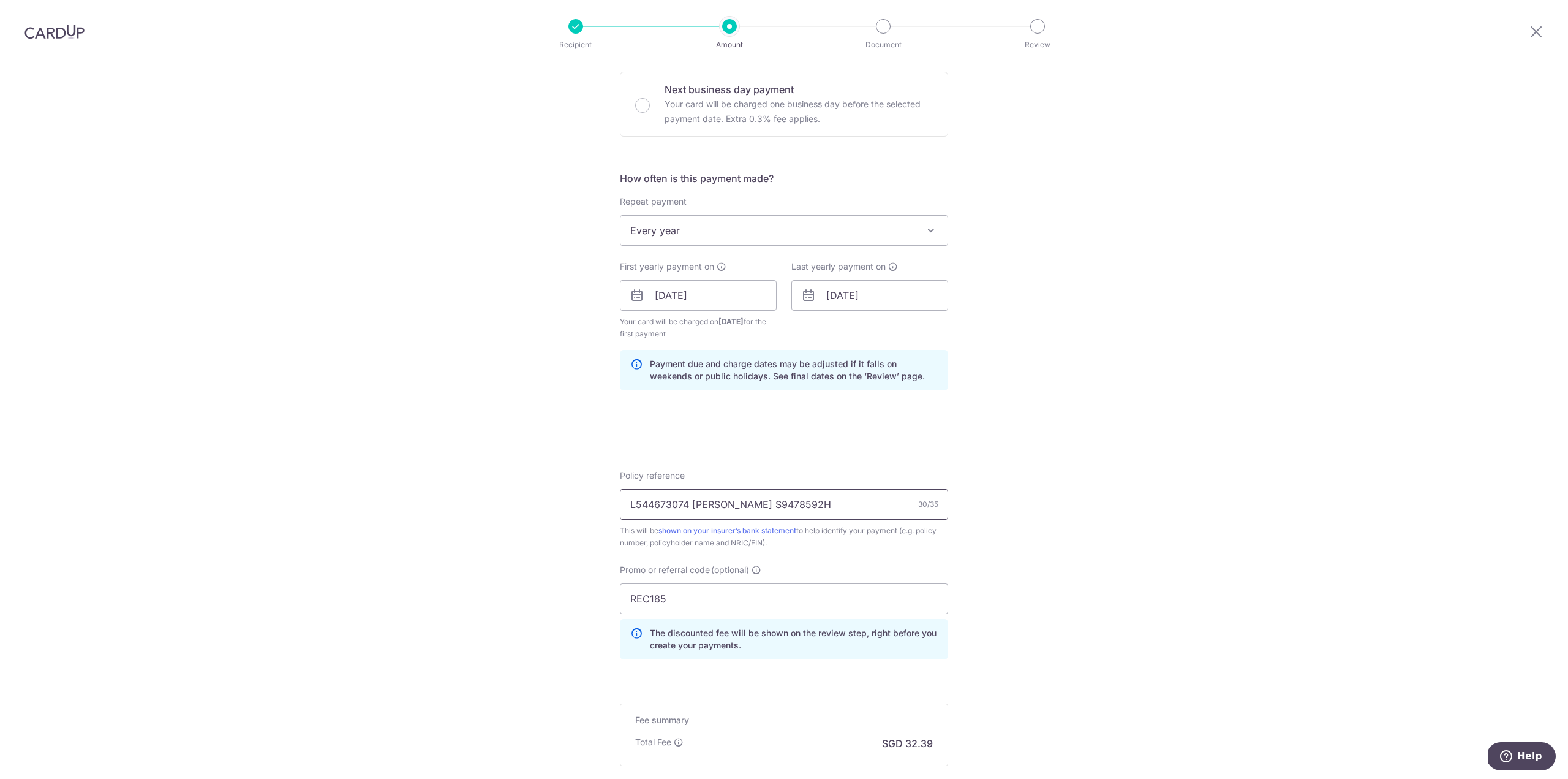
click at [648, 505] on input "L544673074 Yue Zequn S9478592H" at bounding box center [784, 504] width 328 height 30
click at [669, 505] on input "L544673074 Yue Zequn S9478592H" at bounding box center [784, 504] width 328 height 30
click at [814, 510] on input "E240383008 Yue Zequn S9478592H" at bounding box center [784, 504] width 328 height 30
type input "E240383008 Yue Zequn S9478592H"
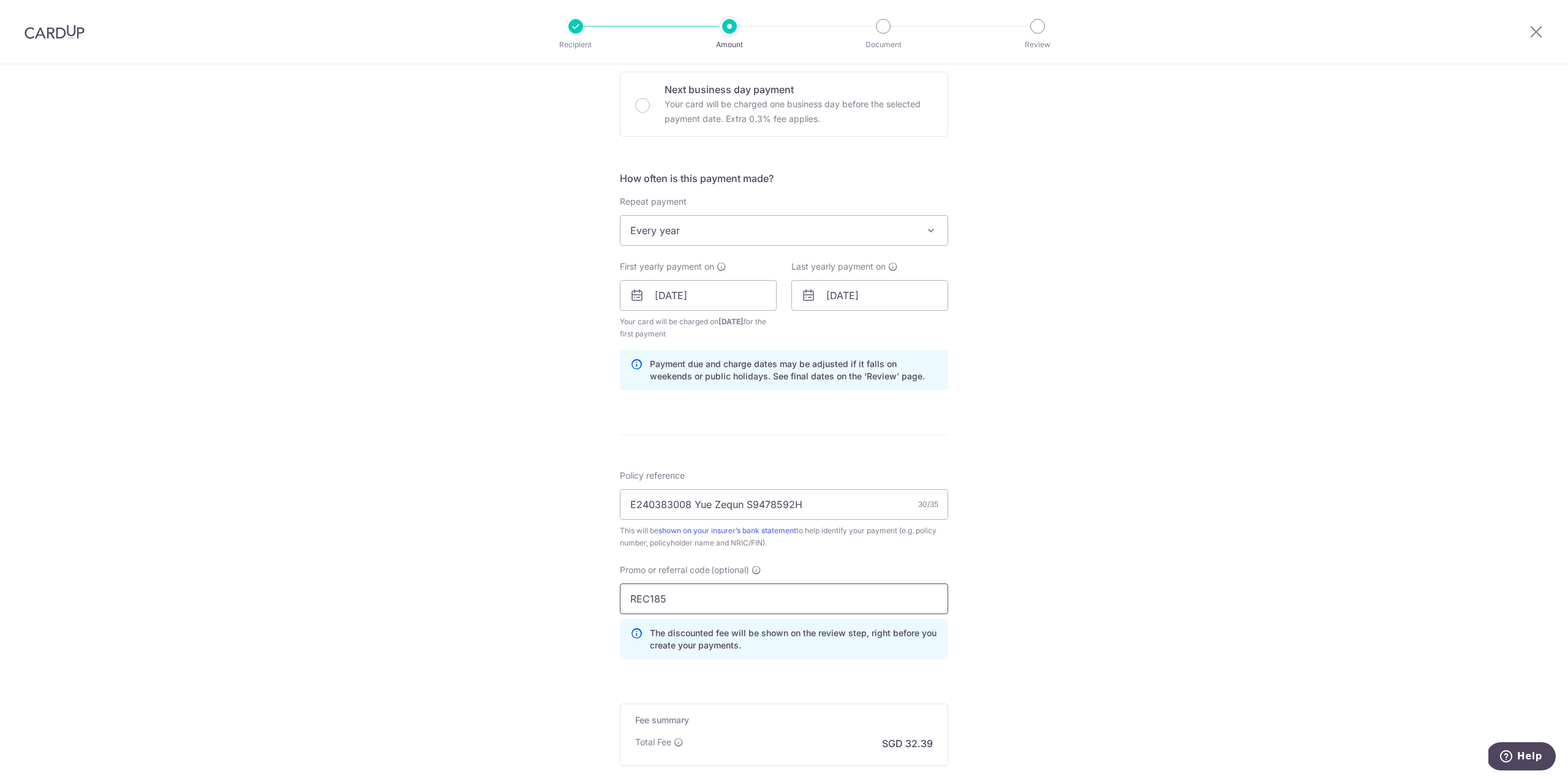
click at [709, 597] on input "REC185" at bounding box center [784, 598] width 328 height 30
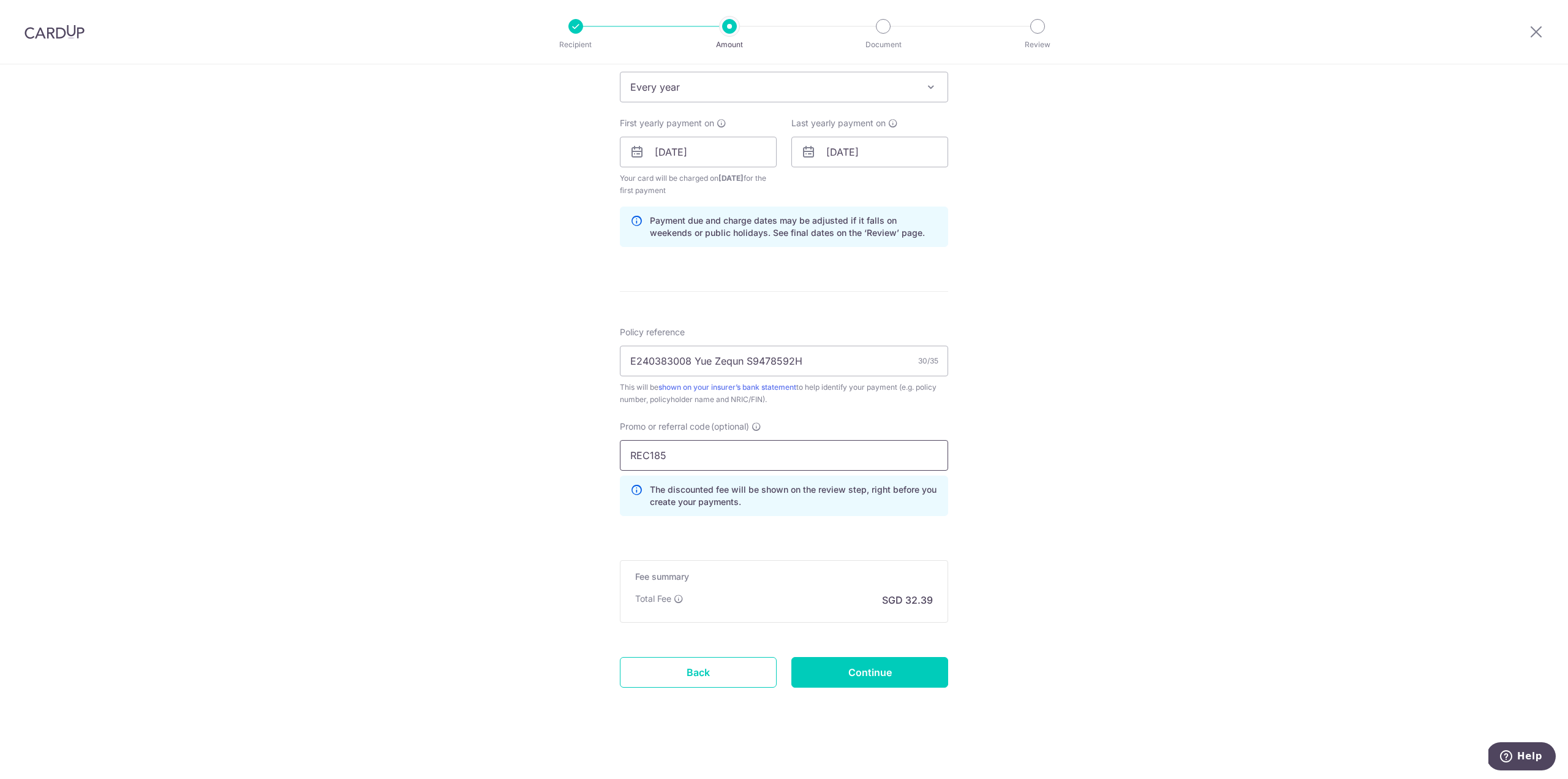
scroll to position [512, 0]
click at [831, 661] on input "Continue" at bounding box center [870, 671] width 157 height 30
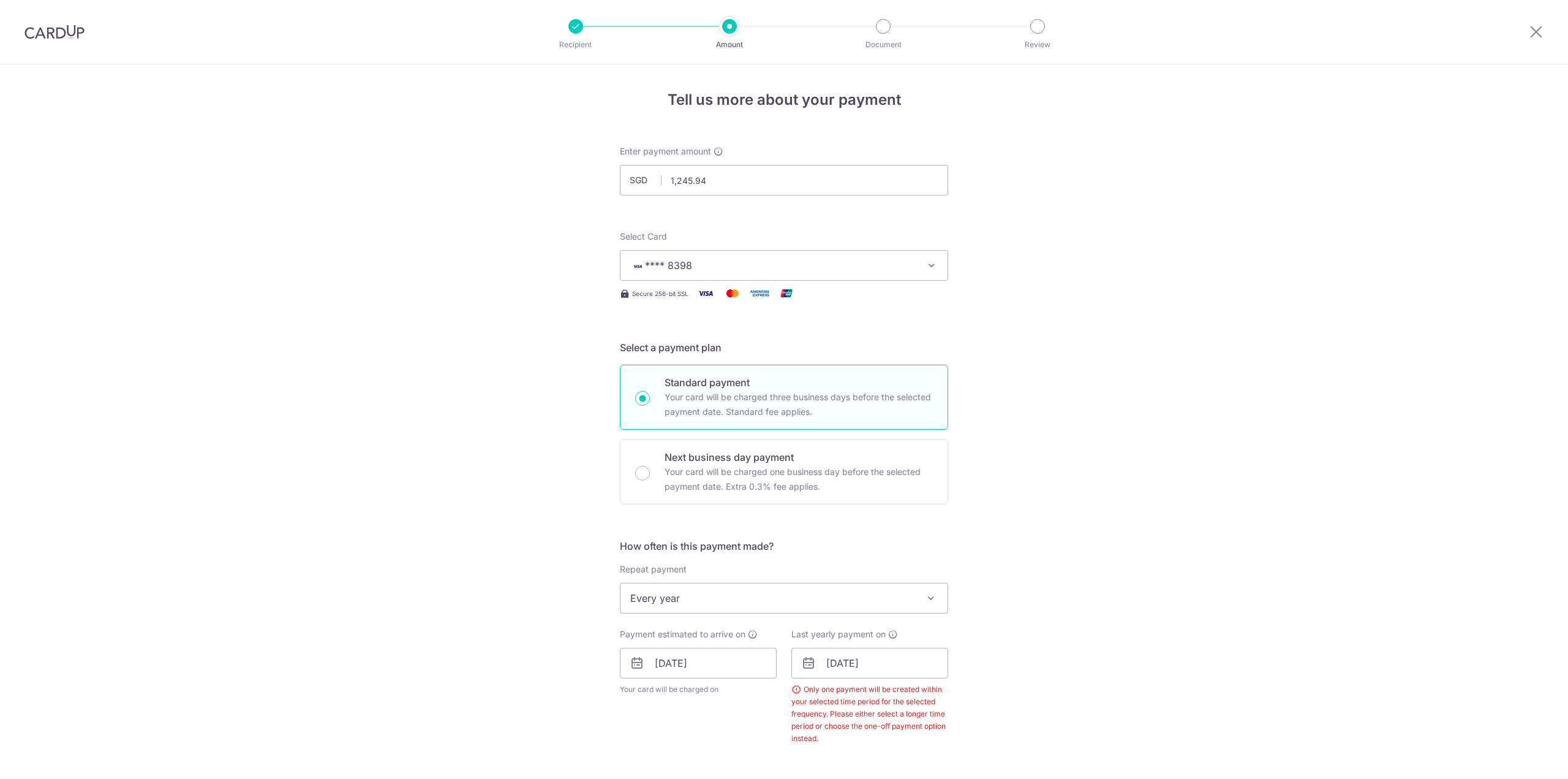
scroll to position [498, 0]
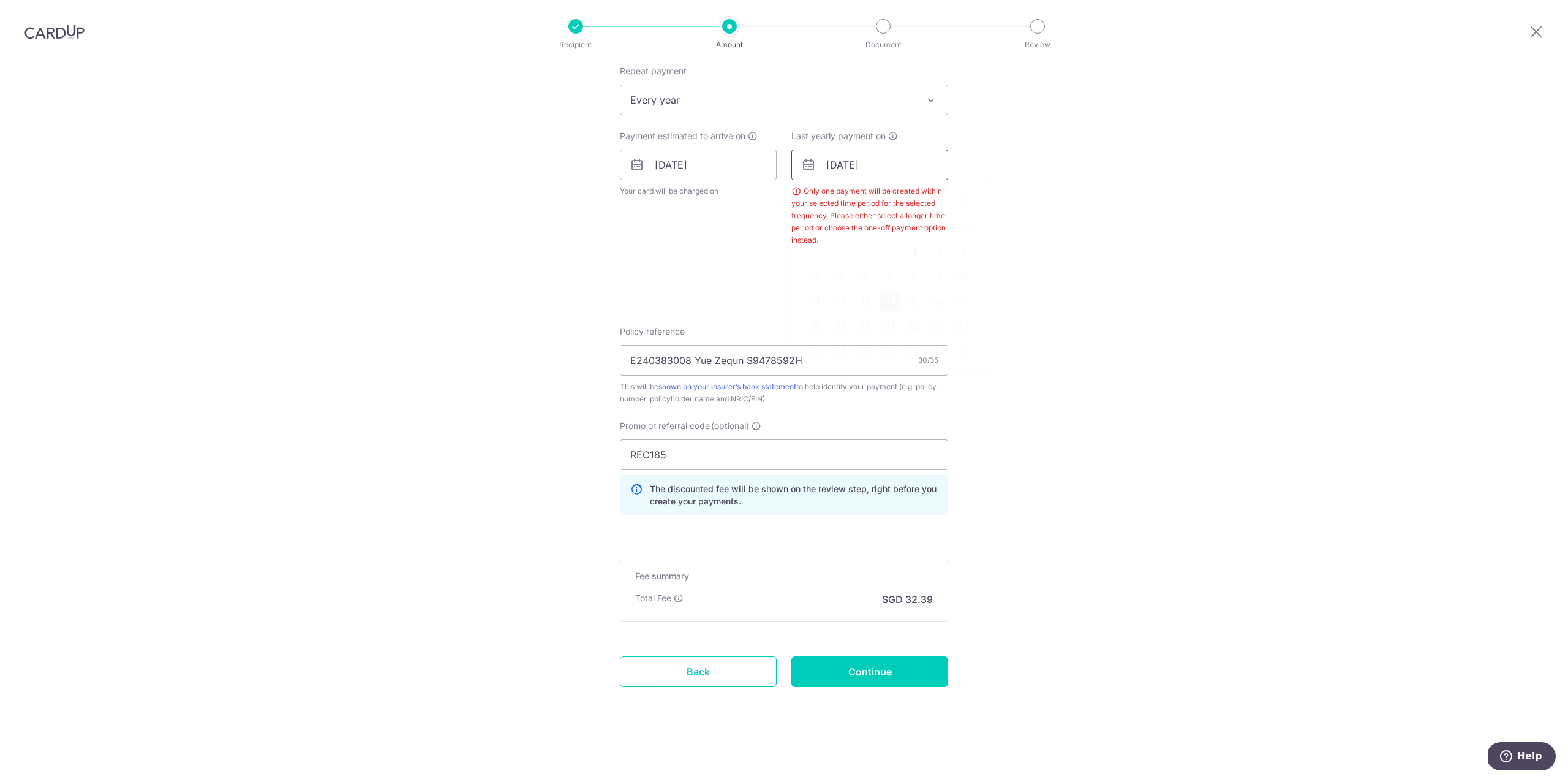
click at [901, 170] on input "[DATE]" at bounding box center [870, 164] width 157 height 30
click at [931, 302] on link "16" at bounding box center [939, 300] width 20 height 20
type input "[DATE]"
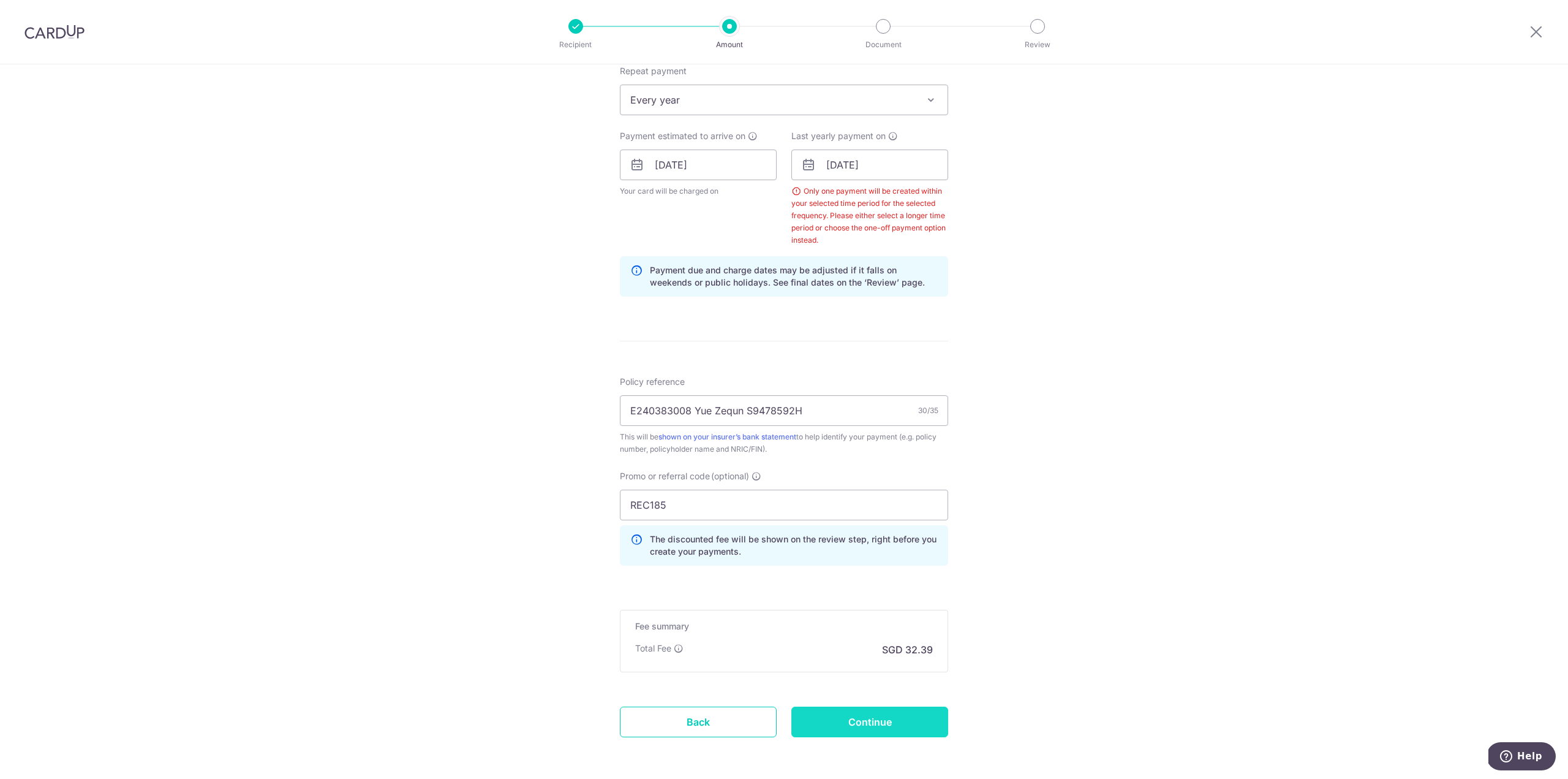
click at [891, 722] on input "Continue" at bounding box center [870, 721] width 157 height 30
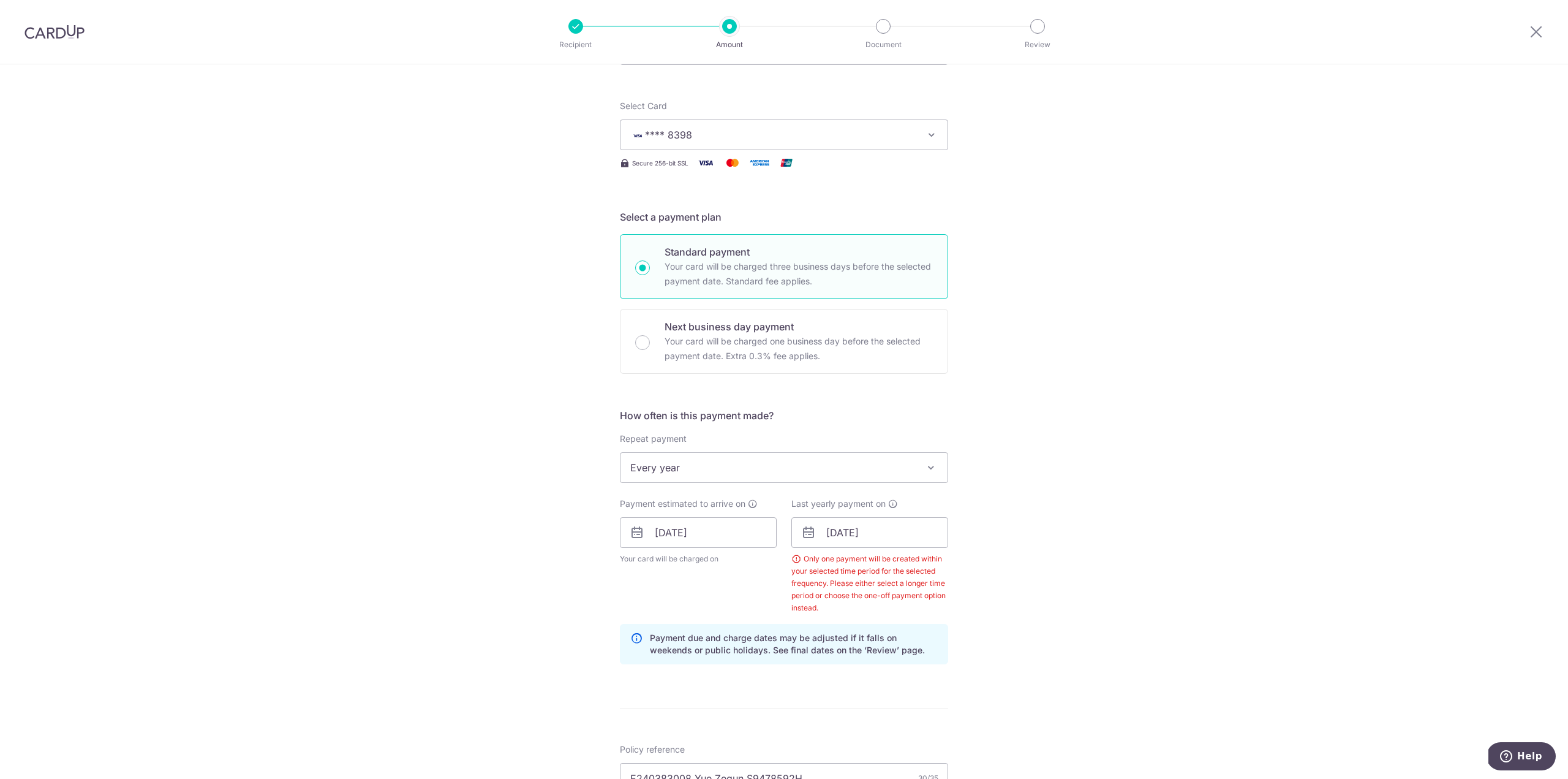
scroll to position [0, 0]
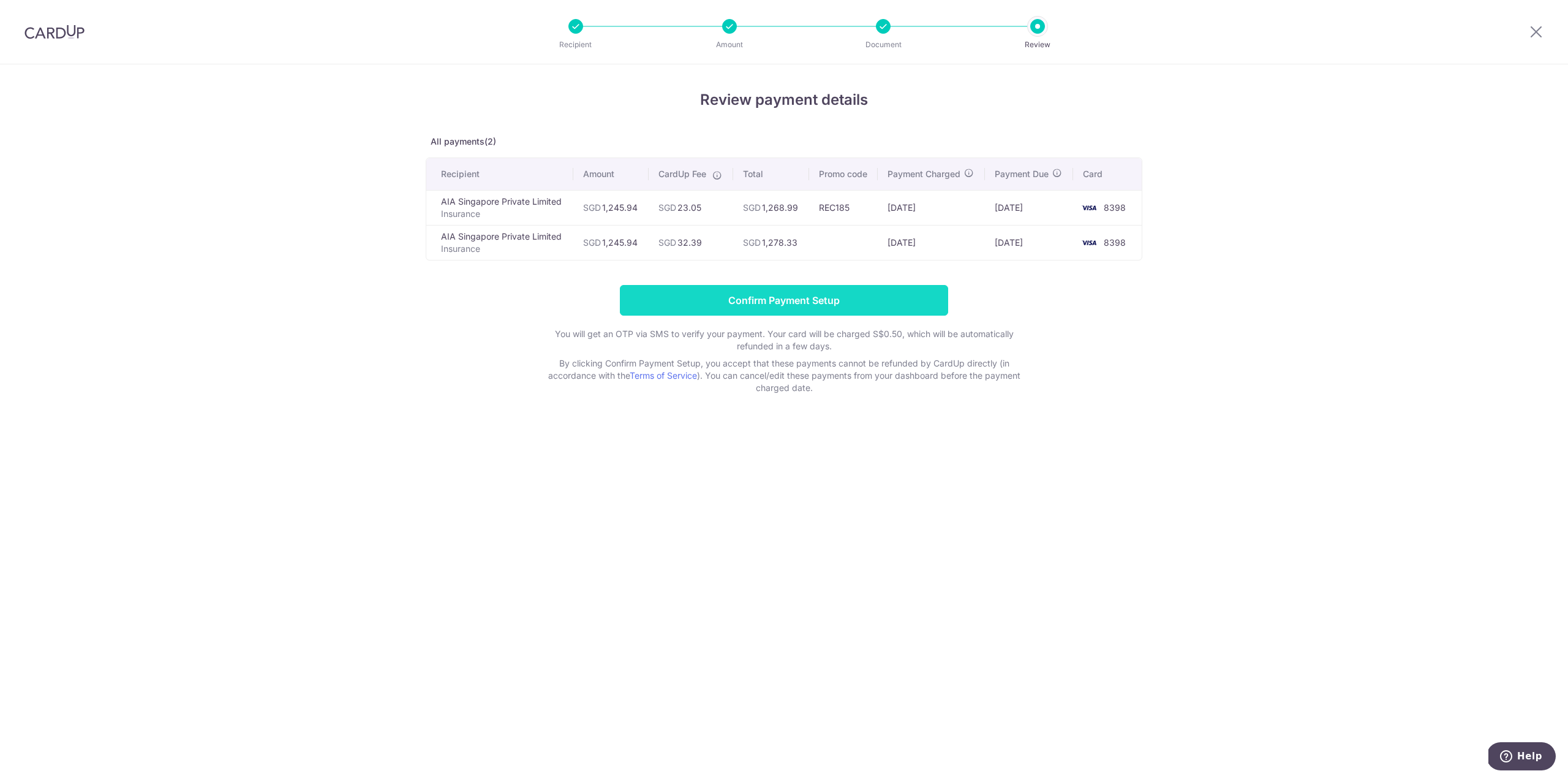
click at [814, 298] on input "Confirm Payment Setup" at bounding box center [784, 300] width 328 height 30
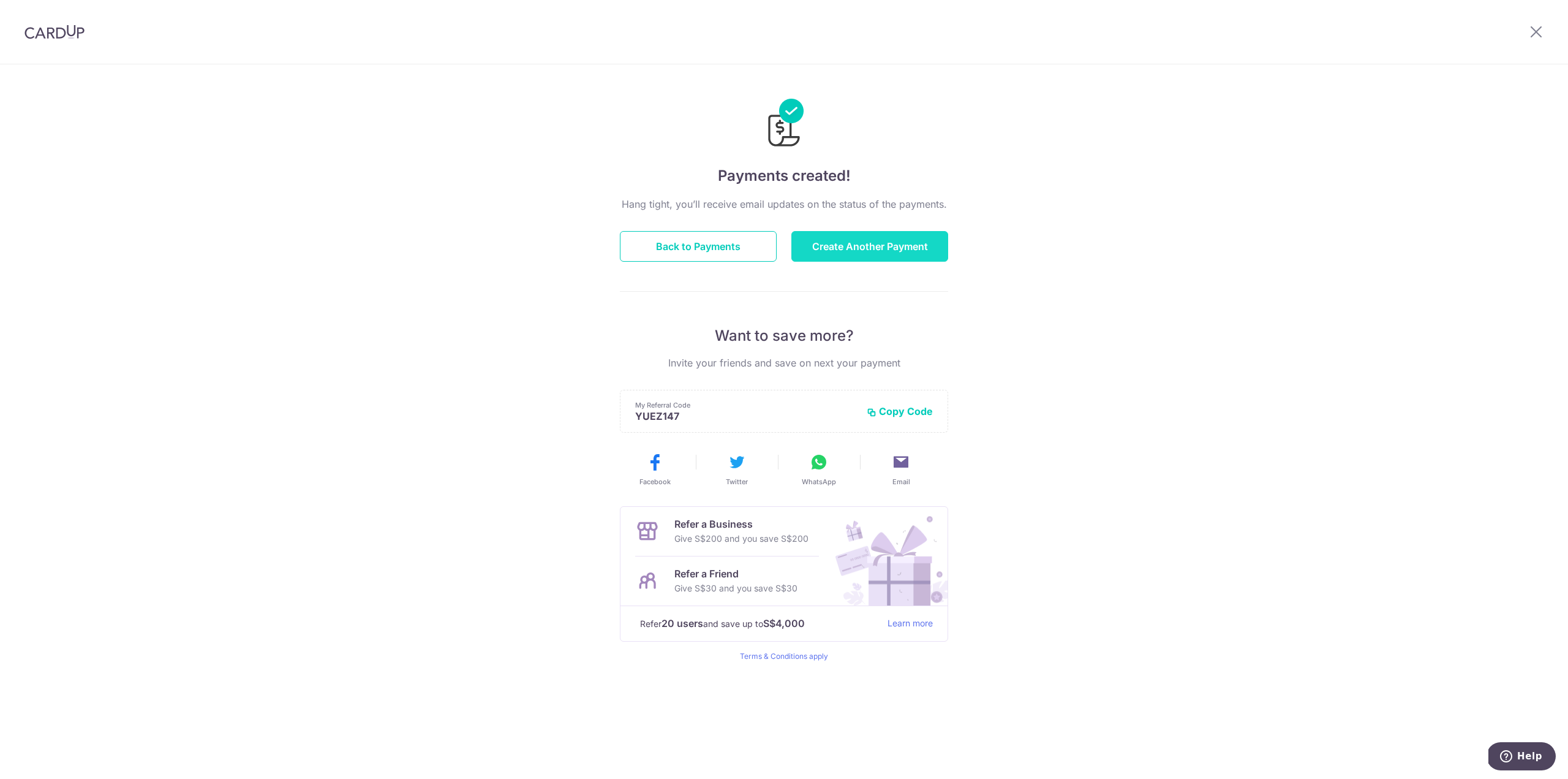
click at [890, 242] on button "Create Another Payment" at bounding box center [870, 246] width 157 height 30
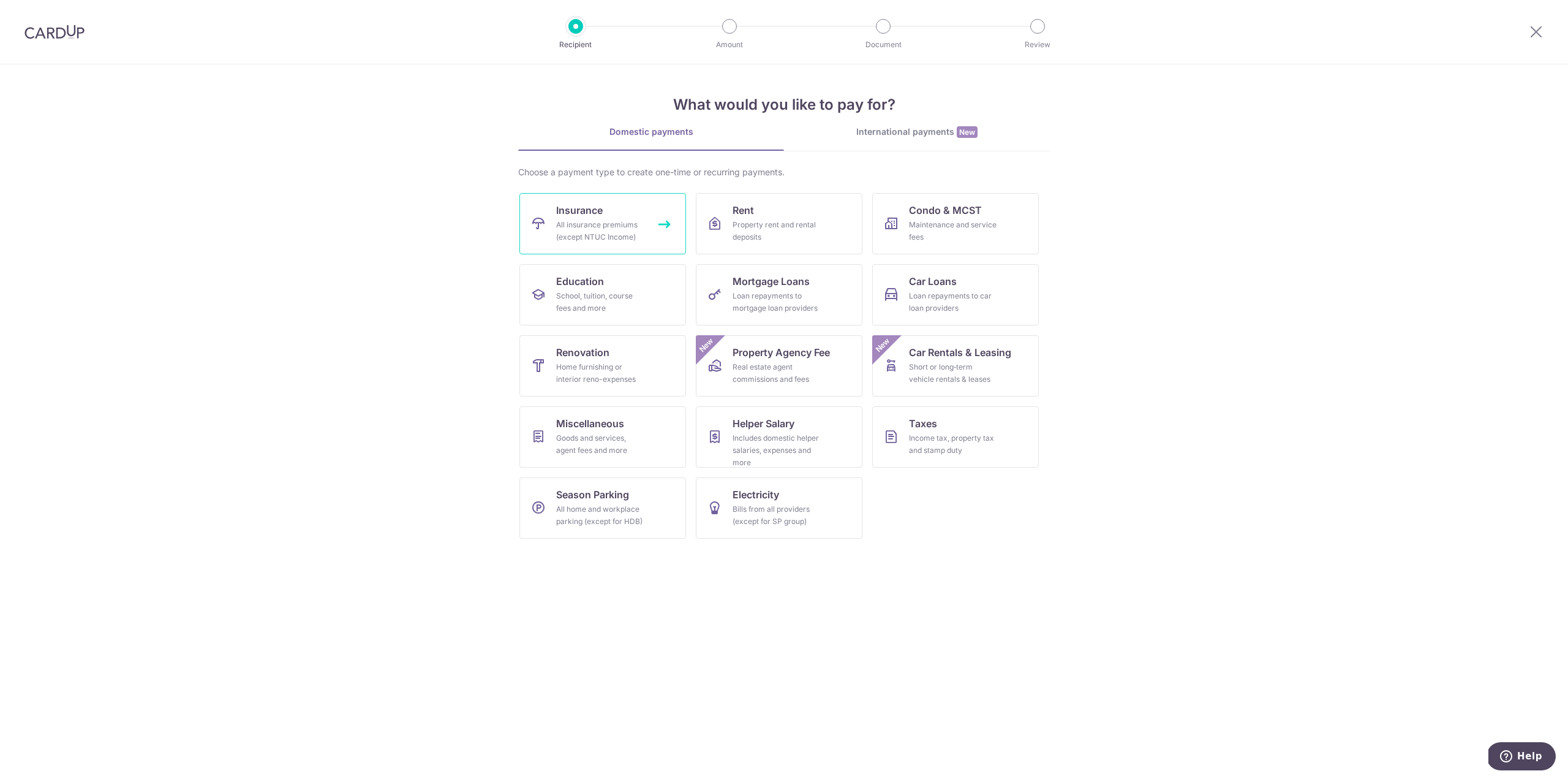
click at [582, 219] on div "All insurance premiums (except NTUC Income)" at bounding box center [600, 231] width 88 height 24
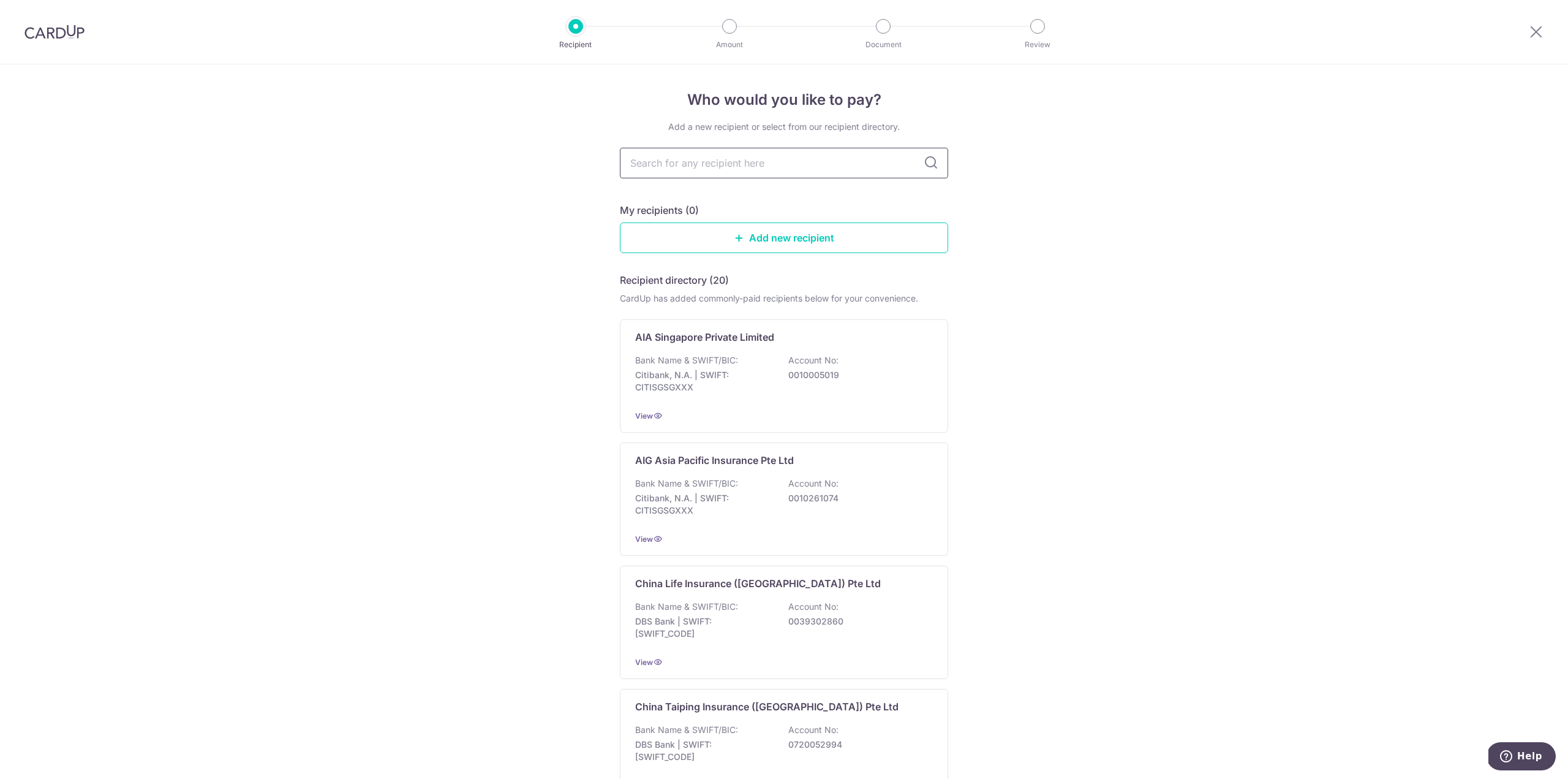
click at [738, 173] on input "text" at bounding box center [784, 163] width 328 height 30
click at [745, 169] on input "text" at bounding box center [784, 163] width 328 height 30
type input "aia"
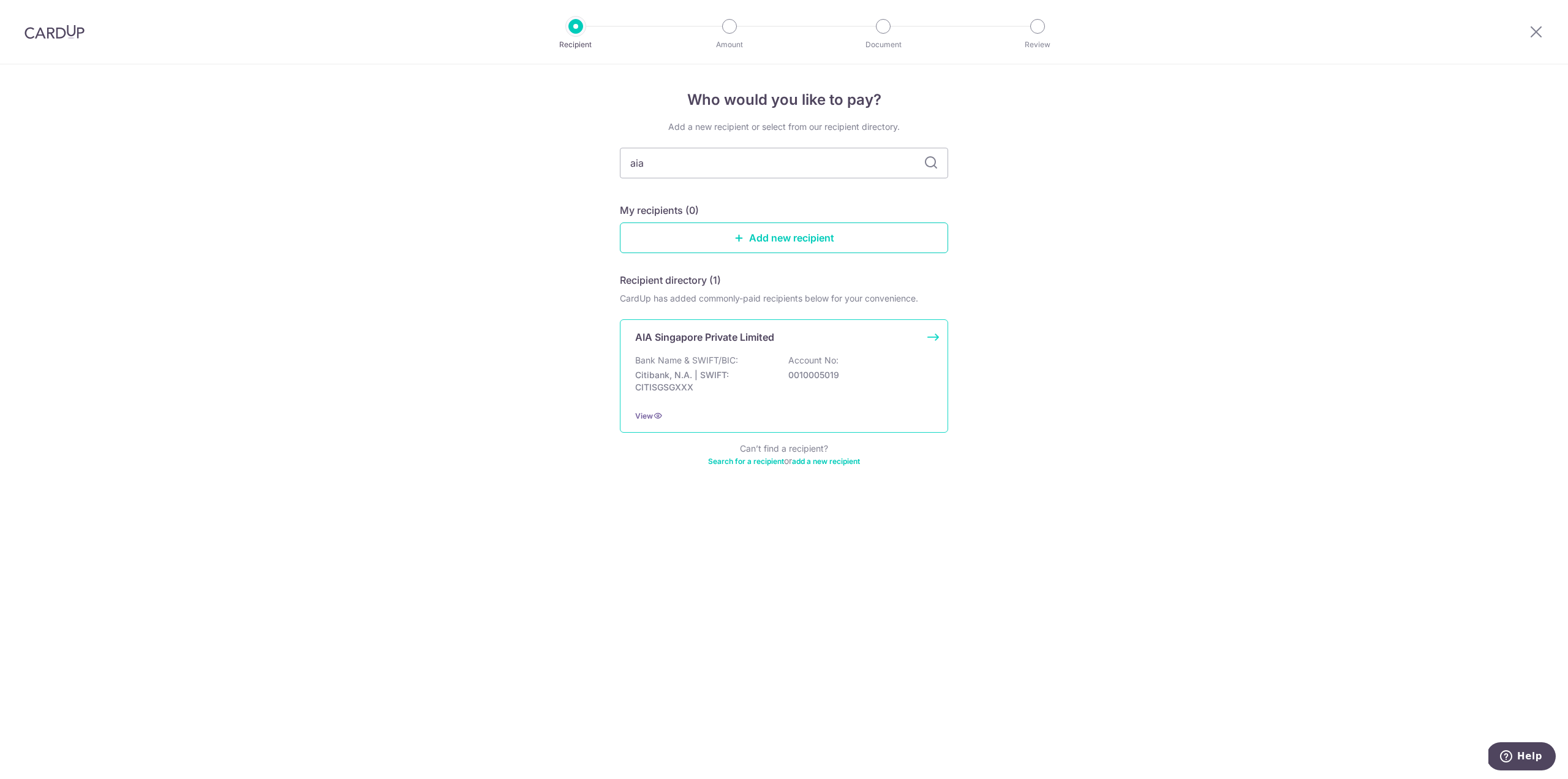
click at [734, 369] on p "Citibank, N.A. | SWIFT: CITISGSGXXX" at bounding box center [704, 381] width 138 height 24
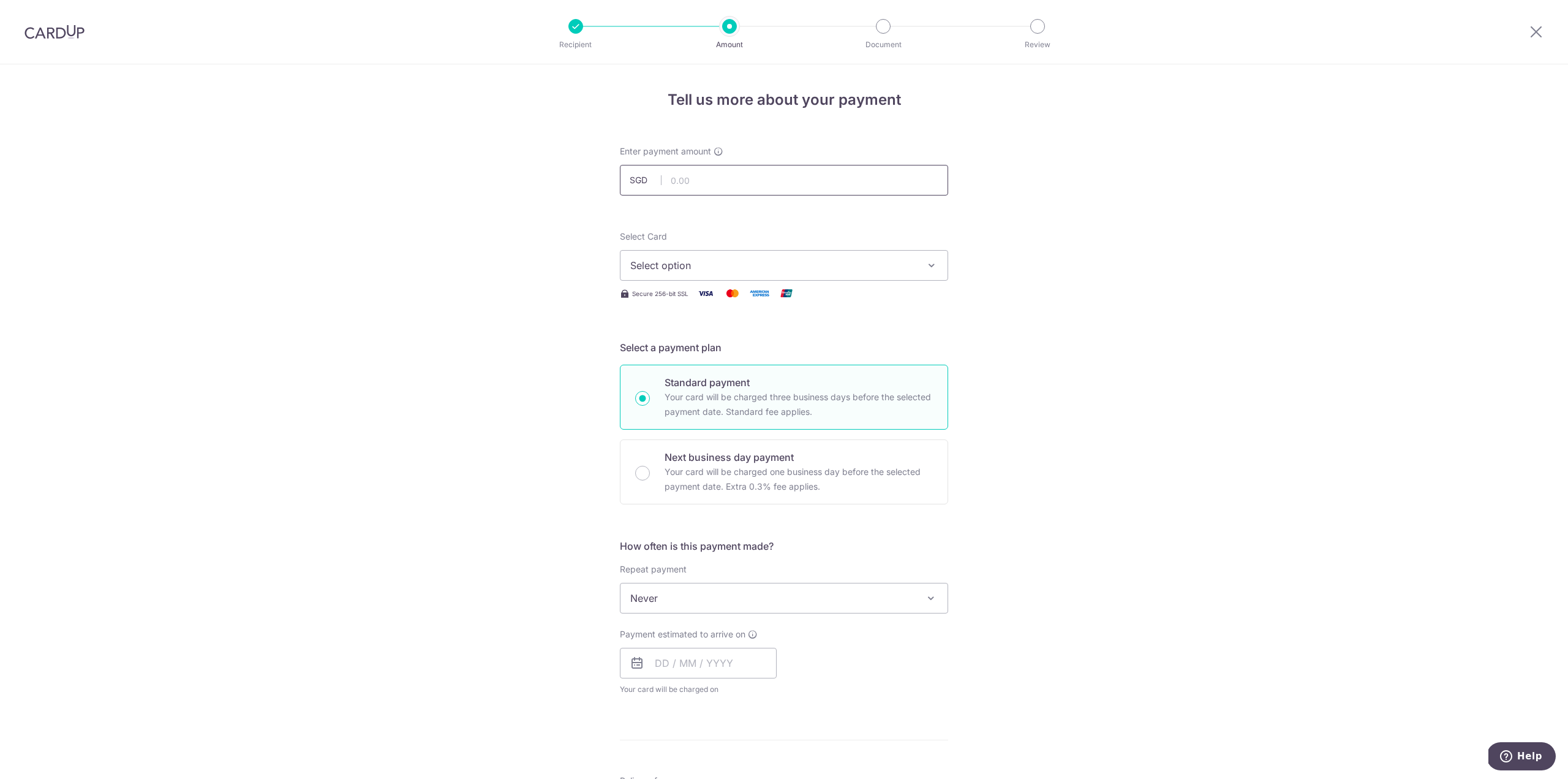
click at [739, 177] on input "text" at bounding box center [784, 180] width 328 height 30
type input "184.00"
click at [847, 212] on form "Enter payment amount SGD 184.00 184.00 Select Card Select option Add credit car…" at bounding box center [784, 630] width 328 height 970
click at [700, 257] on button "Select option" at bounding box center [784, 265] width 328 height 30
click at [694, 351] on span "**** 8398" at bounding box center [683, 353] width 47 height 15
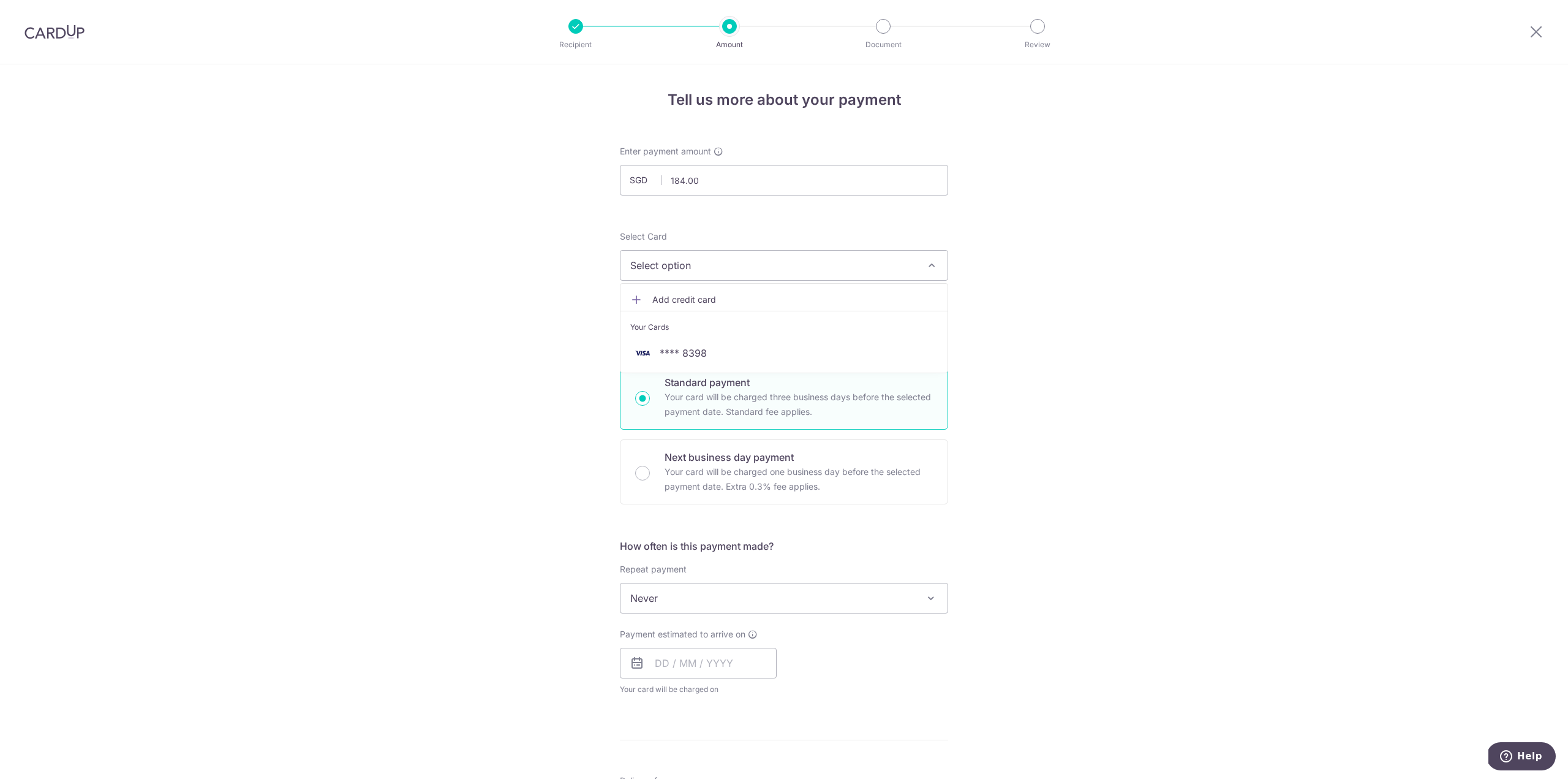
click at [748, 263] on span "Select option" at bounding box center [773, 266] width 285 height 15
click at [1112, 317] on div "Tell us more about your payment Enter payment amount SGD 184.00 184.00 Select C…" at bounding box center [784, 618] width 1568 height 1108
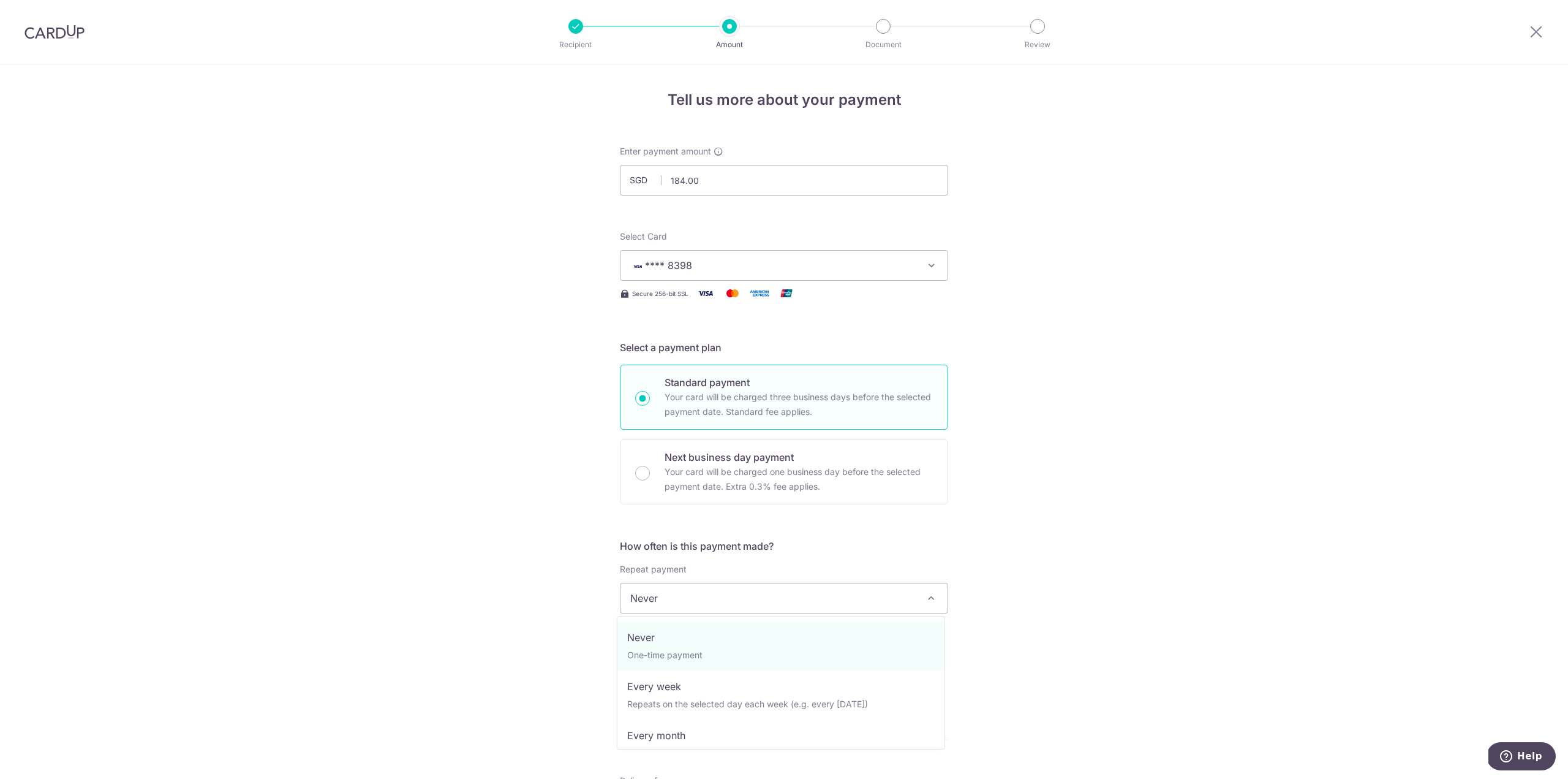
click at [714, 594] on span "Never" at bounding box center [784, 598] width 327 height 30
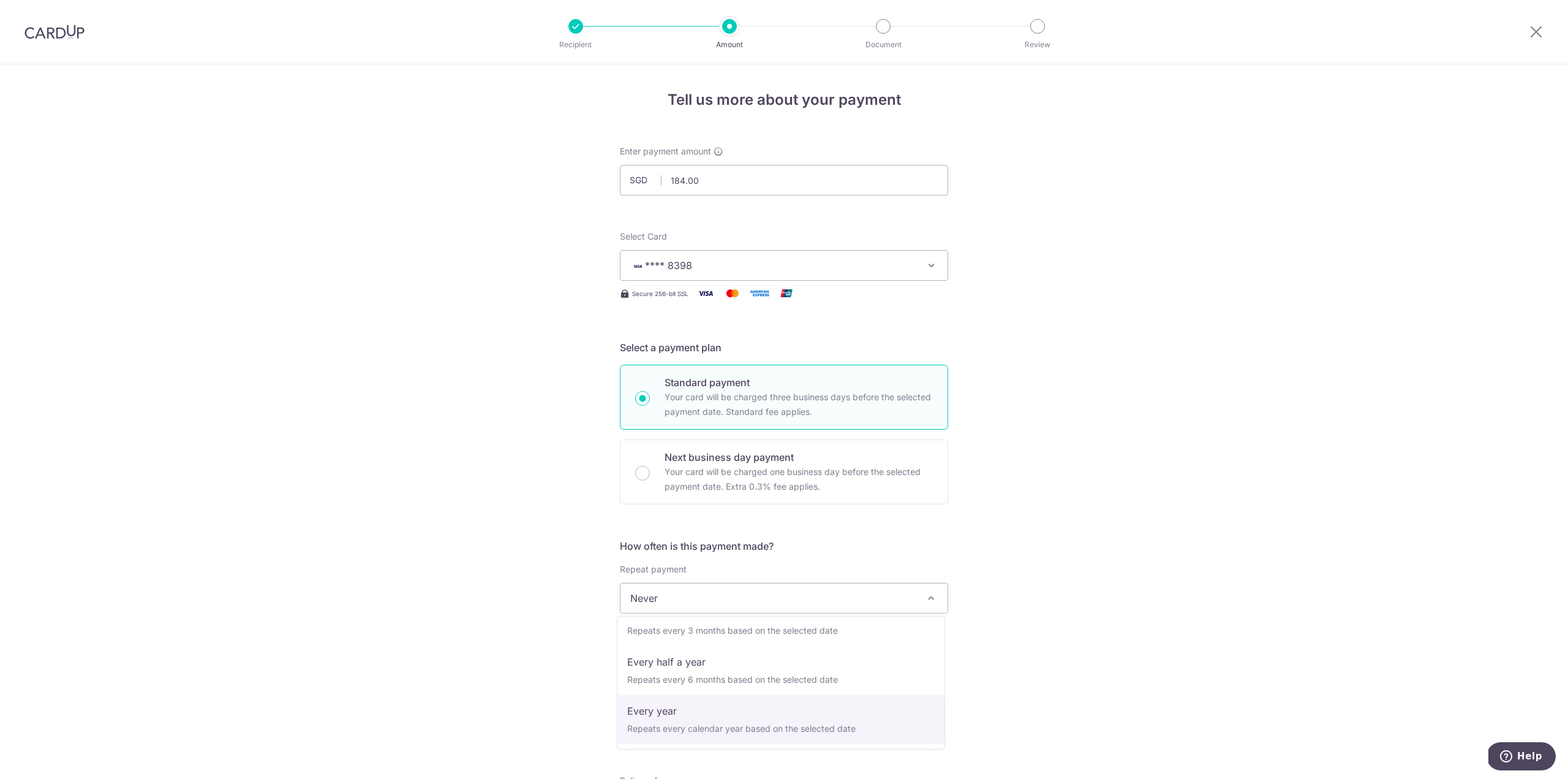
select select "6"
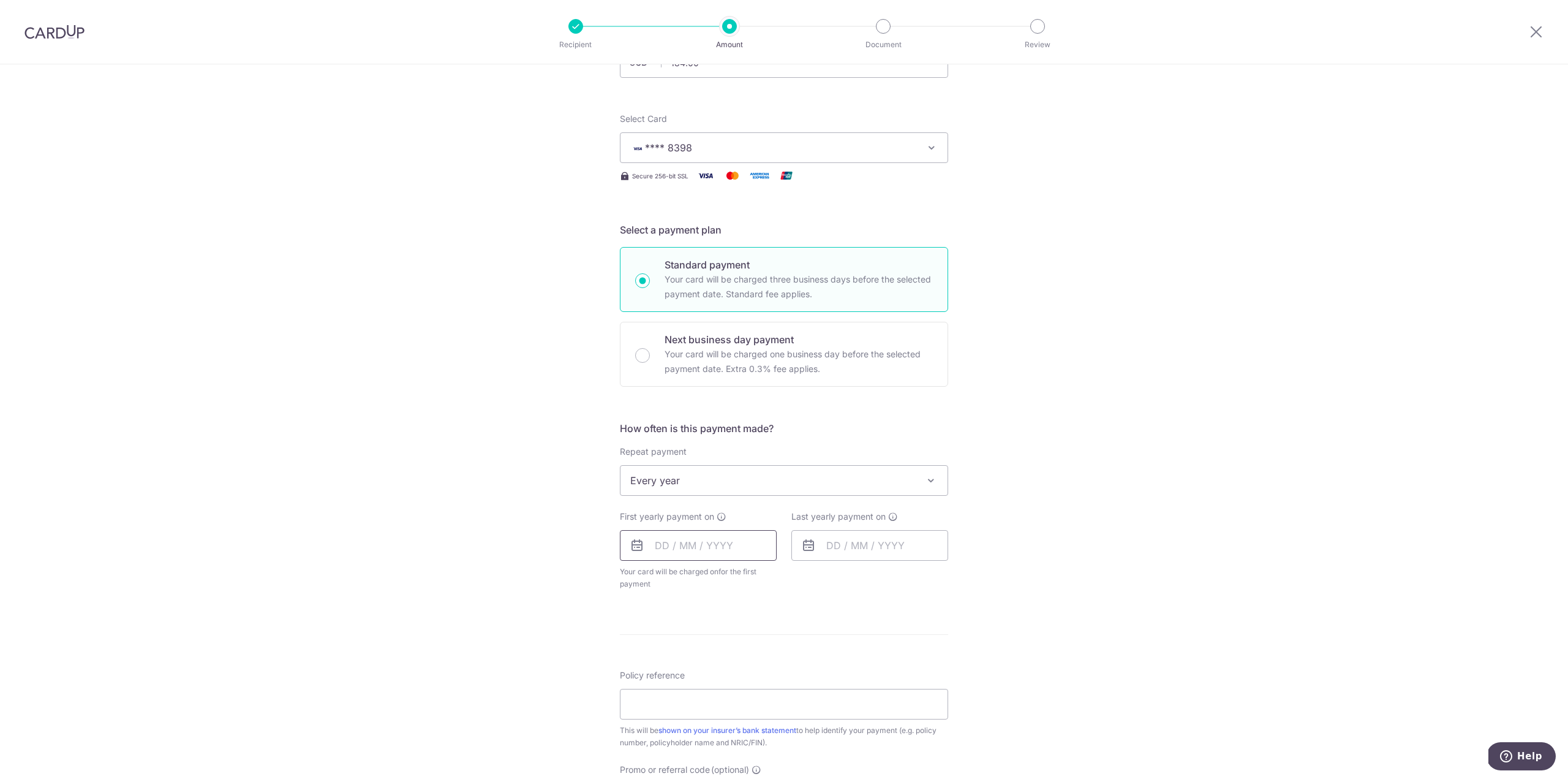
scroll to position [123, 0]
click at [712, 536] on input "text" at bounding box center [698, 540] width 157 height 30
click at [744, 681] on link "16" at bounding box center [743, 676] width 20 height 20
type input "16/10/2025"
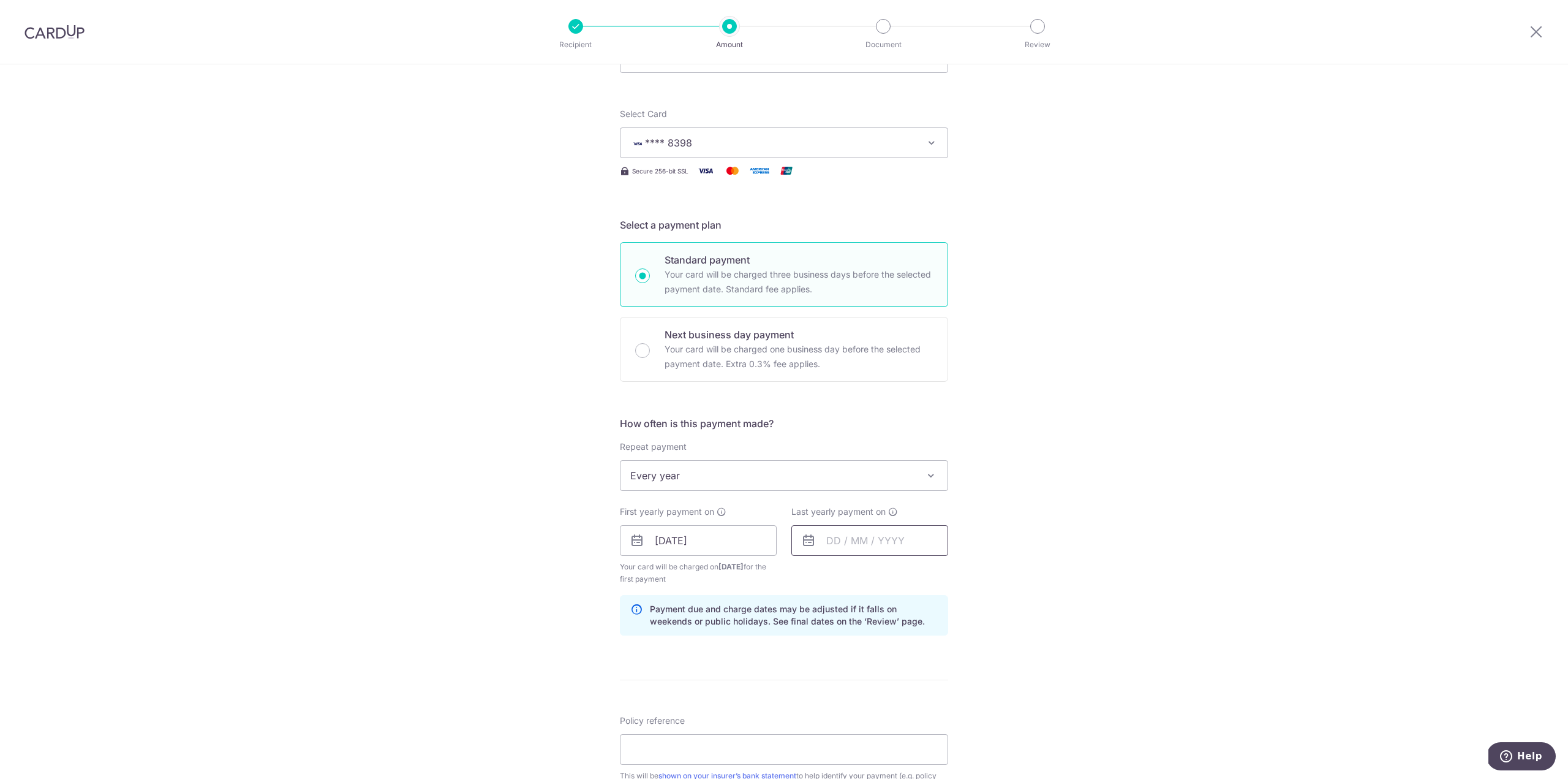
click at [862, 542] on input "text" at bounding box center [870, 540] width 157 height 30
click at [927, 572] on select "2025 2026 2027 2028 2029 2030 2031 2032 2033 2034 2035" at bounding box center [918, 573] width 33 height 10
click at [936, 680] on link "16" at bounding box center [939, 676] width 20 height 20
type input "16/10/2026"
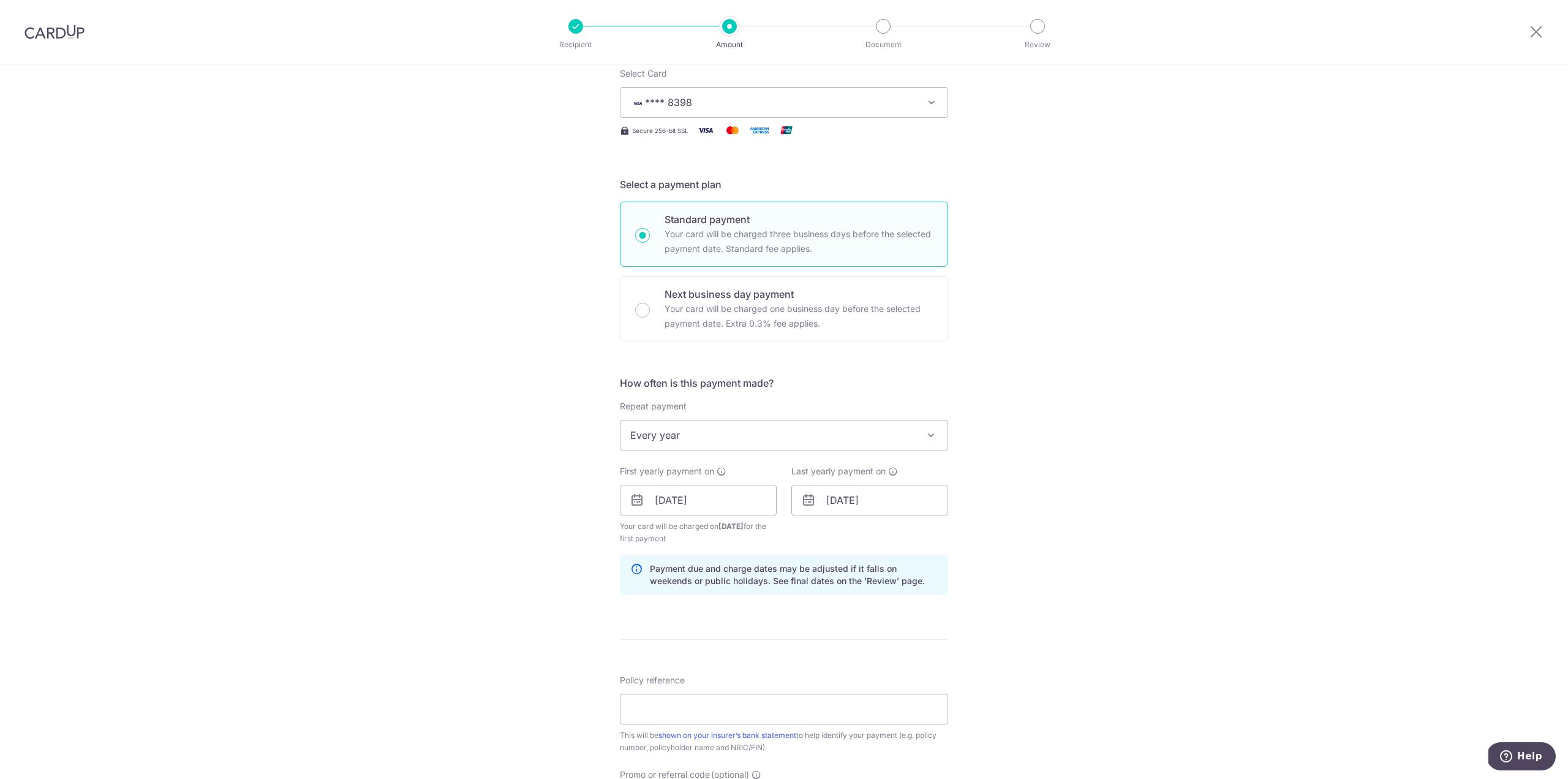
scroll to position [183, 0]
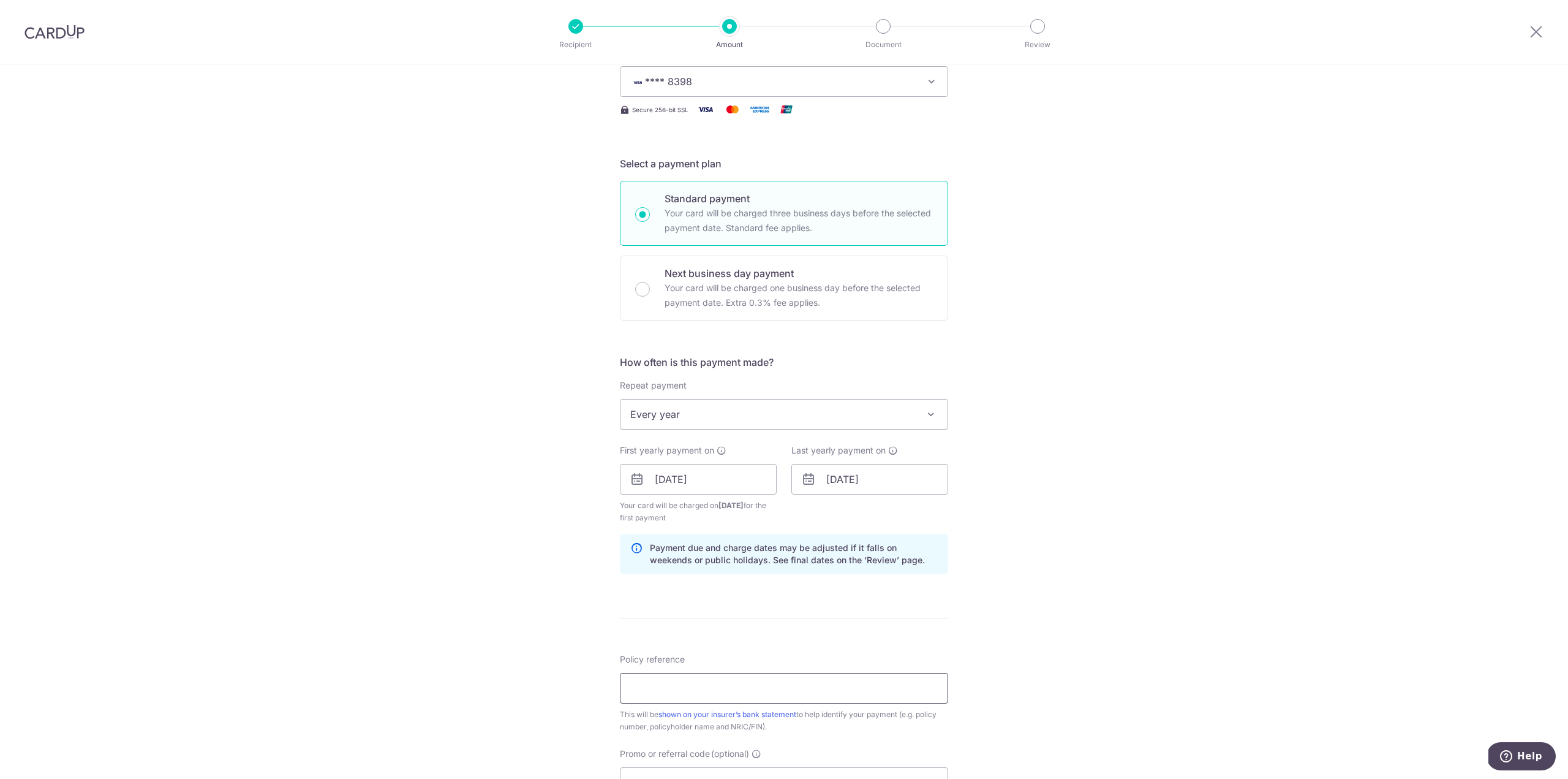
click at [740, 695] on input "Policy reference" at bounding box center [784, 687] width 328 height 30
paste input "REC185"
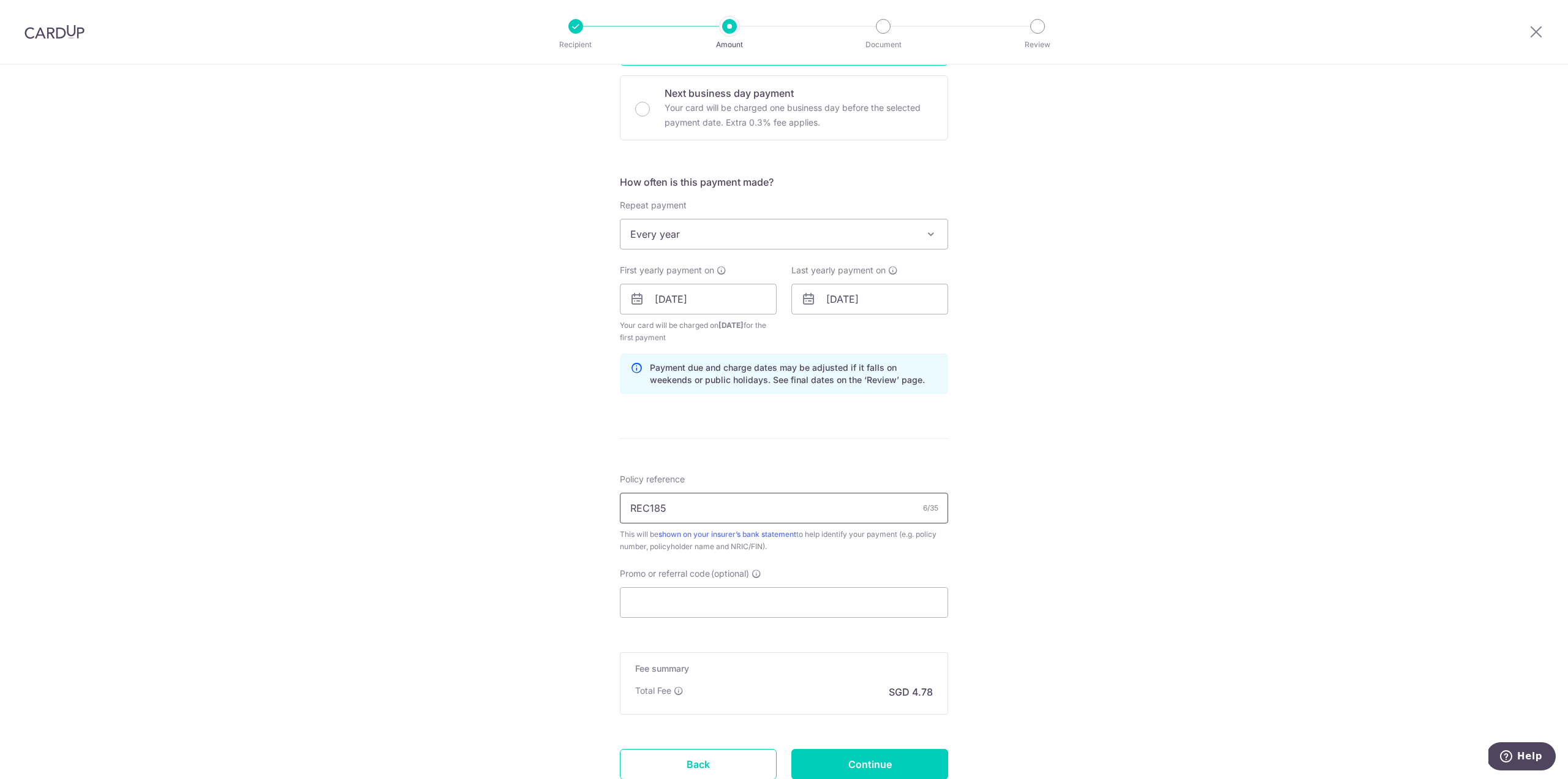
scroll to position [368, 0]
type input "REC185"
click at [689, 598] on input "Promo or referral code (optional)" at bounding box center [784, 598] width 328 height 30
paste input "REC185"
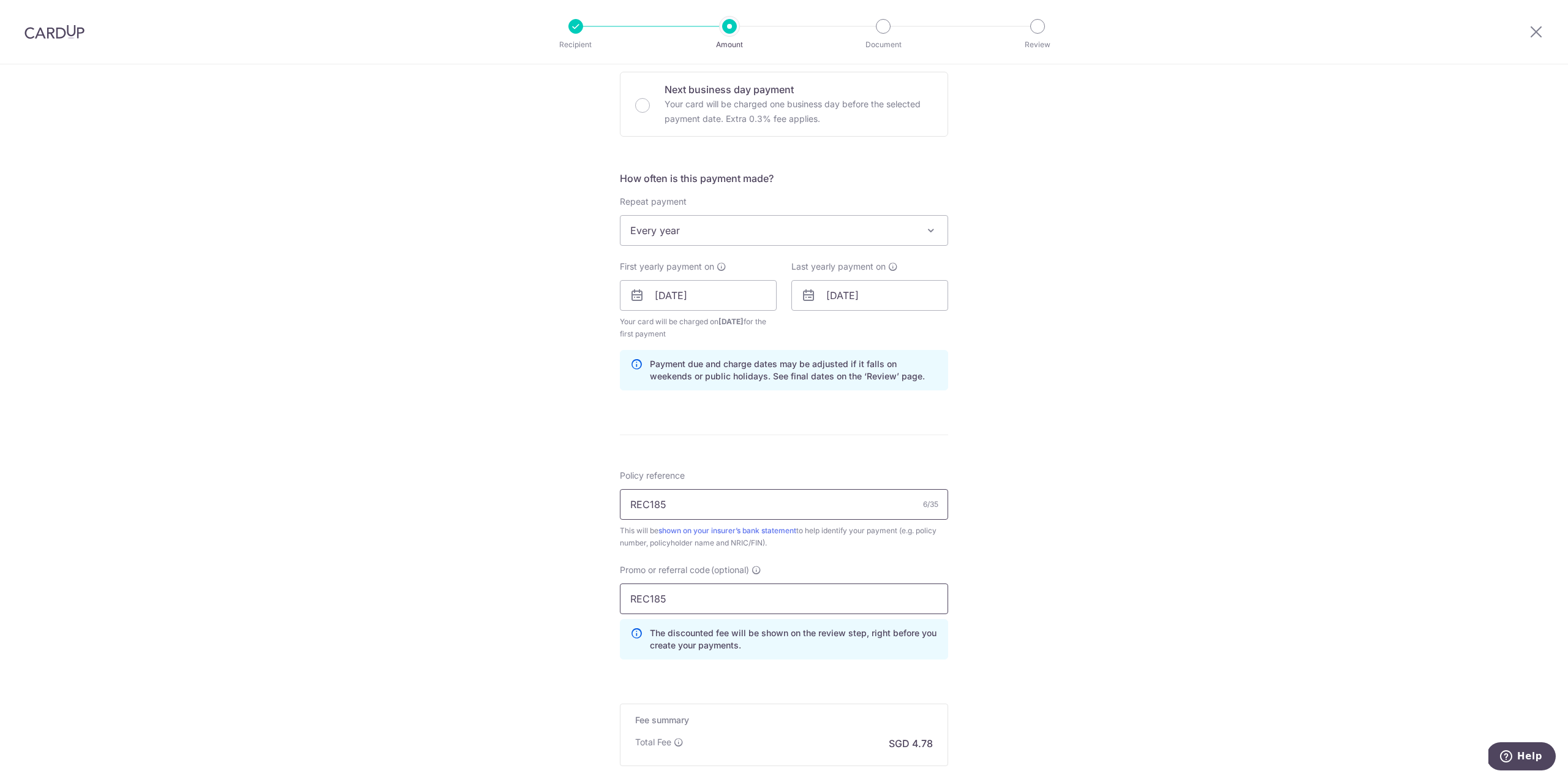
type input "REC185"
drag, startPoint x: 672, startPoint y: 501, endPoint x: 576, endPoint y: 502, distance: 96.0
click at [563, 501] on div "Tell us more about your payment Enter payment amount SGD 184.00 184.00 Select C…" at bounding box center [784, 309] width 1568 height 1226
click at [689, 505] on input "Policy reference" at bounding box center [784, 504] width 328 height 30
click at [661, 502] on input "L544673074 Yue Zequn S9478592H" at bounding box center [784, 504] width 328 height 30
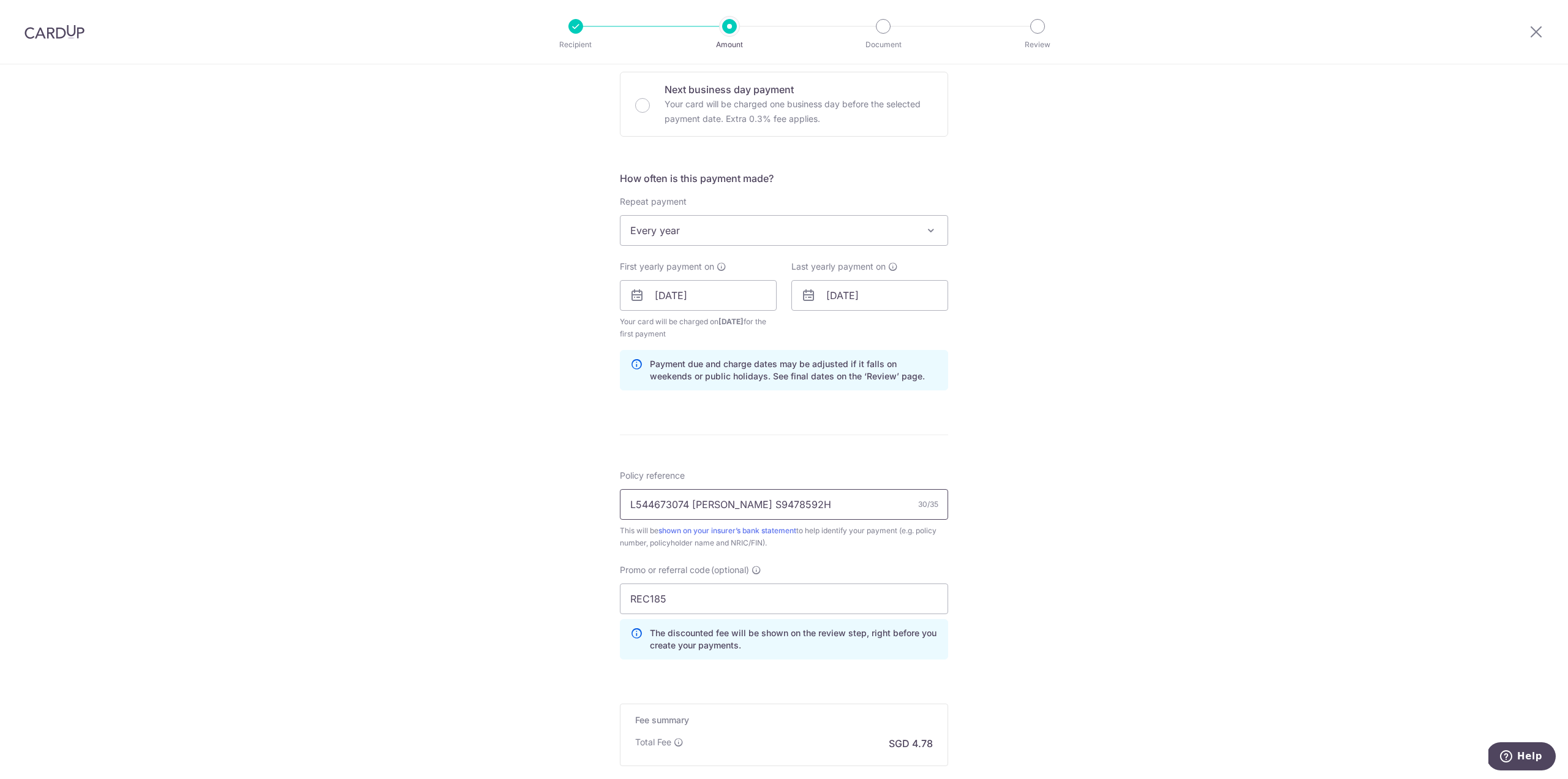
click at [661, 502] on input "L544673074 Yue Zequn S9478592H" at bounding box center [784, 504] width 328 height 30
type input "H240383008 Yue Zequn S9478592H"
click at [845, 551] on div "Policy reference H240383008 Yue Zequn S9478592H 30/35 This will be shown on you…" at bounding box center [784, 569] width 328 height 200
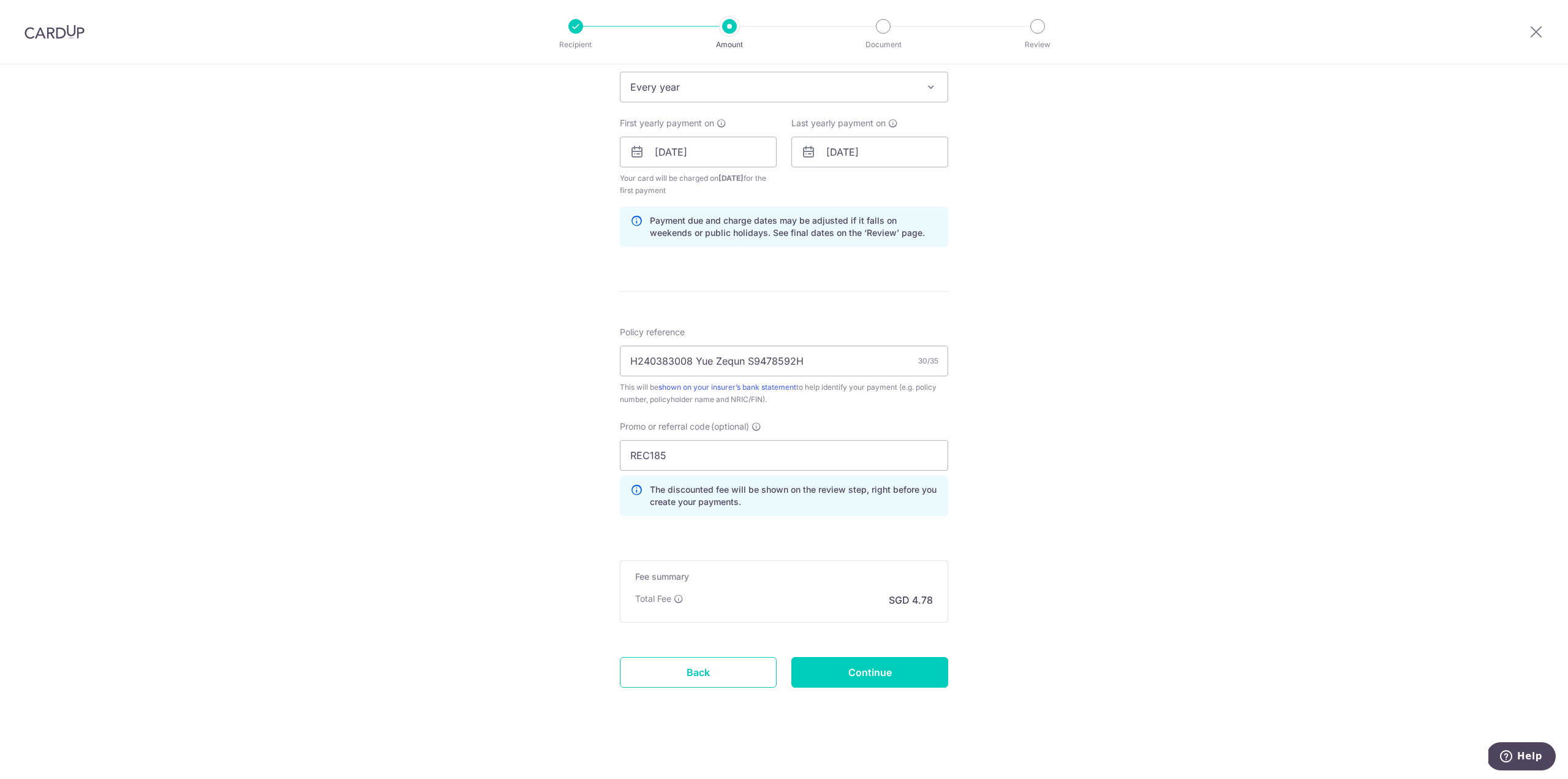
scroll to position [512, 0]
click at [879, 668] on input "Continue" at bounding box center [870, 671] width 157 height 30
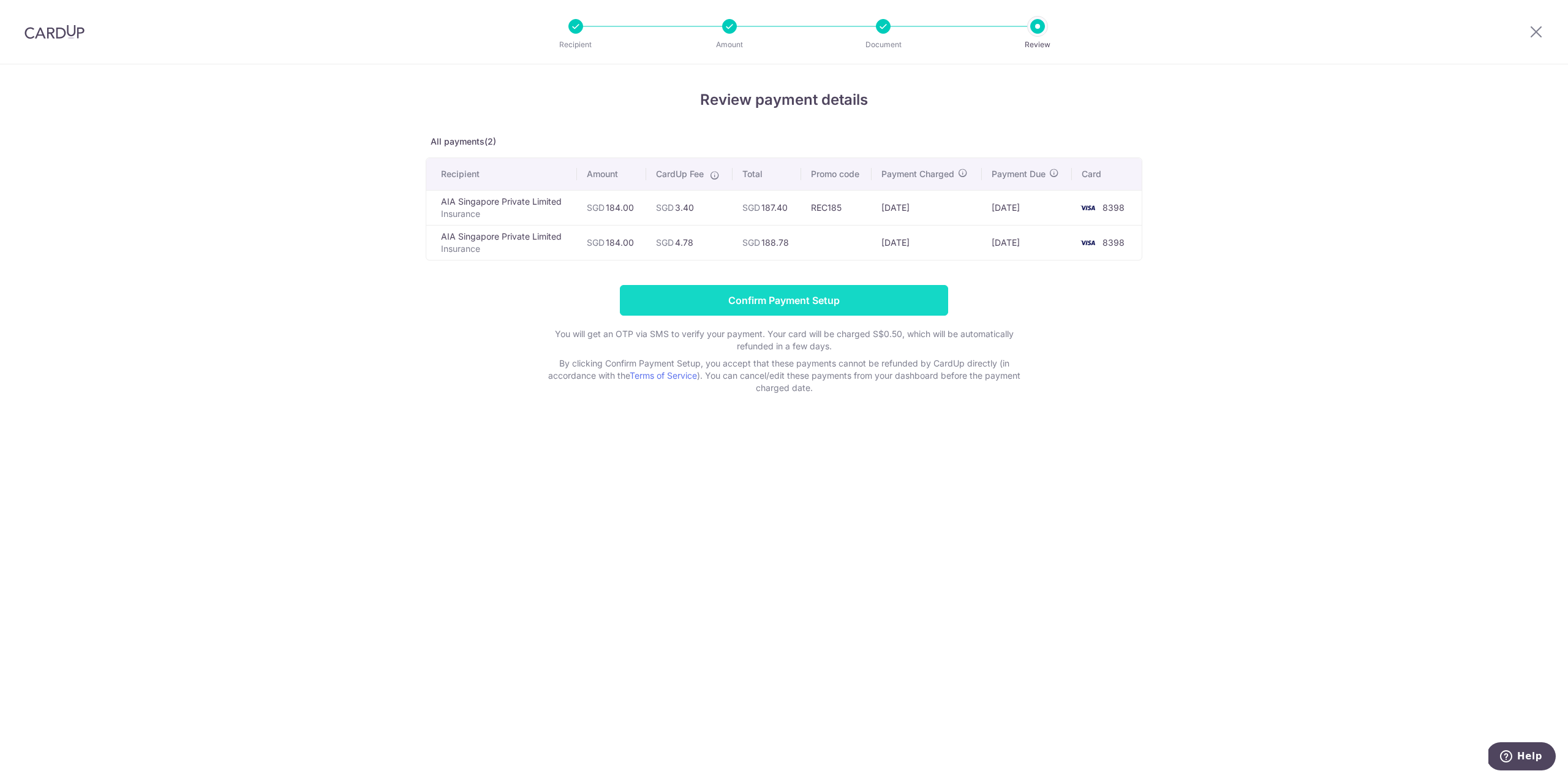
click at [770, 297] on input "Confirm Payment Setup" at bounding box center [784, 300] width 328 height 30
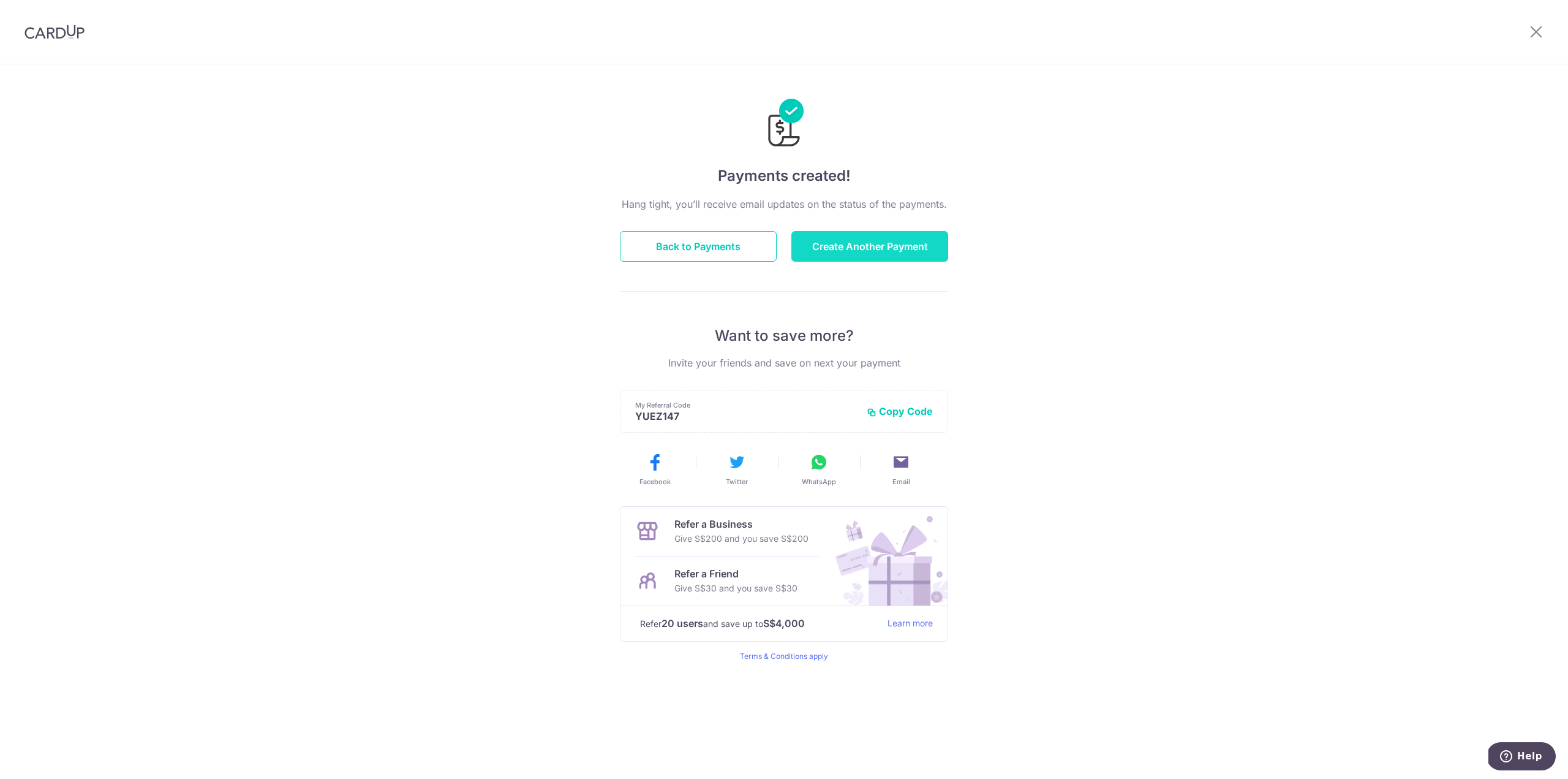
click at [848, 249] on button "Create Another Payment" at bounding box center [870, 246] width 157 height 30
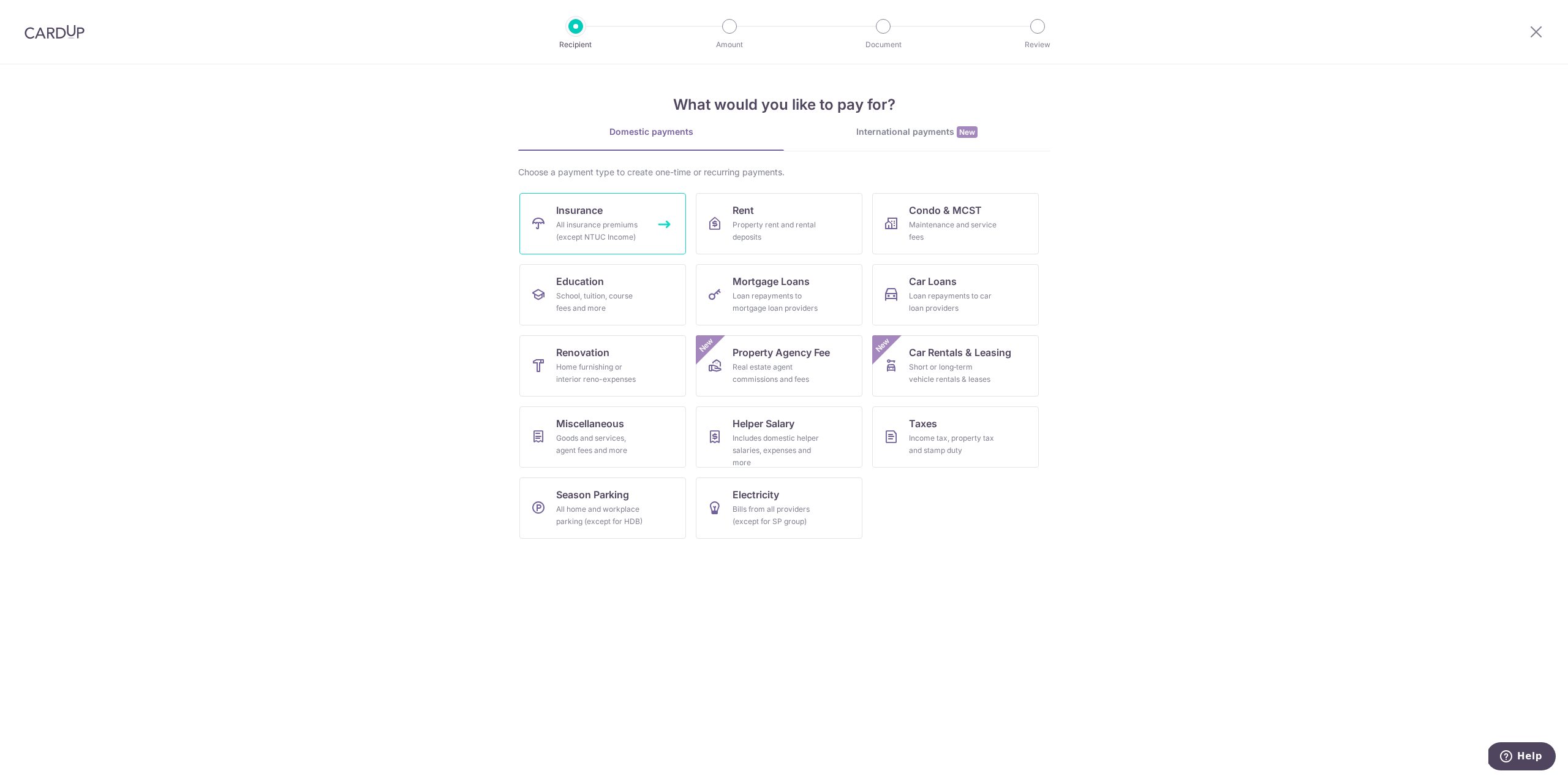
click at [587, 213] on span "Insurance" at bounding box center [579, 210] width 47 height 15
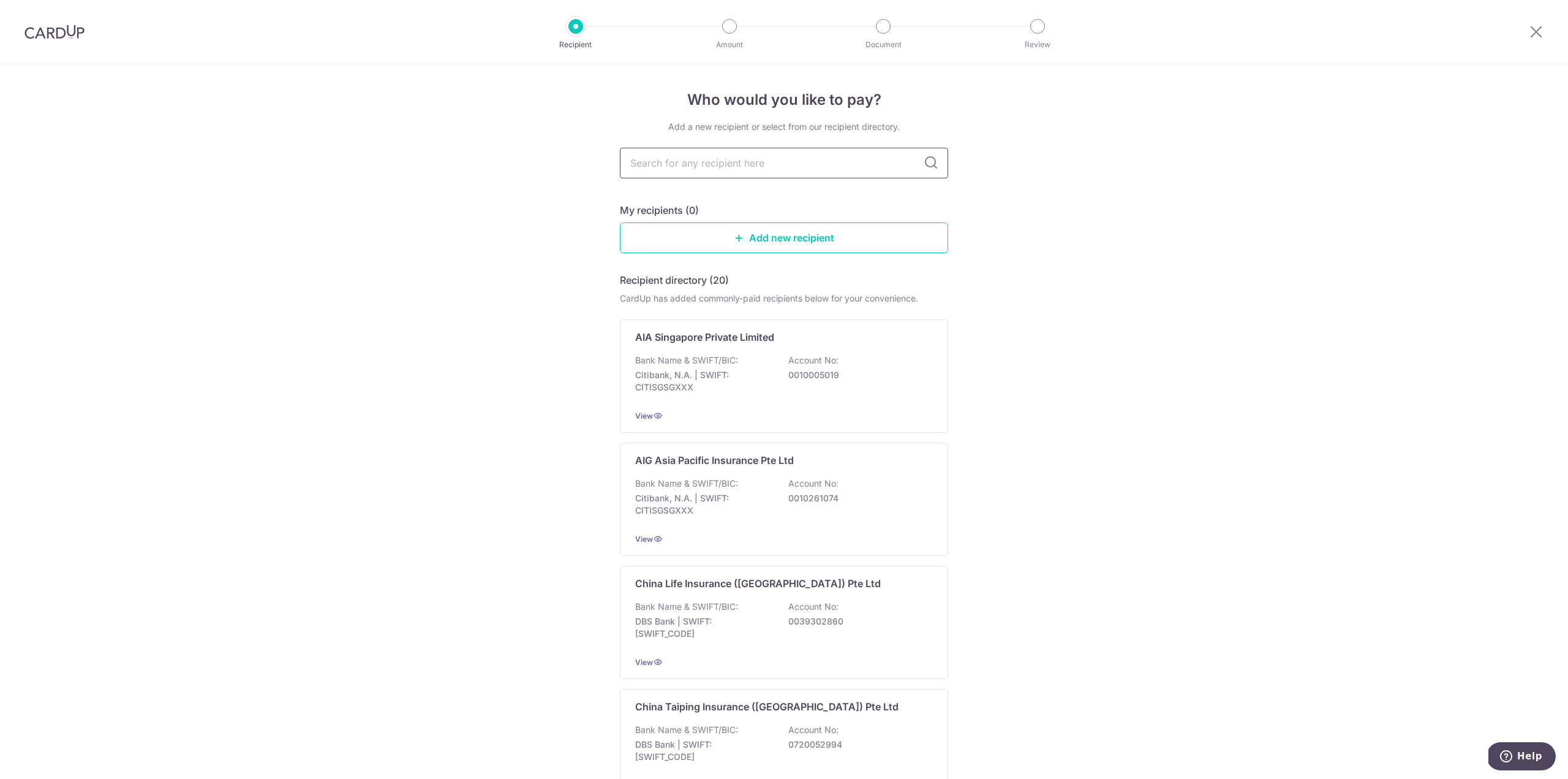
click at [743, 166] on input "text" at bounding box center [784, 163] width 328 height 30
type input "aia"
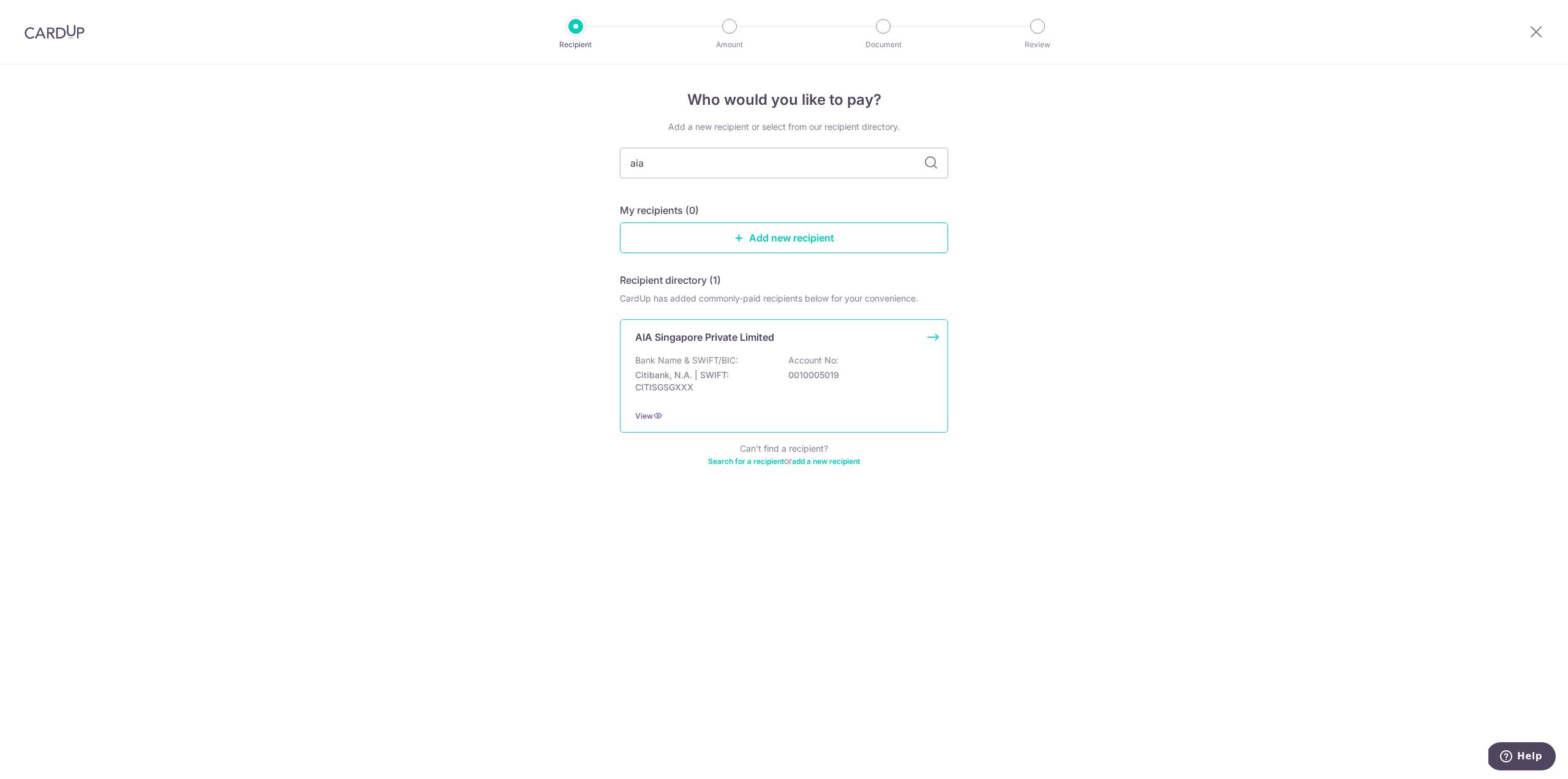
click at [743, 333] on p "AIA Singapore Private Limited" at bounding box center [705, 337] width 139 height 15
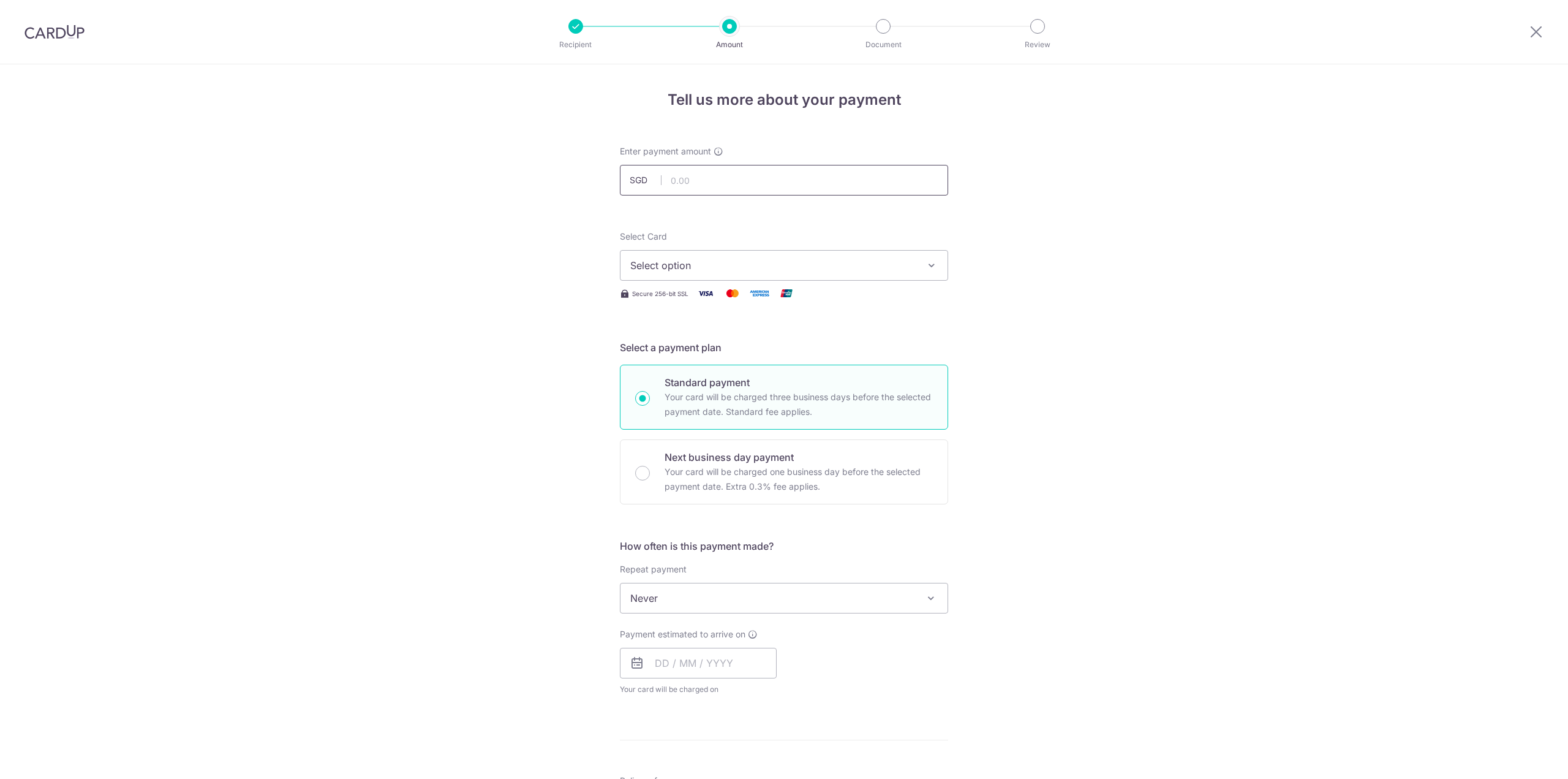
click at [712, 182] on input "text" at bounding box center [784, 180] width 328 height 30
type input "238.36"
click at [1024, 215] on div "Tell us more about your payment Enter payment amount SGD 238.36 238.36 Select C…" at bounding box center [784, 618] width 1568 height 1108
click at [817, 269] on span "Select option" at bounding box center [773, 266] width 285 height 15
click at [697, 355] on span "**** 8398" at bounding box center [683, 353] width 47 height 15
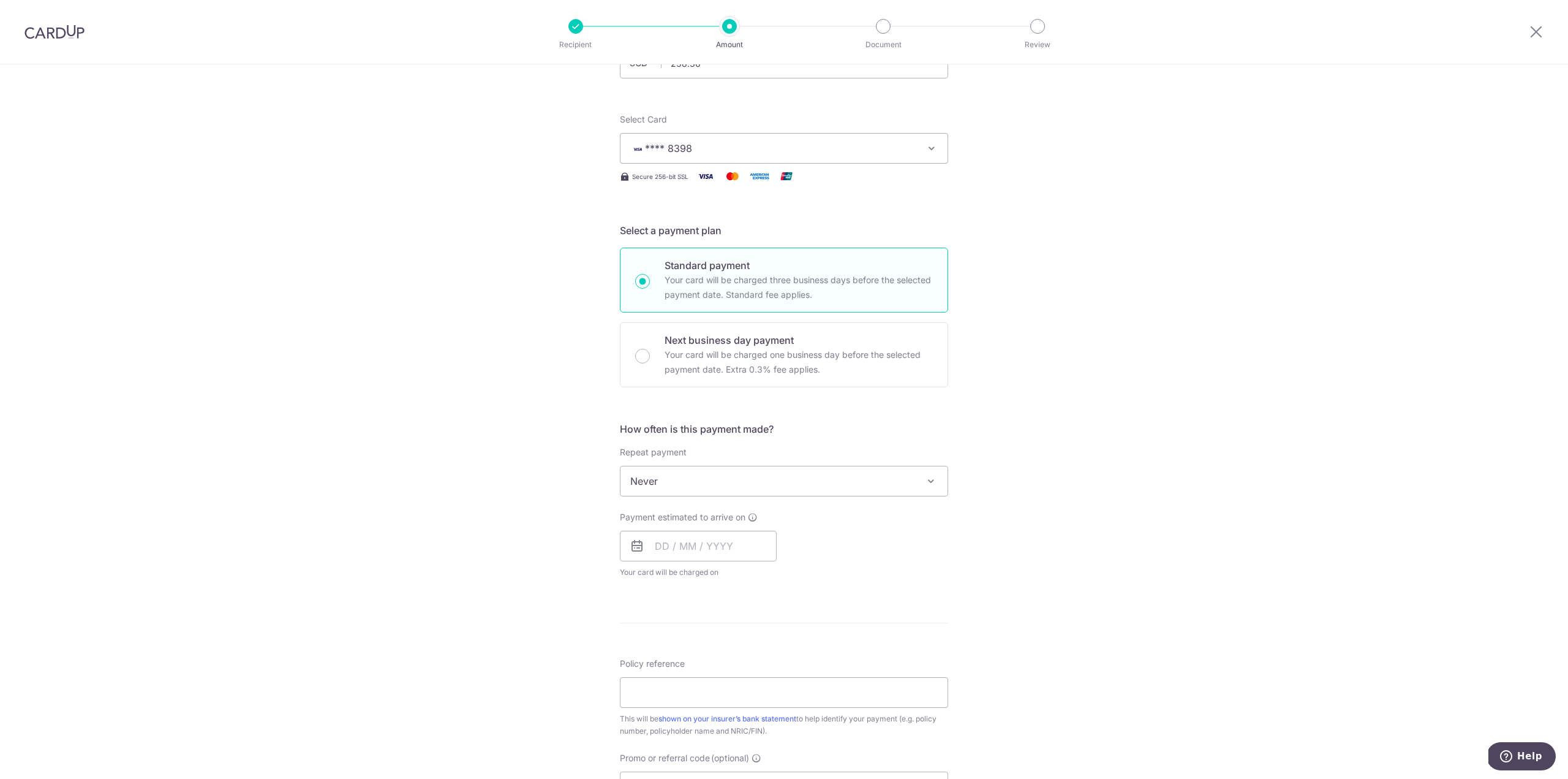
scroll to position [183, 0]
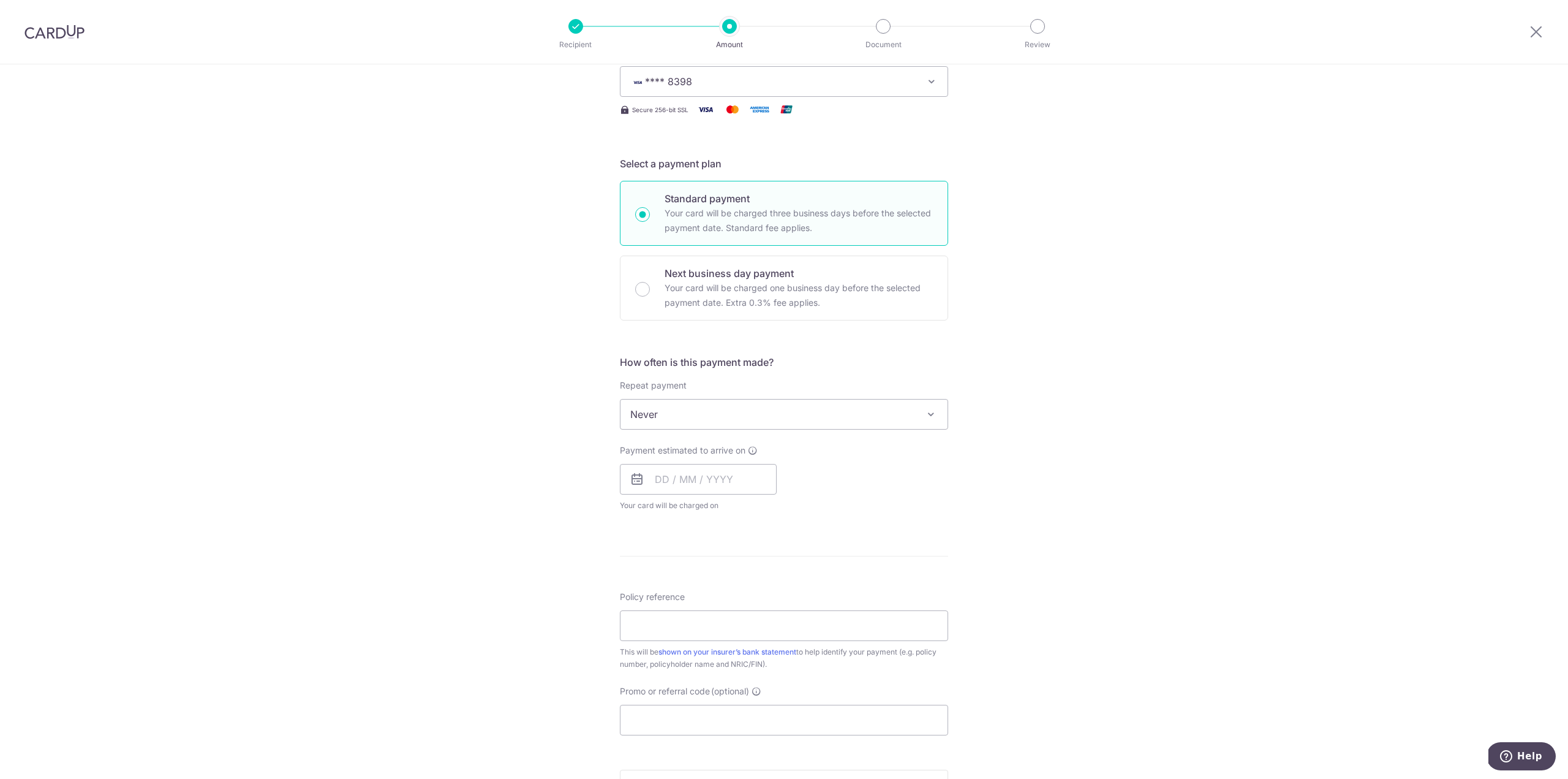
click at [680, 409] on span "Never" at bounding box center [784, 414] width 327 height 30
select select "6"
click at [662, 488] on input "text" at bounding box center [698, 479] width 157 height 30
click at [601, 559] on div "Tell us more about your payment Enter payment amount SGD 238.36 238.36 Select C…" at bounding box center [784, 440] width 1568 height 1121
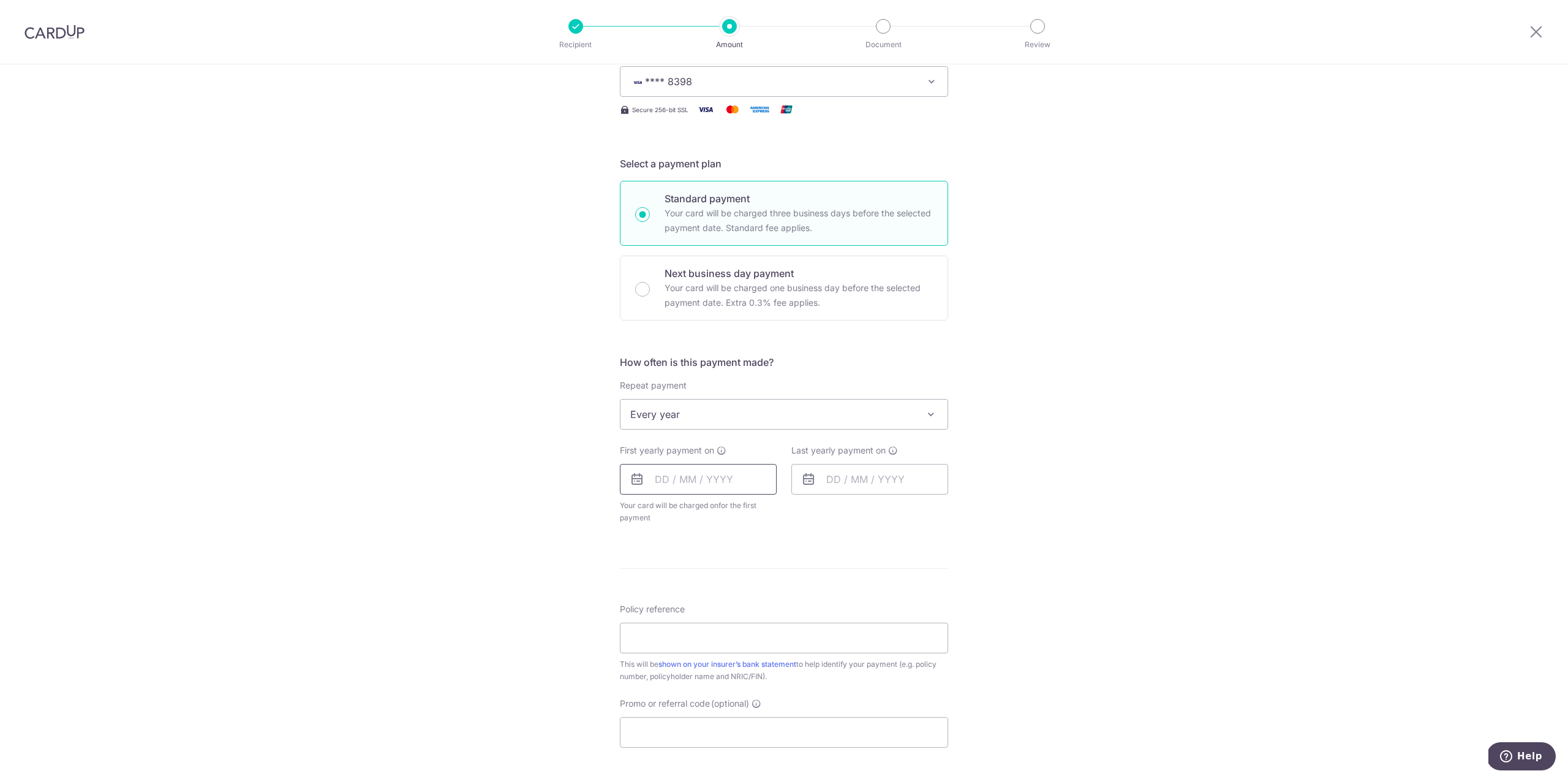
click at [690, 476] on input "text" at bounding box center [698, 479] width 157 height 30
click at [741, 615] on link "16" at bounding box center [743, 615] width 20 height 20
type input "[DATE]"
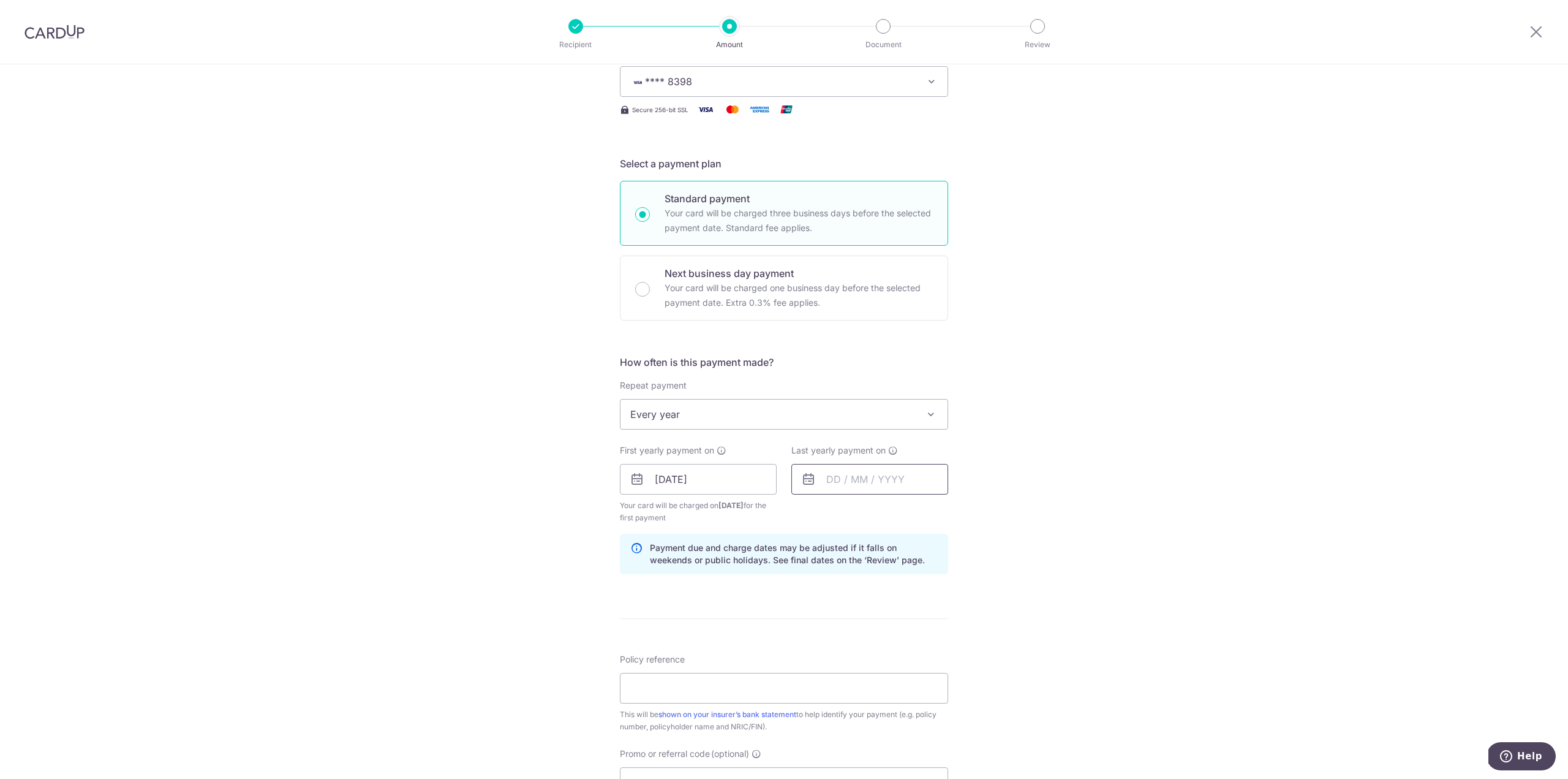
click at [869, 478] on input "text" at bounding box center [870, 479] width 157 height 30
click at [927, 517] on div "Oct Nov Dec 2025 2026 2027 2028 2029 2030 2031 2032 2033 2034 2035" at bounding box center [889, 513] width 89 height 10
click at [929, 515] on select "2025 2026 2027 2028 2029 2030 2031 2032 2033 2034 2035" at bounding box center [918, 512] width 33 height 10
drag, startPoint x: 939, startPoint y: 613, endPoint x: 930, endPoint y: 612, distance: 9.1
click at [939, 613] on link "16" at bounding box center [939, 615] width 20 height 20
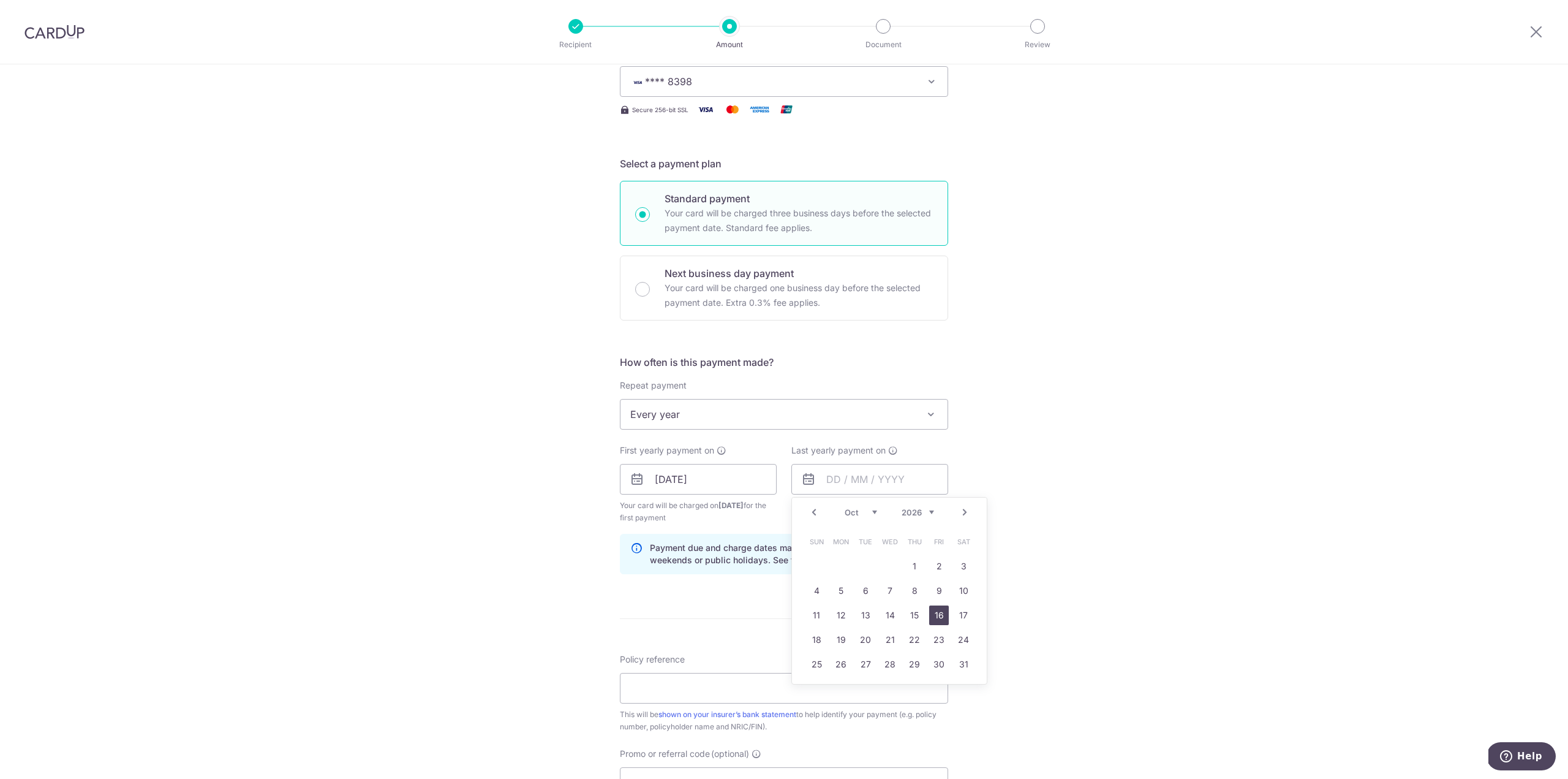
type input "16/10/2026"
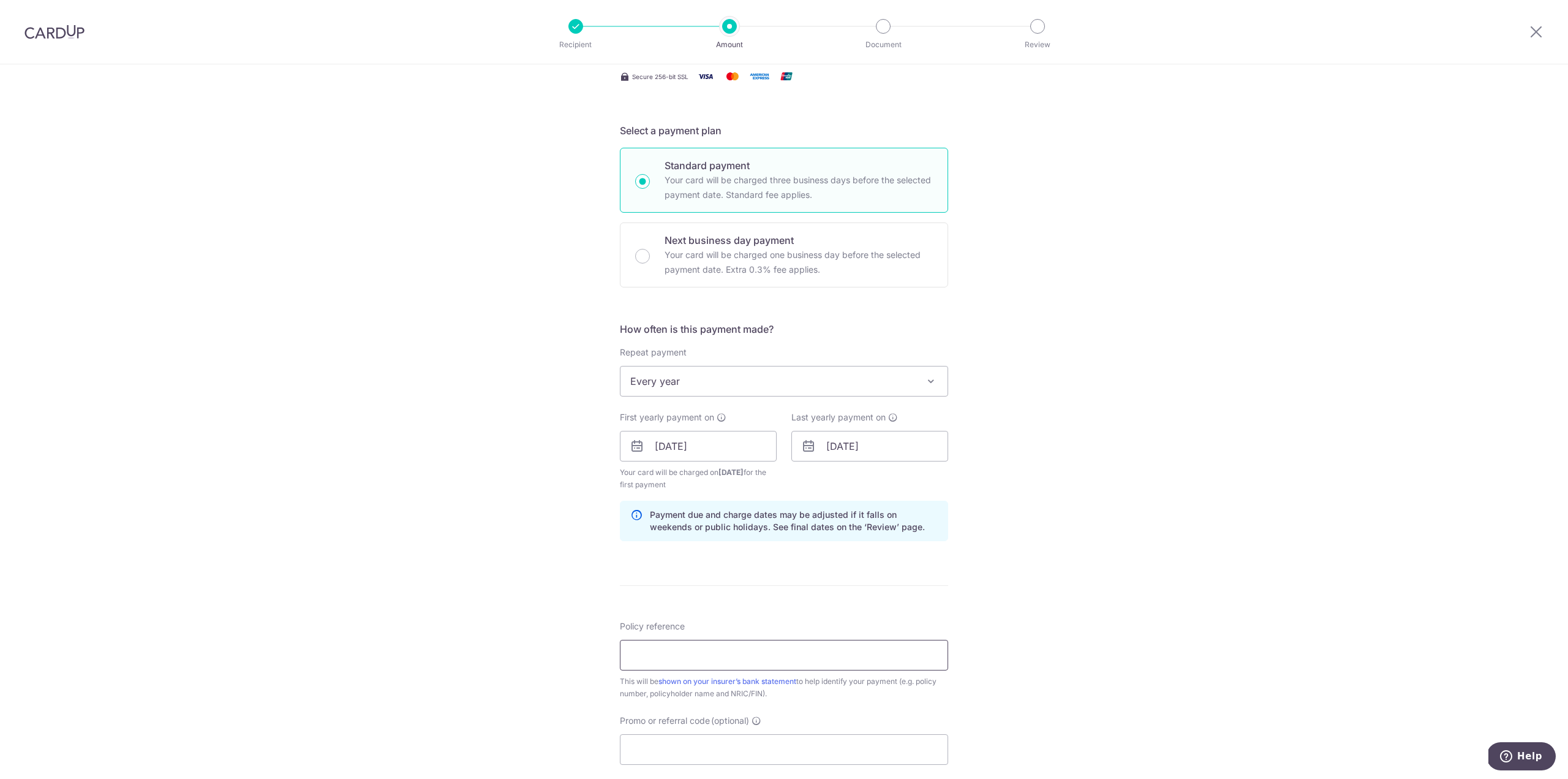
scroll to position [306, 0]
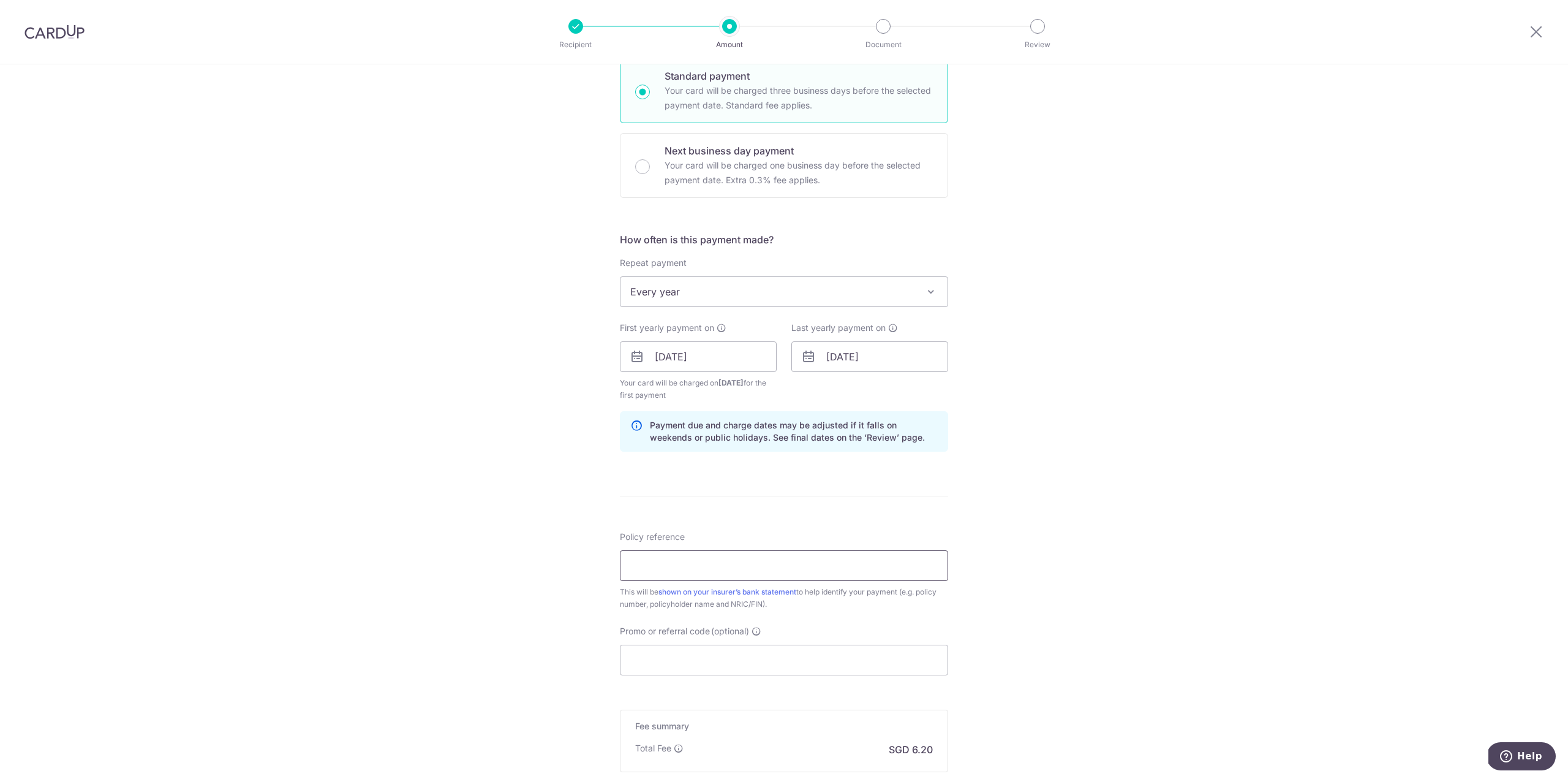
click at [718, 567] on input "Policy reference" at bounding box center [784, 565] width 328 height 30
click at [646, 662] on input "Promo or referral code (optional)" at bounding box center [784, 659] width 328 height 30
paste input "REC185"
type input "REC185"
click at [706, 560] on input "Policy reference" at bounding box center [784, 565] width 328 height 30
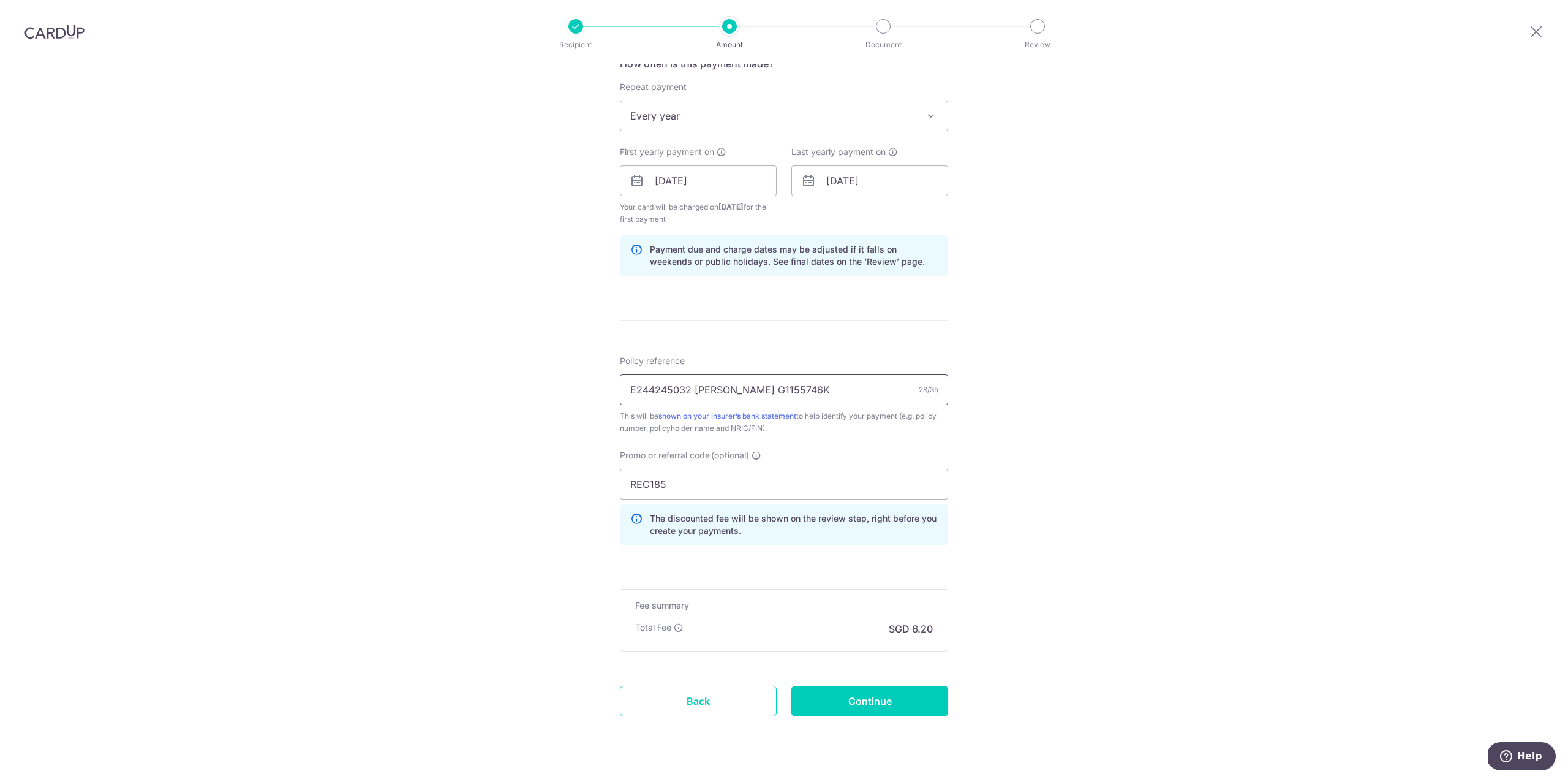
scroll to position [490, 0]
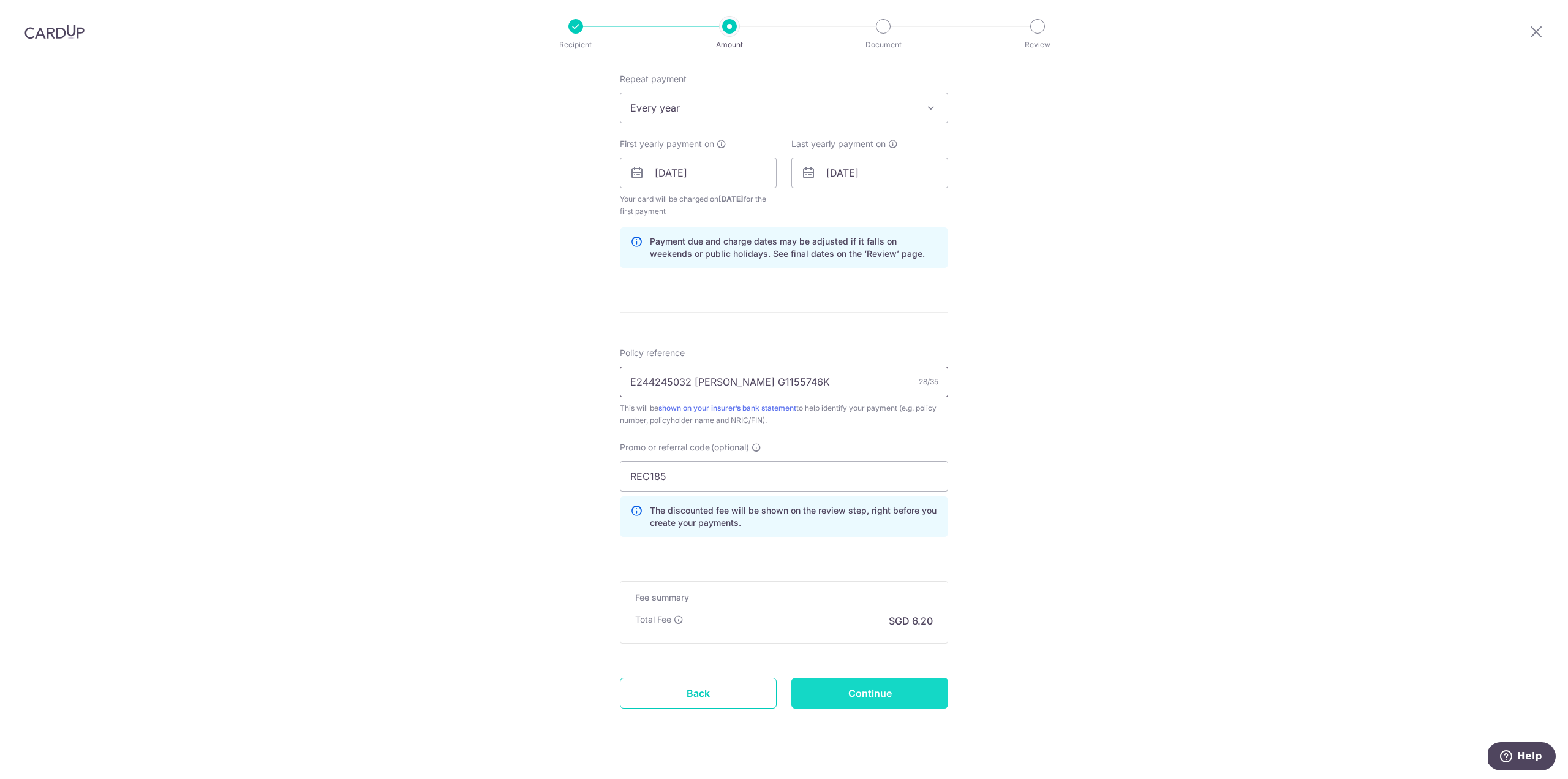
type input "E244245032 [PERSON_NAME] G1155746K"
click at [901, 687] on input "Continue" at bounding box center [870, 692] width 157 height 30
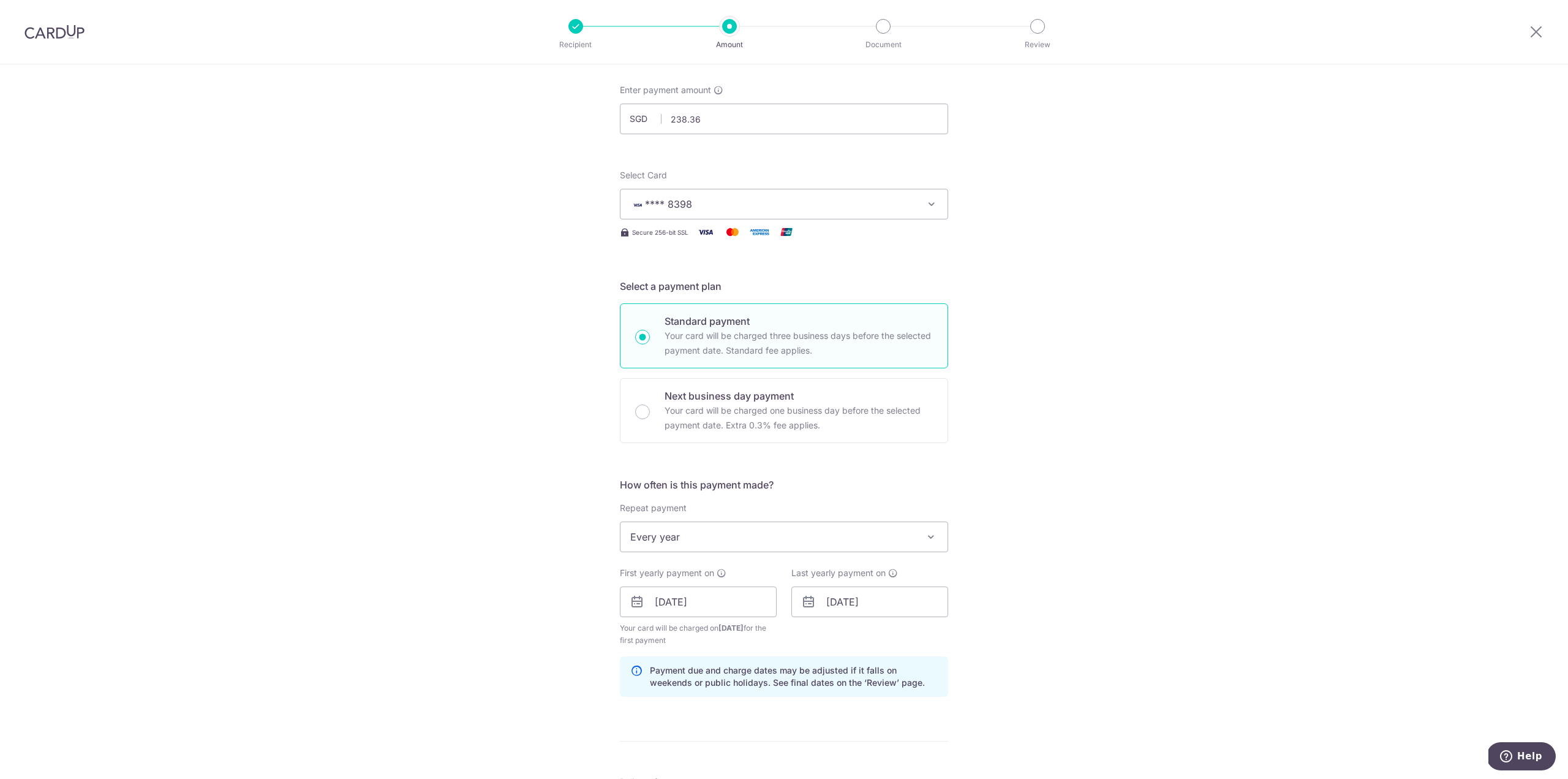
scroll to position [0, 0]
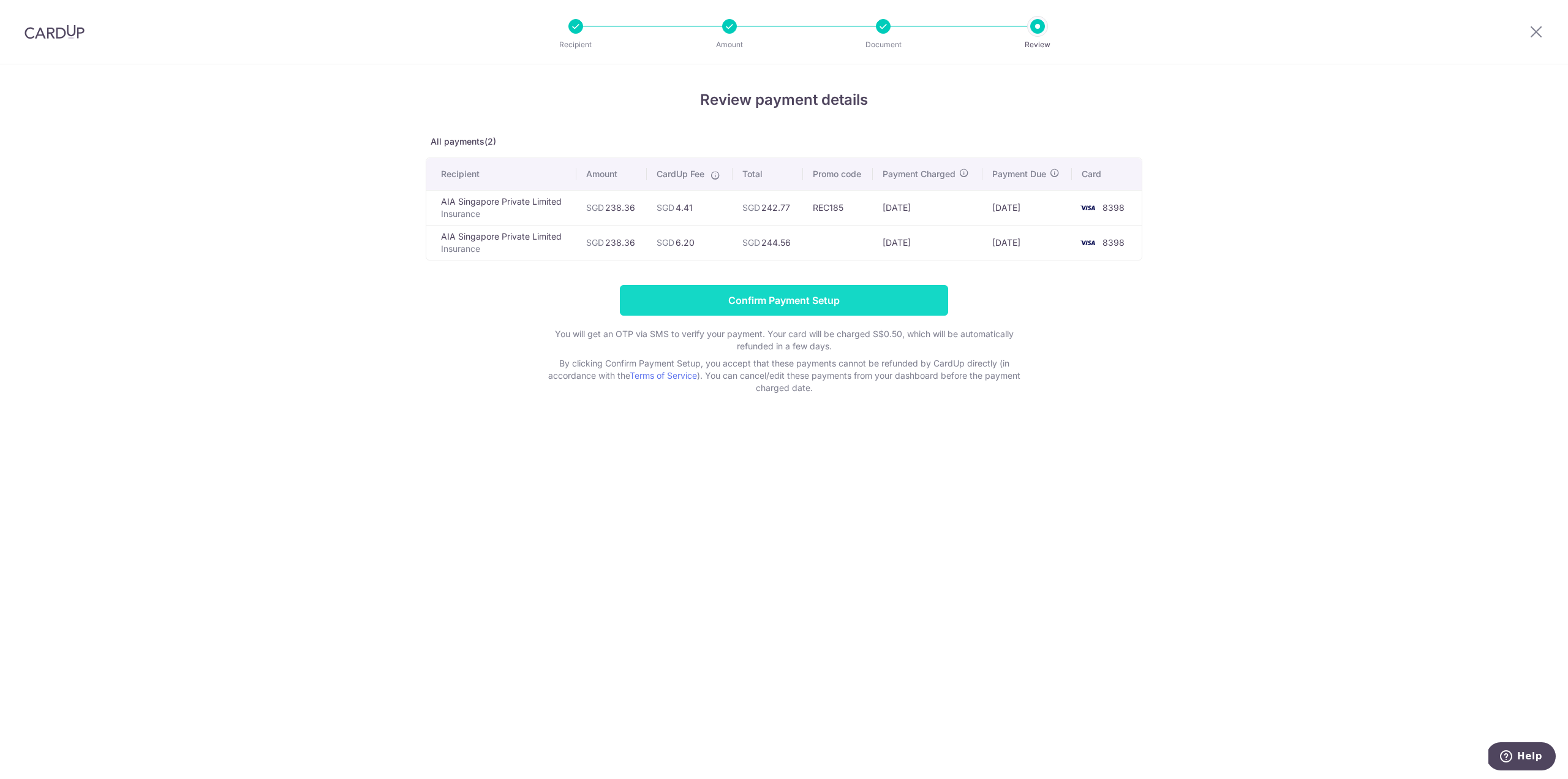
click at [769, 301] on input "Confirm Payment Setup" at bounding box center [784, 300] width 328 height 30
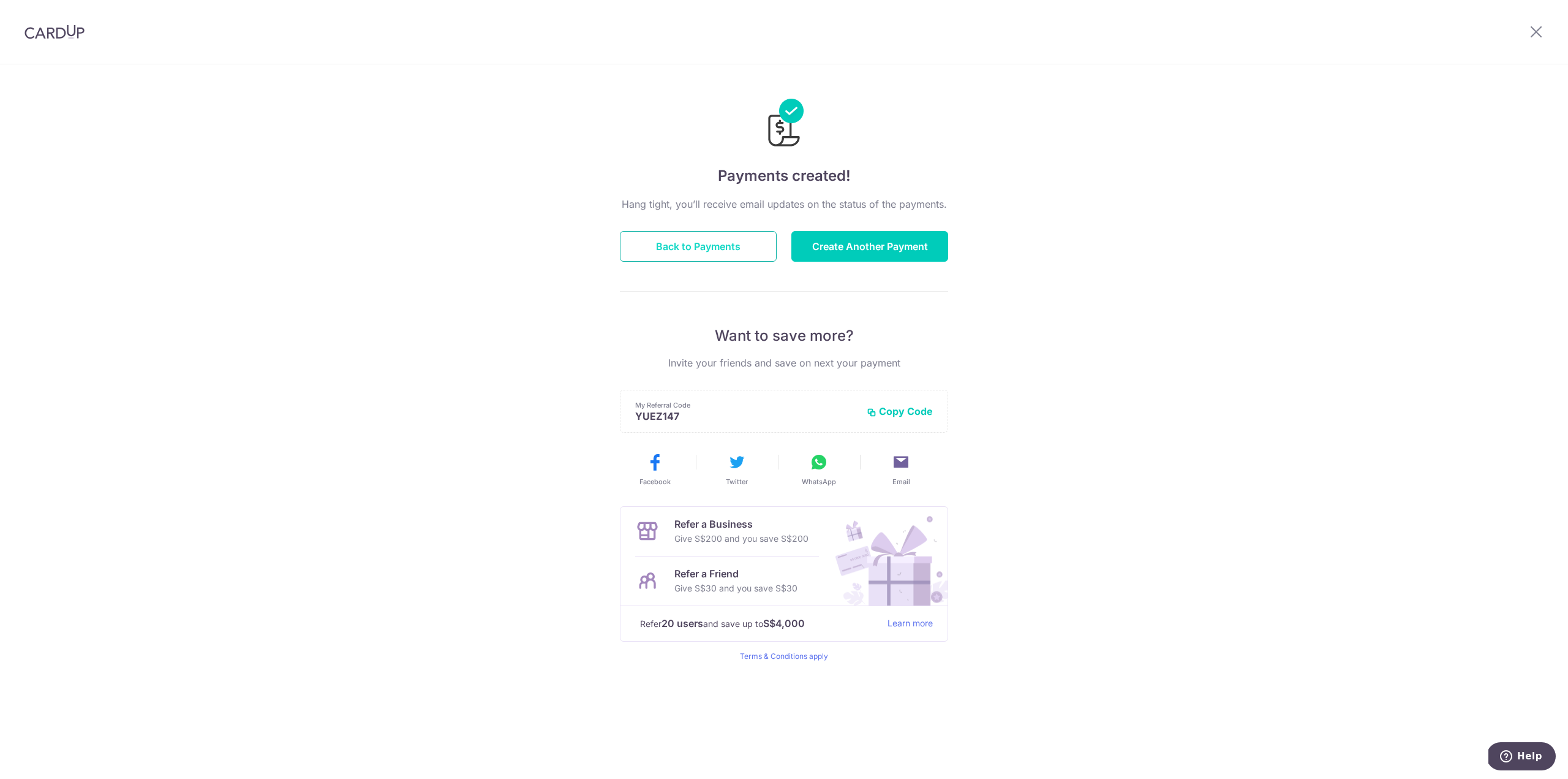
click at [695, 249] on button "Back to Payments" at bounding box center [698, 246] width 157 height 30
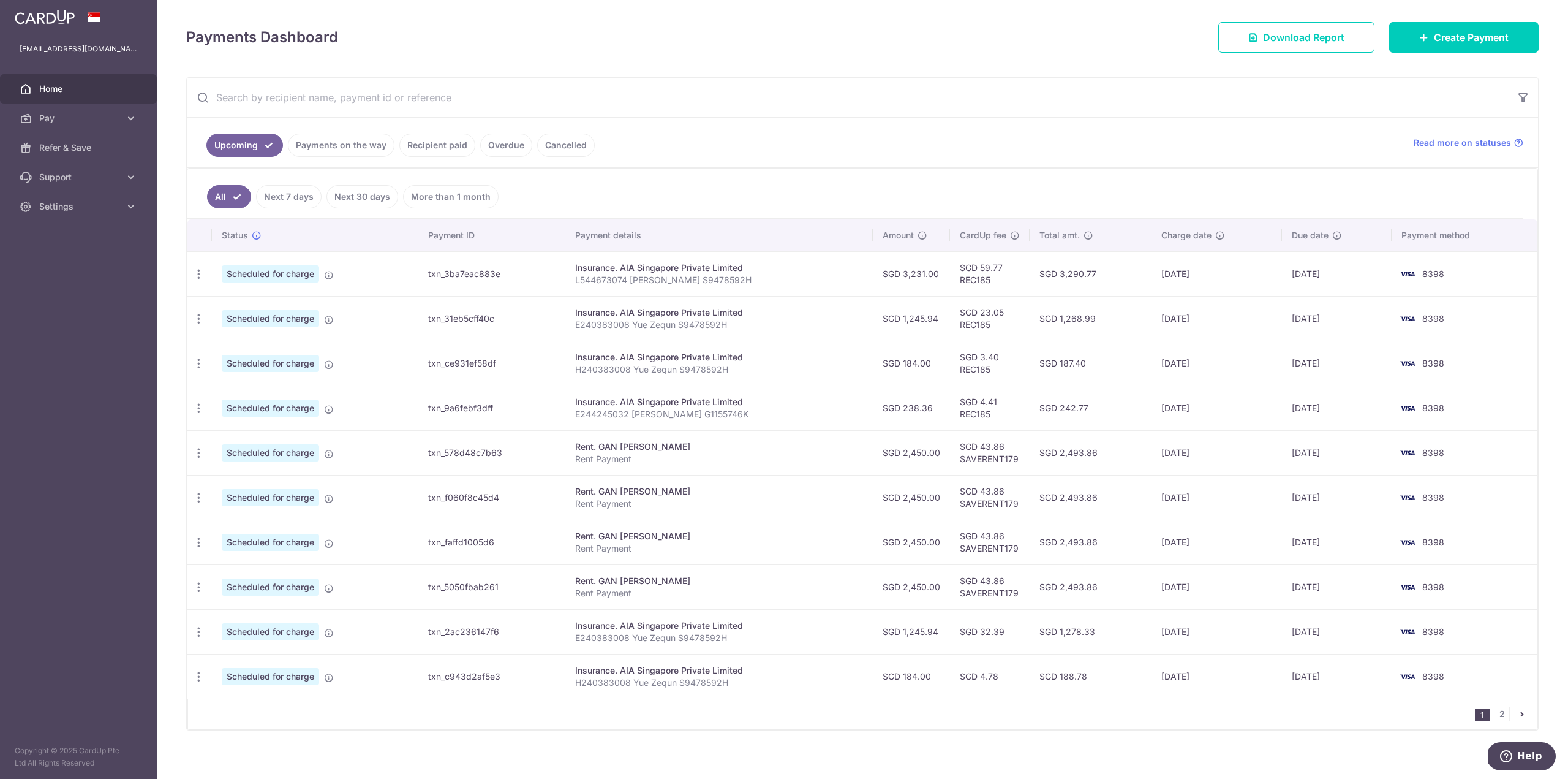
scroll to position [169, 0]
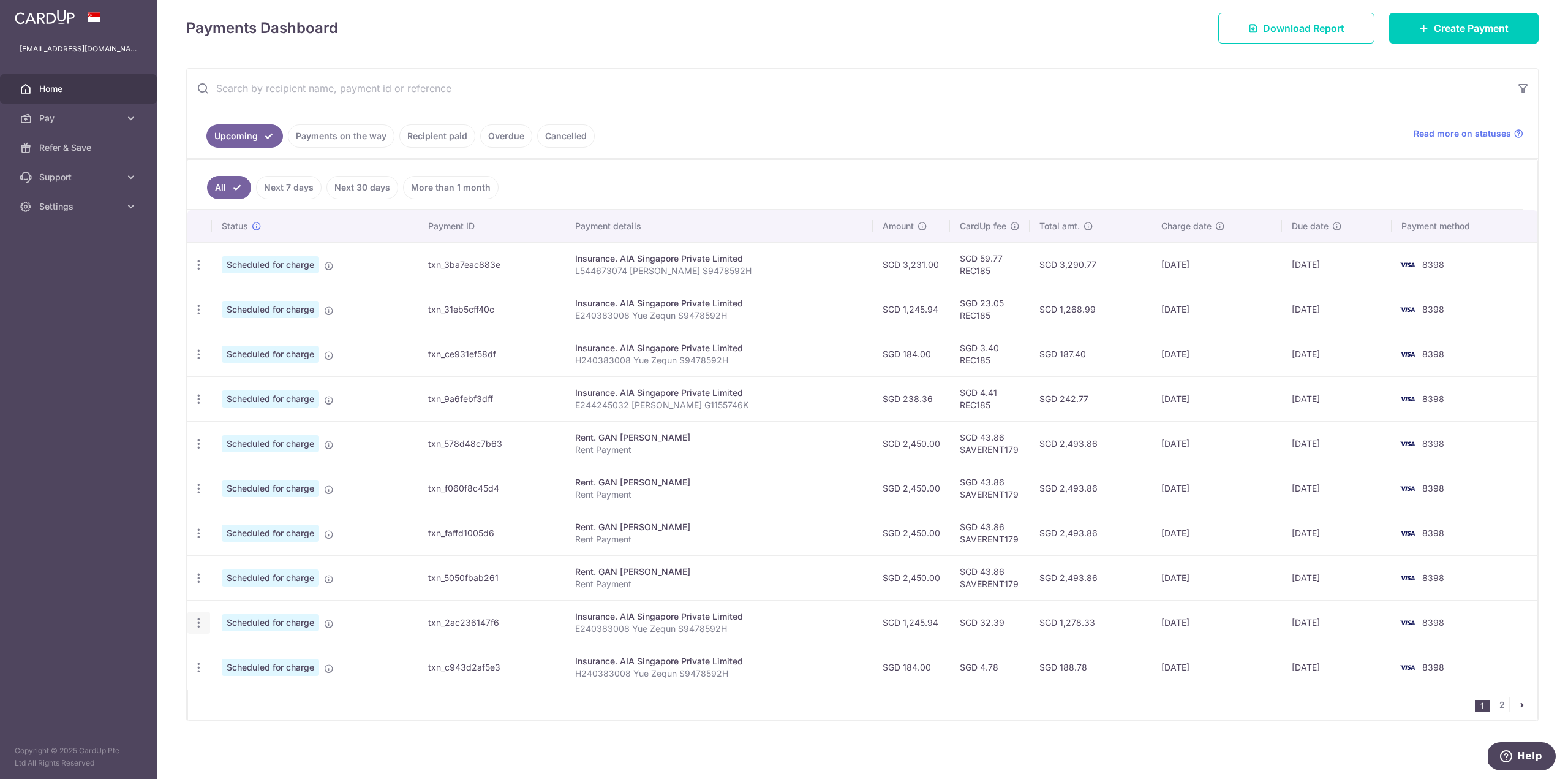
click at [197, 626] on icon "button" at bounding box center [198, 622] width 13 height 13
click at [703, 626] on p "E240383008 Yue Zequn S9478592H" at bounding box center [719, 629] width 288 height 13
click at [191, 619] on div "Update payment Cancel payment" at bounding box center [198, 623] width 23 height 23
click at [200, 619] on icon "button" at bounding box center [198, 622] width 13 height 13
click at [251, 684] on span "Cancel payment" at bounding box center [264, 687] width 82 height 15
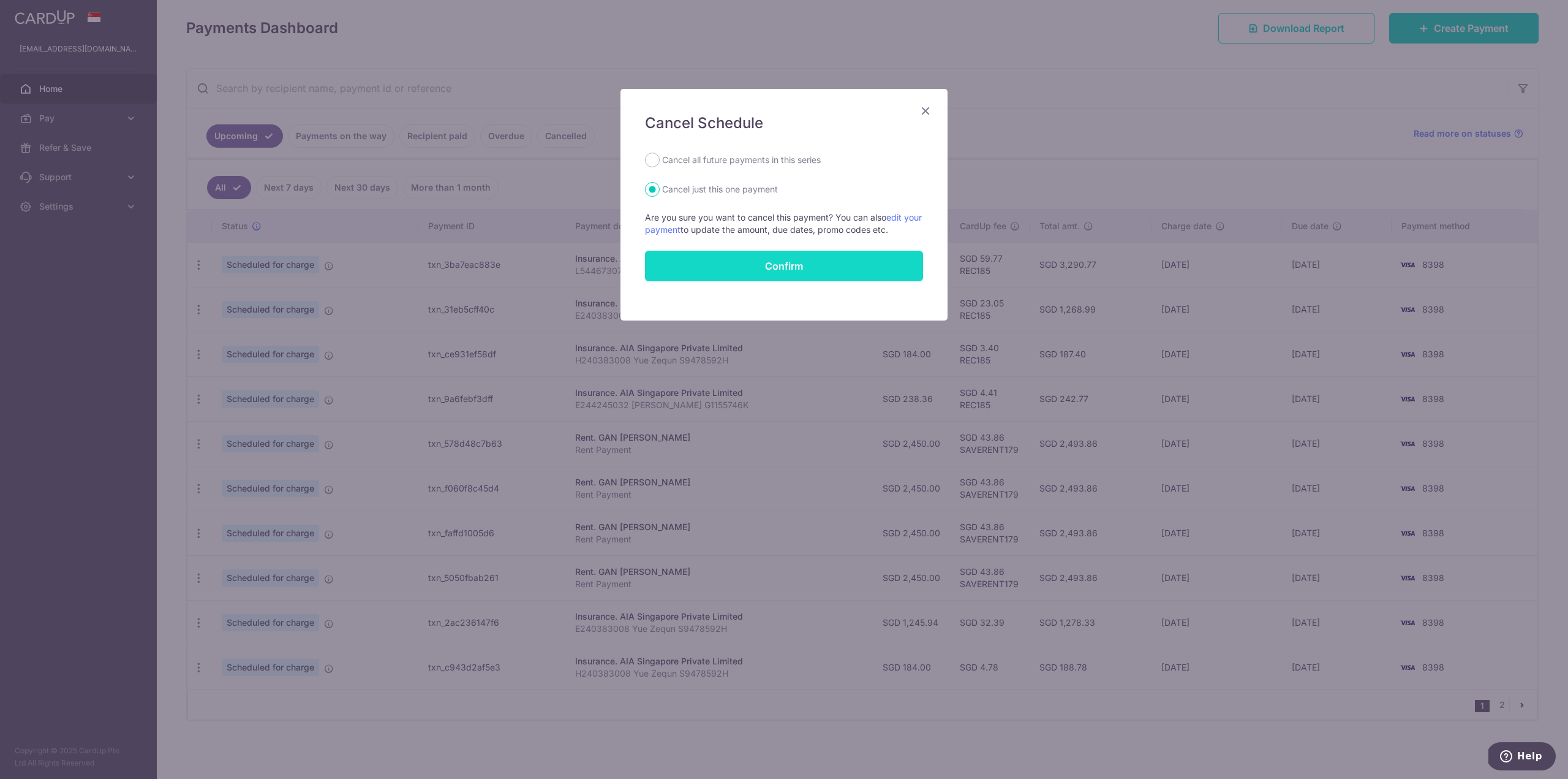
click at [716, 263] on button "Confirm" at bounding box center [784, 266] width 278 height 30
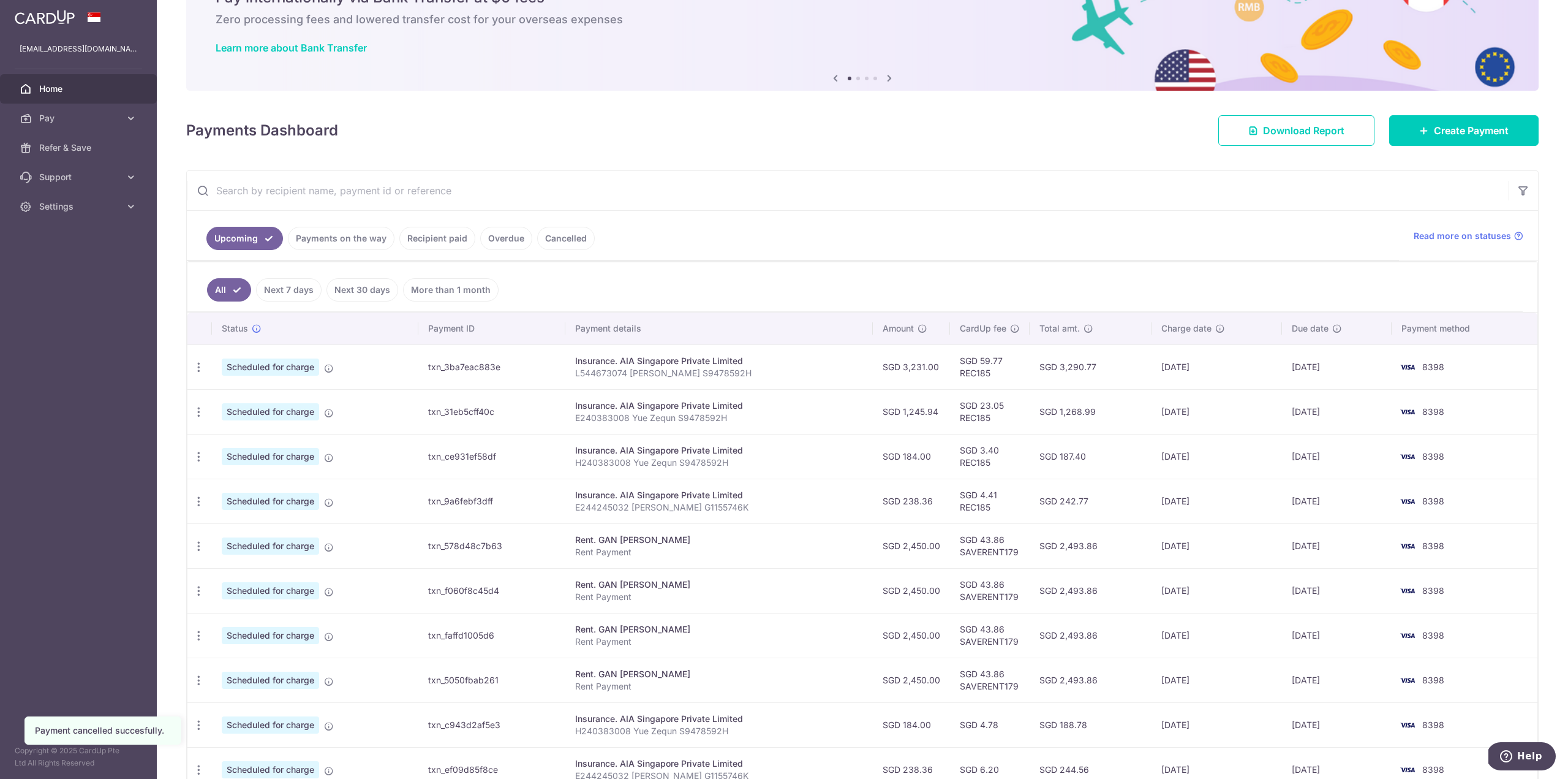
scroll to position [139, 0]
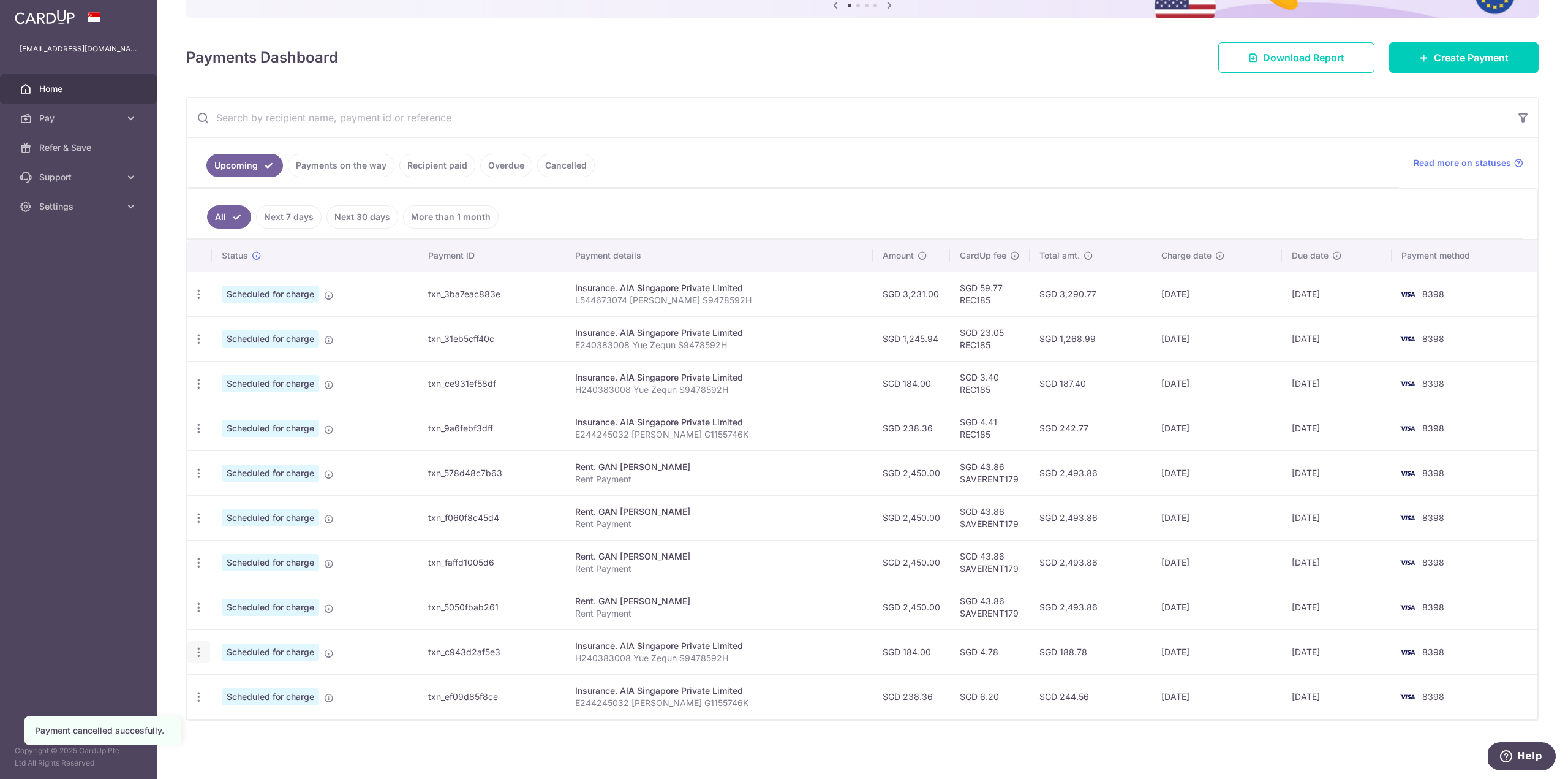
click at [202, 651] on icon "button" at bounding box center [198, 652] width 13 height 13
click at [249, 711] on span "Cancel payment" at bounding box center [264, 716] width 82 height 15
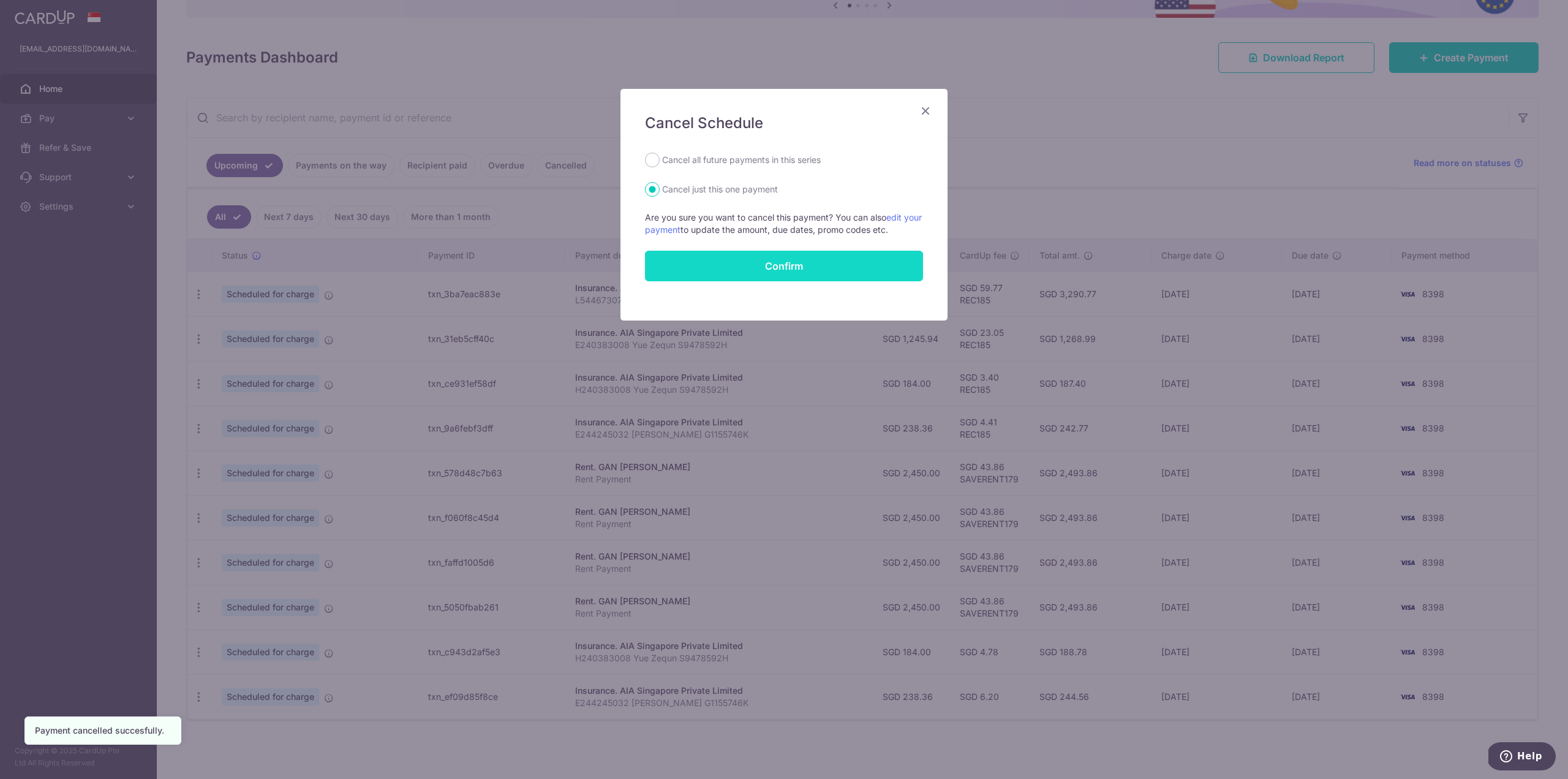
click at [746, 260] on button "Confirm" at bounding box center [784, 266] width 278 height 30
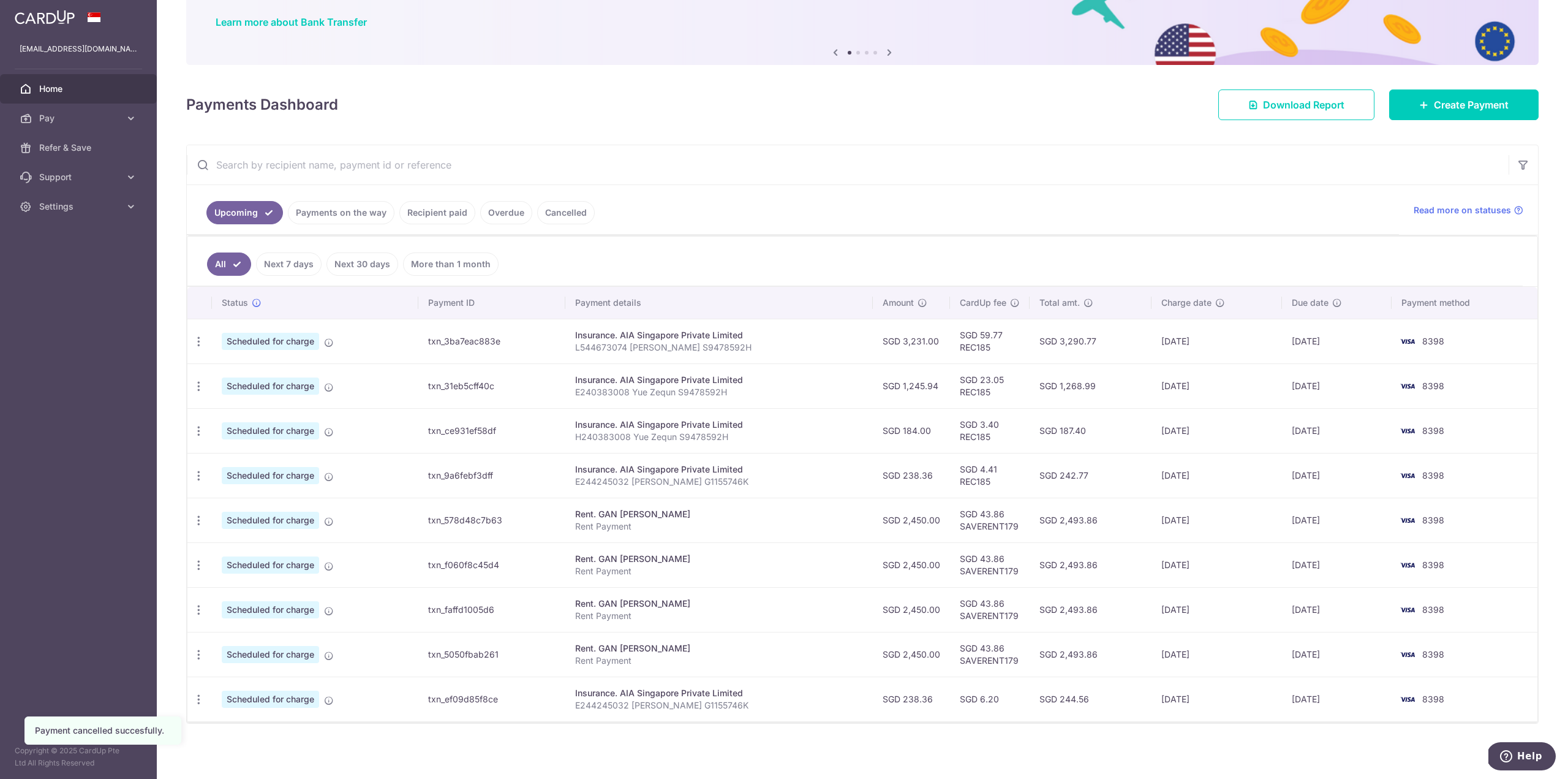
scroll to position [95, 0]
click at [197, 701] on icon "button" at bounding box center [198, 697] width 13 height 13
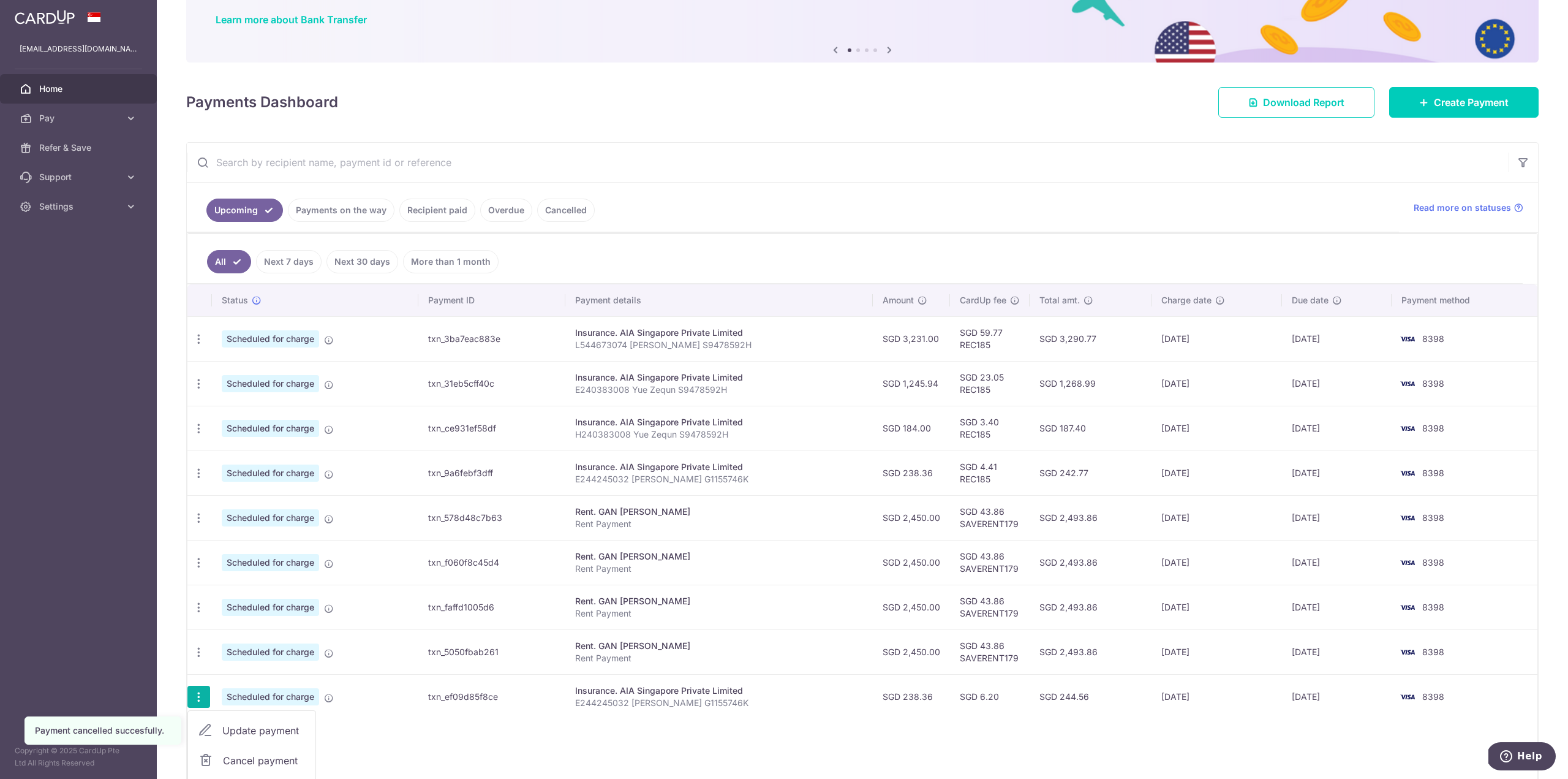
click at [237, 761] on span "Cancel payment" at bounding box center [264, 761] width 82 height 15
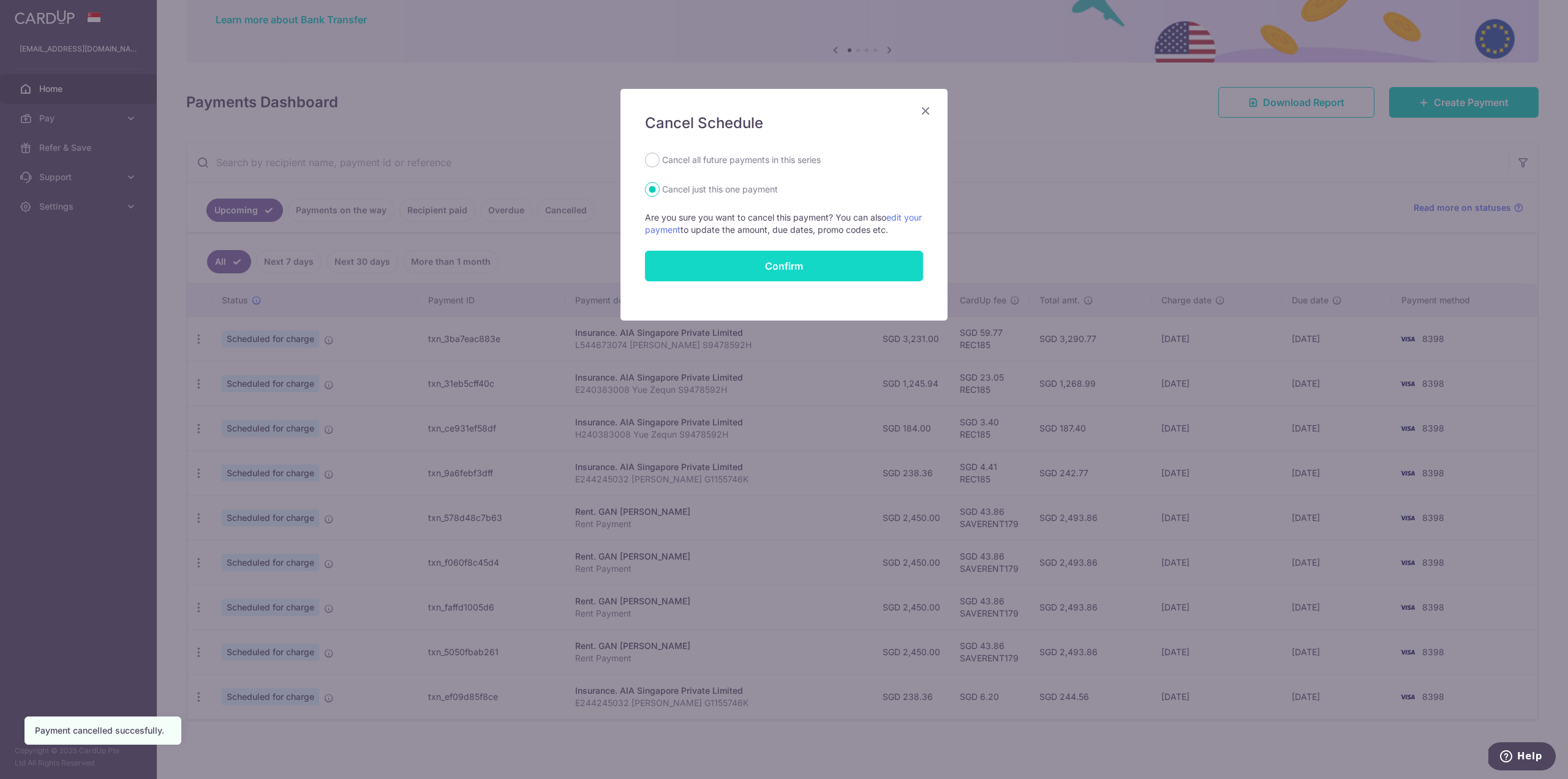
click at [729, 262] on button "Confirm" at bounding box center [784, 266] width 278 height 30
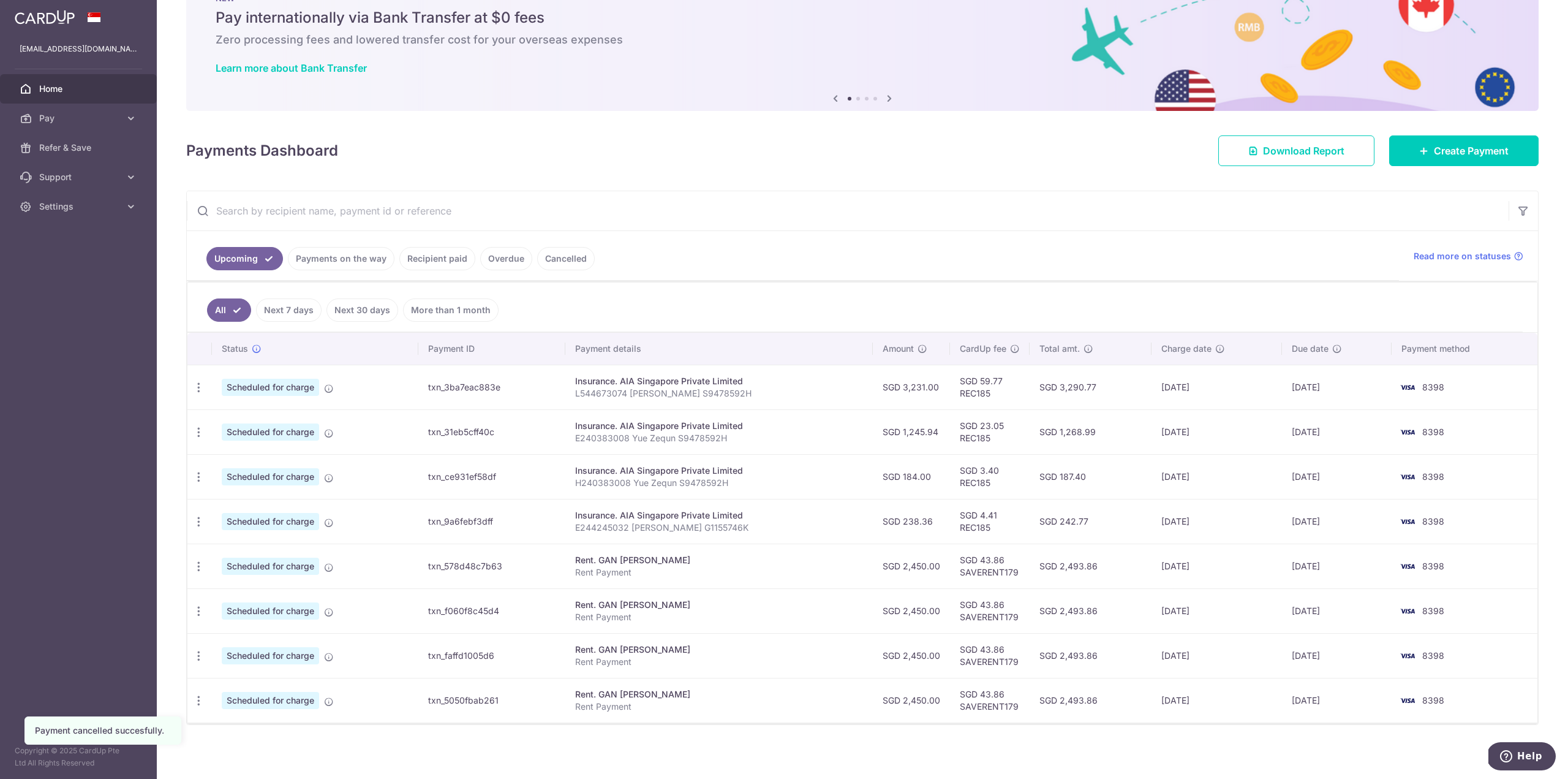
scroll to position [50, 0]
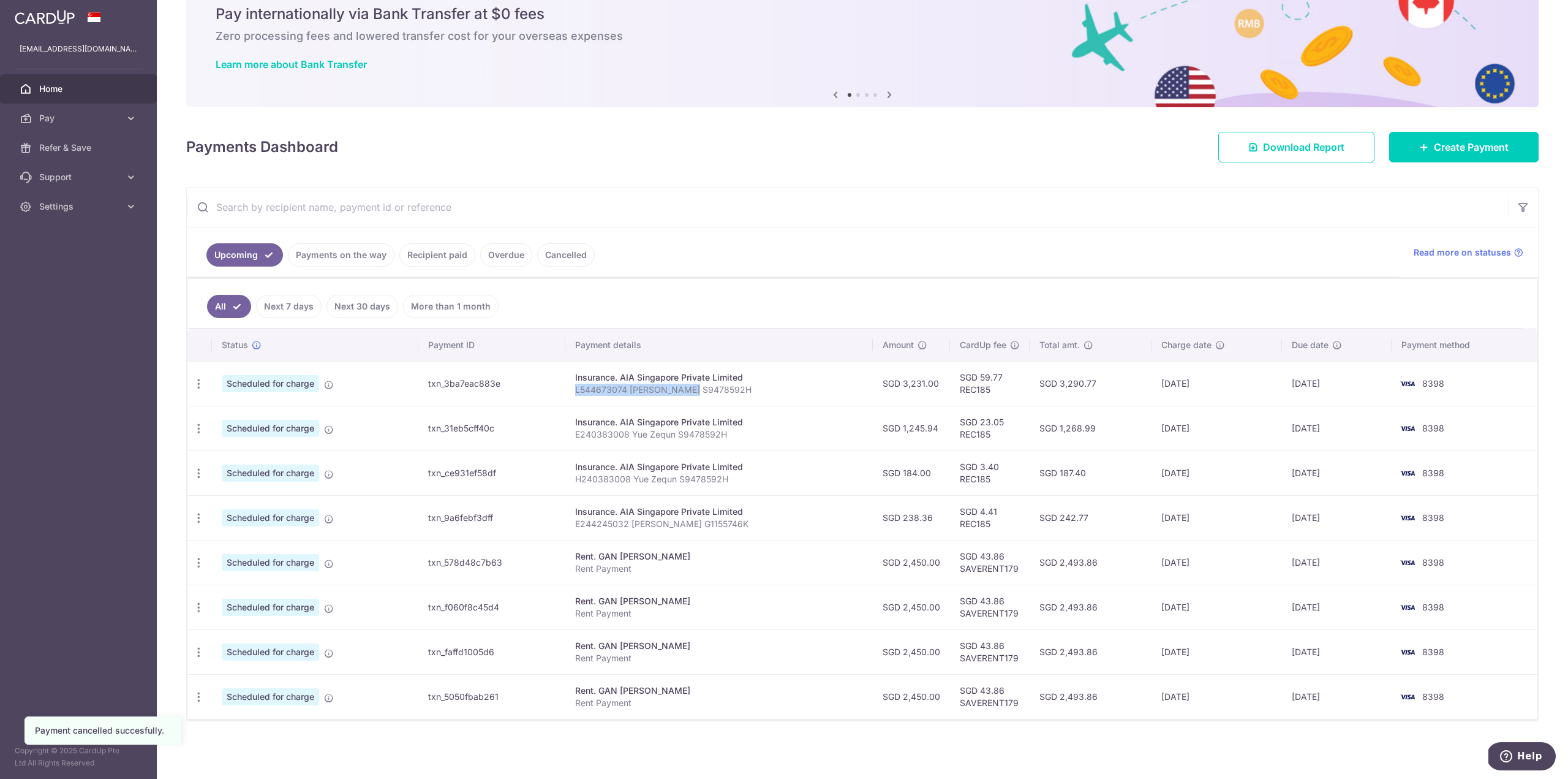
drag, startPoint x: 572, startPoint y: 387, endPoint x: 747, endPoint y: 394, distance: 175.1
click at [714, 392] on td "Insurance. AIA Singapore Private Limited L544673074 [PERSON_NAME] S9478592H" at bounding box center [720, 383] width 308 height 44
click at [711, 429] on p "E240383008 Yue Zequn S9478592H" at bounding box center [719, 434] width 288 height 13
drag, startPoint x: 970, startPoint y: 387, endPoint x: 1031, endPoint y: 389, distance: 61.0
click at [1021, 389] on td "SGD 59.77 REC185" at bounding box center [990, 383] width 80 height 44
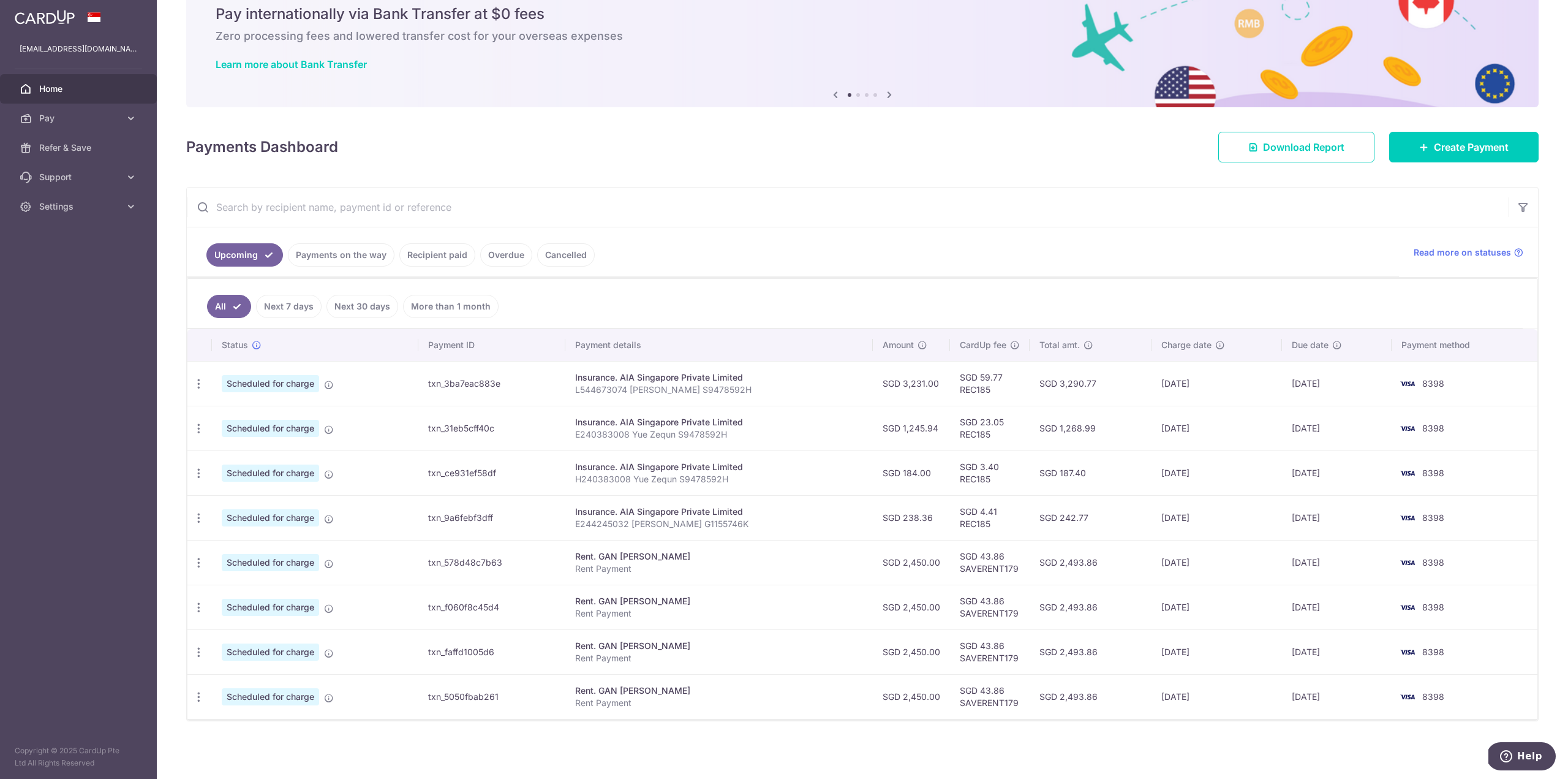
click at [1074, 401] on td "SGD 3,290.77" at bounding box center [1090, 383] width 122 height 44
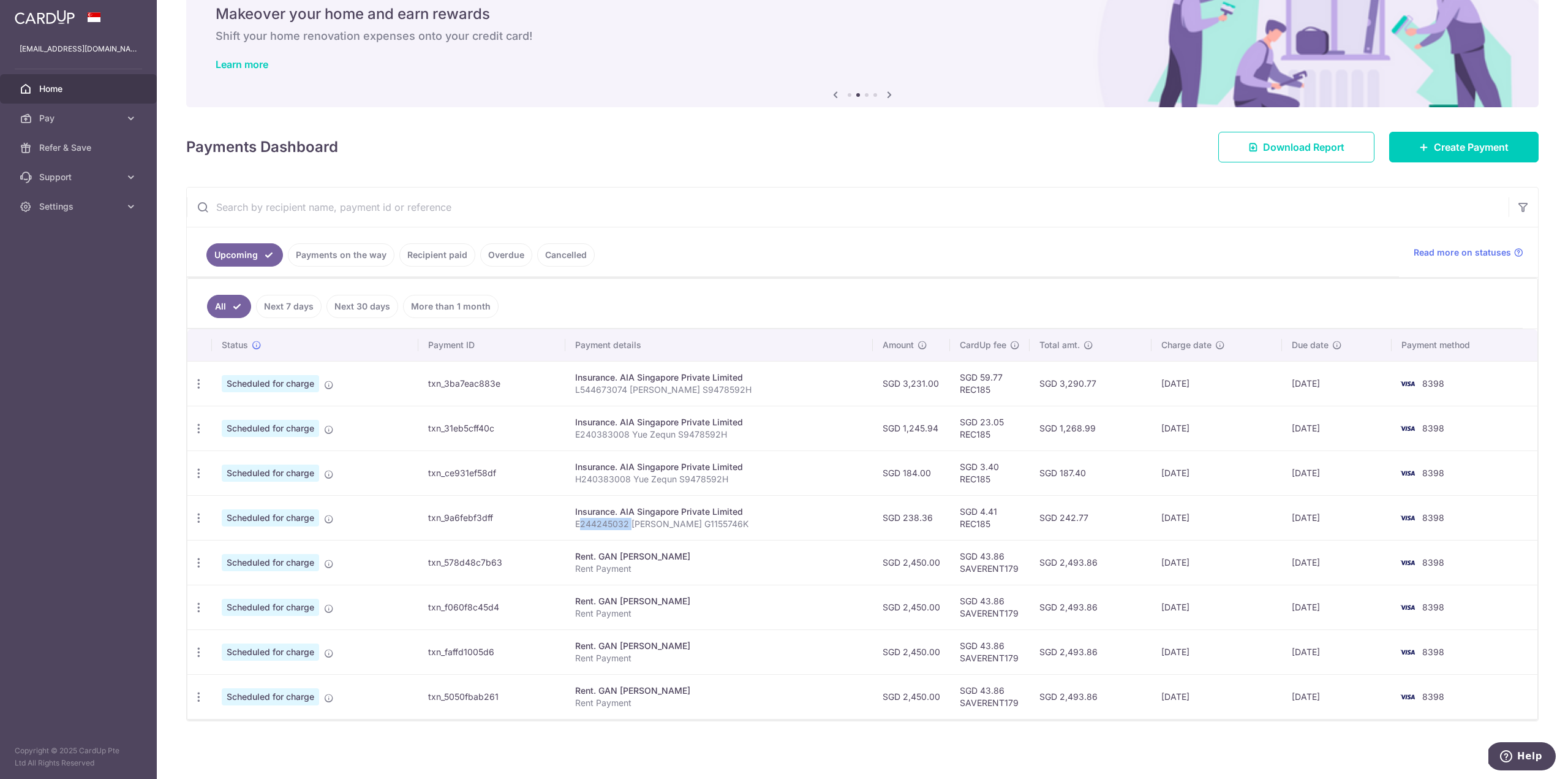
drag, startPoint x: 592, startPoint y: 525, endPoint x: 636, endPoint y: 526, distance: 44.0
click at [636, 526] on p "E244245032 [PERSON_NAME] G1155746K" at bounding box center [719, 524] width 288 height 13
drag, startPoint x: 672, startPoint y: 526, endPoint x: 726, endPoint y: 527, distance: 54.0
click at [726, 527] on p "E244245032 [PERSON_NAME] G1155746K" at bounding box center [719, 524] width 288 height 13
click at [726, 527] on p "E244245032 [PERSON_NAME] G1155746K" at bounding box center [719, 524] width 288 height 13
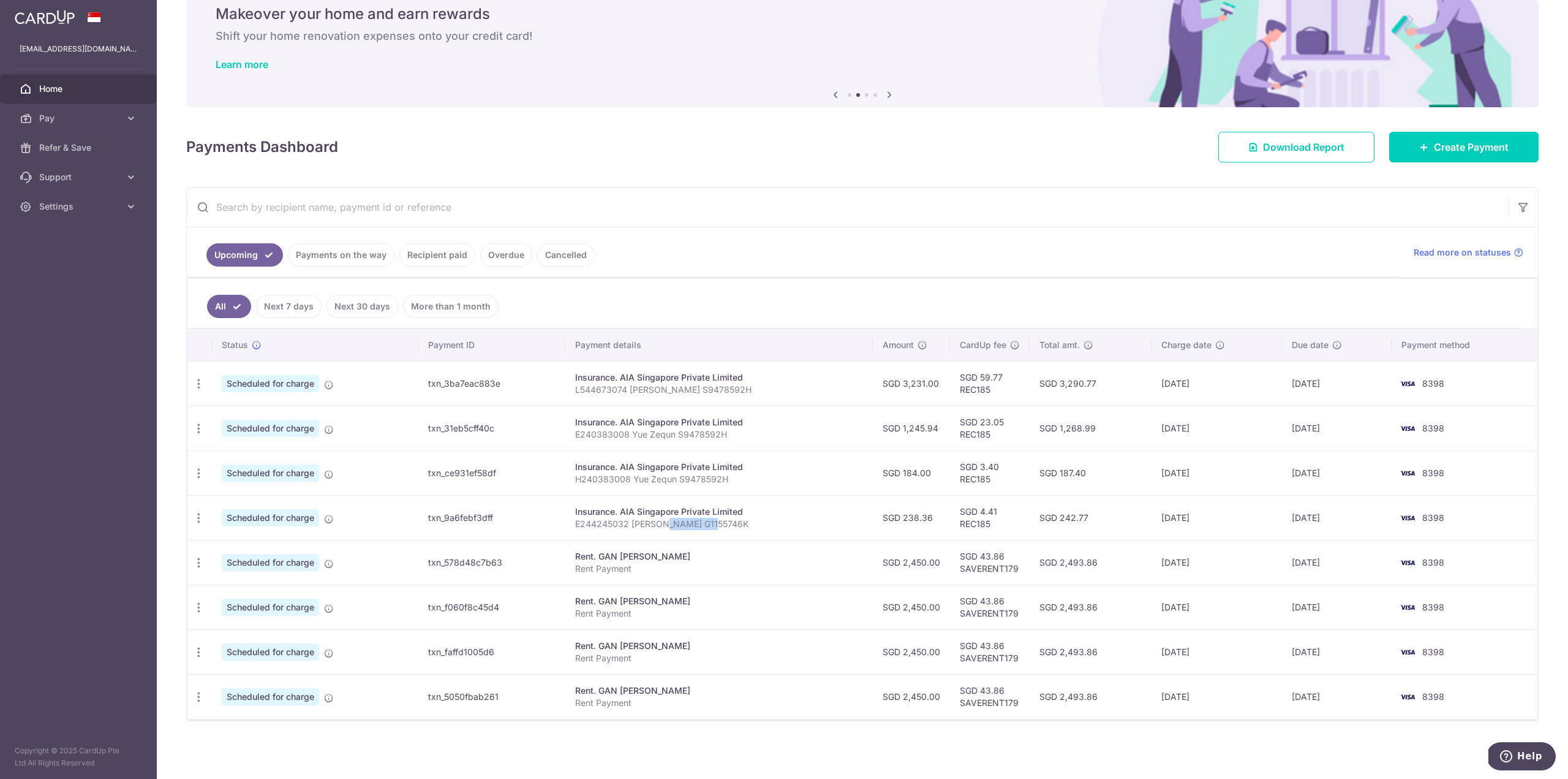
click at [738, 524] on p "E244245032 [PERSON_NAME] G1155746K" at bounding box center [719, 524] width 288 height 13
